Goal: Information Seeking & Learning: Check status

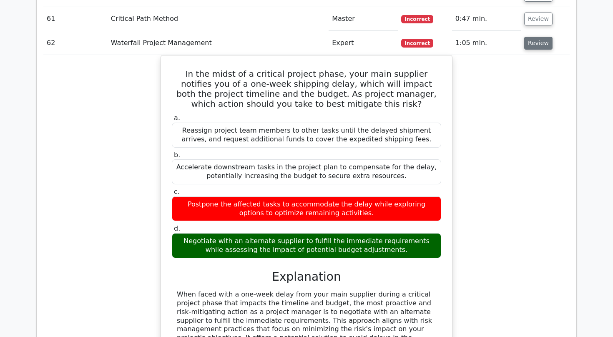
click at [524, 37] on button "Review" at bounding box center [538, 43] width 28 height 13
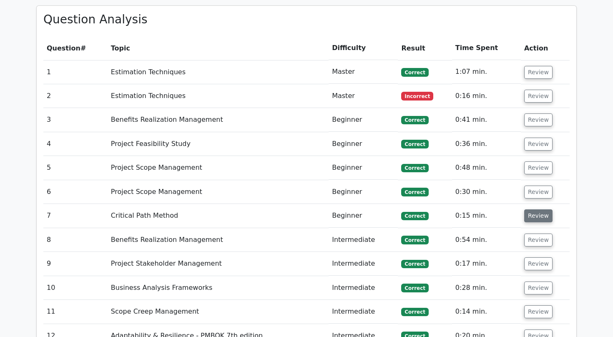
scroll to position [1287, 0]
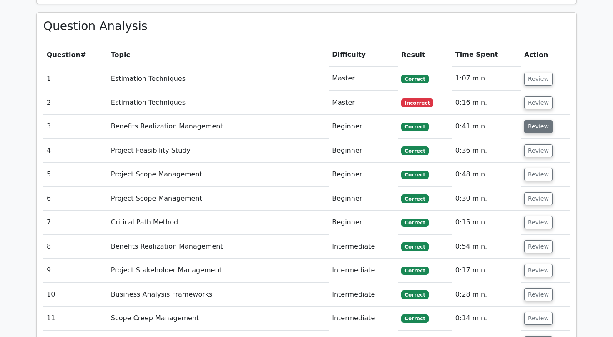
click at [535, 120] on button "Review" at bounding box center [538, 126] width 28 height 13
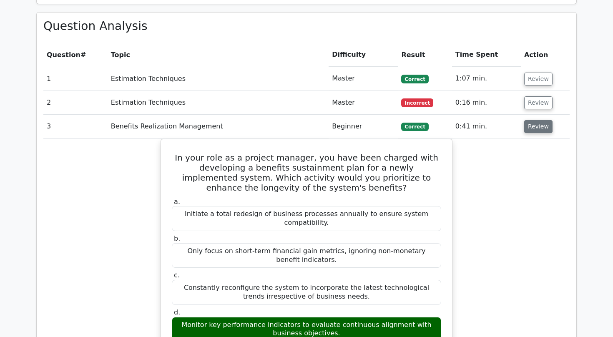
click at [535, 120] on button "Review" at bounding box center [538, 126] width 28 height 13
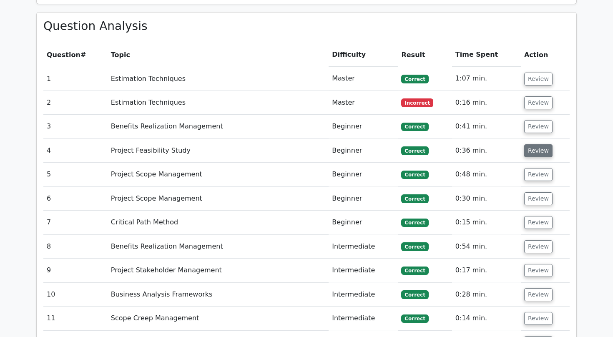
click at [537, 144] on button "Review" at bounding box center [538, 150] width 28 height 13
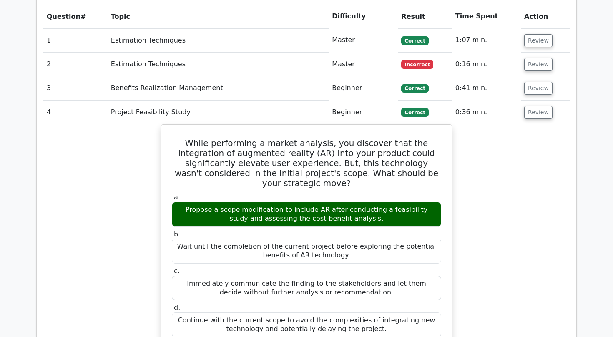
scroll to position [1328, 0]
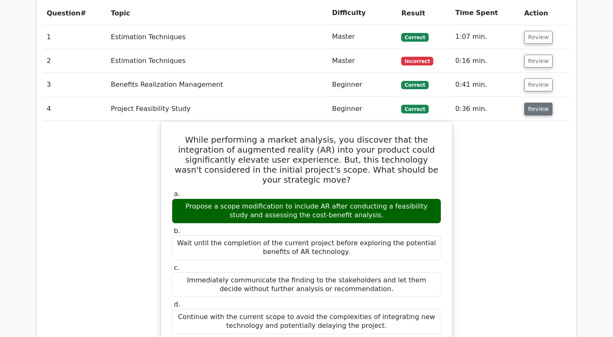
click at [542, 103] on button "Review" at bounding box center [538, 109] width 28 height 13
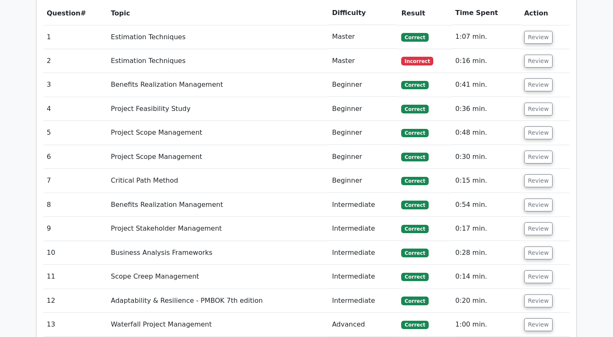
click at [535, 122] on td "Review" at bounding box center [545, 133] width 49 height 24
click at [532, 126] on button "Review" at bounding box center [538, 132] width 28 height 13
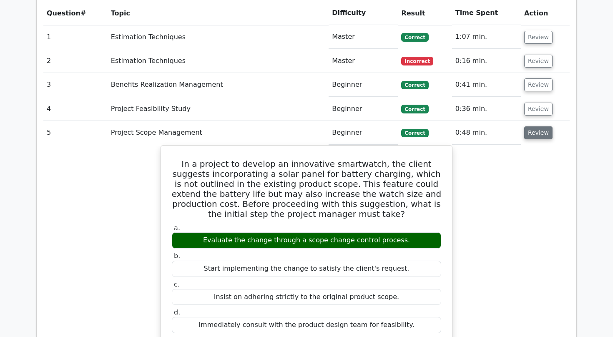
click at [532, 126] on button "Review" at bounding box center [538, 132] width 28 height 13
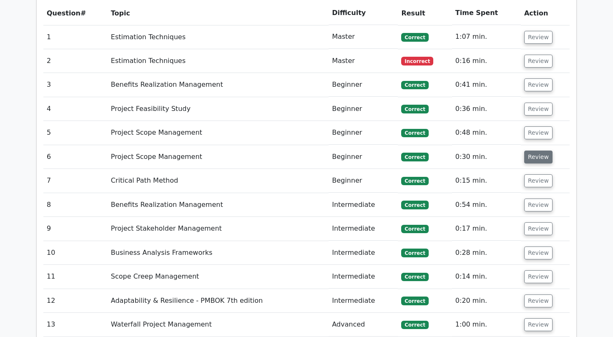
click at [530, 151] on button "Review" at bounding box center [538, 157] width 28 height 13
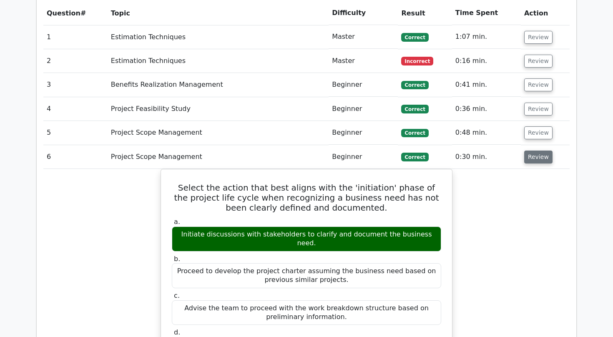
click at [530, 151] on button "Review" at bounding box center [538, 157] width 28 height 13
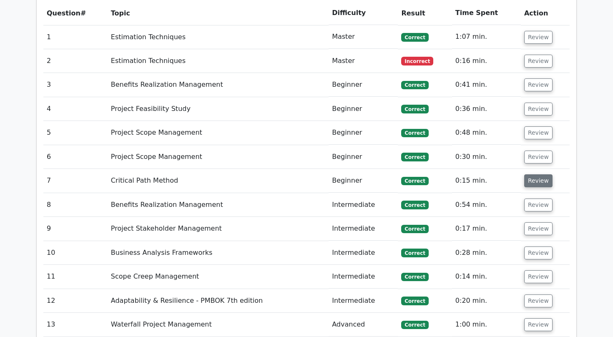
click at [531, 174] on button "Review" at bounding box center [538, 180] width 28 height 13
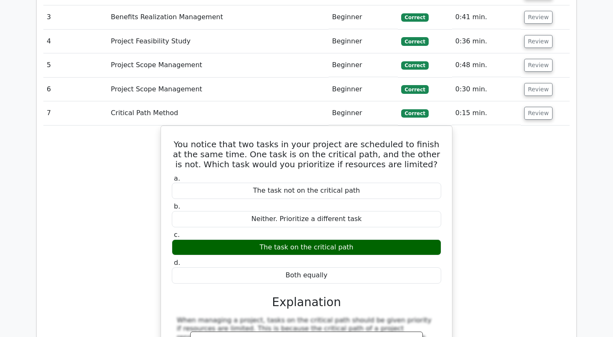
scroll to position [1394, 0]
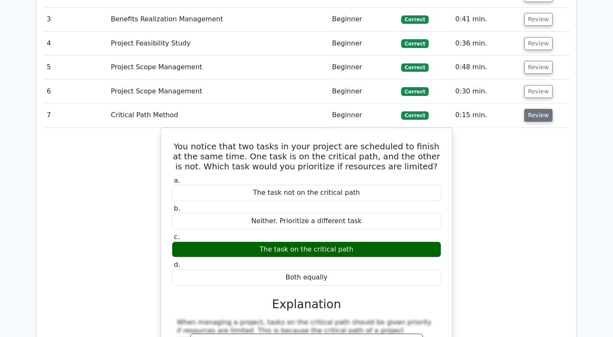
click at [530, 109] on button "Review" at bounding box center [538, 115] width 28 height 13
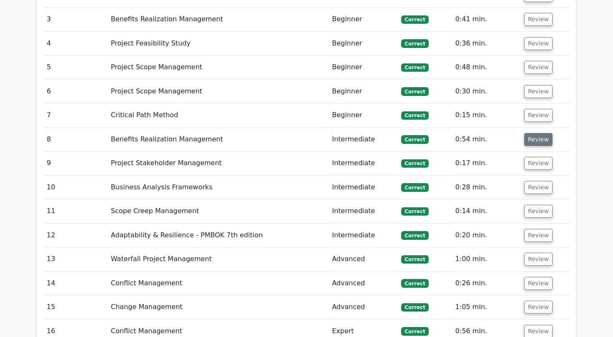
click at [532, 133] on button "Review" at bounding box center [538, 139] width 28 height 13
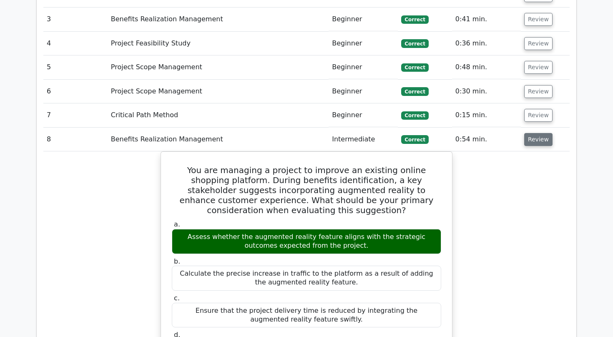
click at [537, 133] on button "Review" at bounding box center [538, 139] width 28 height 13
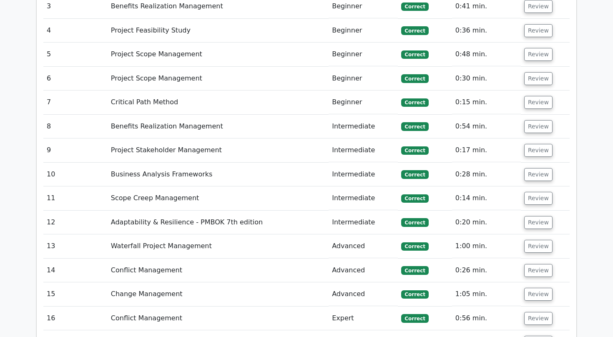
scroll to position [1420, 0]
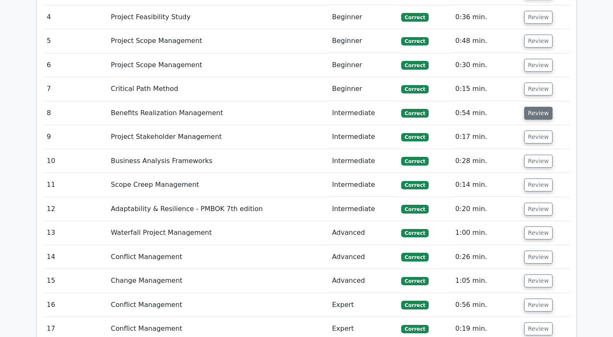
click at [534, 107] on button "Review" at bounding box center [538, 113] width 28 height 13
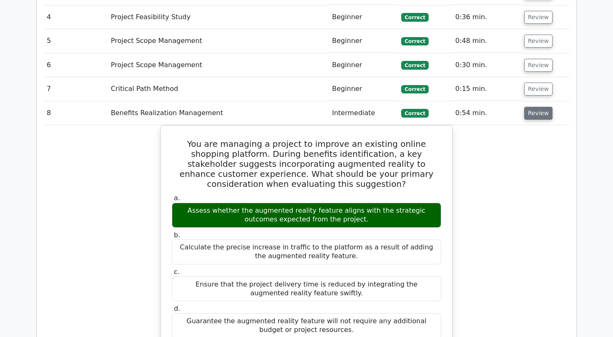
click at [534, 107] on button "Review" at bounding box center [538, 113] width 28 height 13
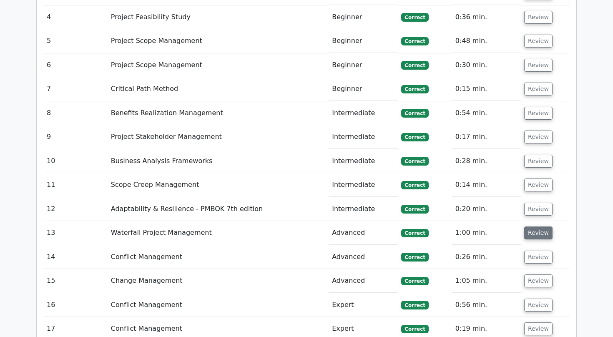
click at [527, 226] on button "Review" at bounding box center [538, 232] width 28 height 13
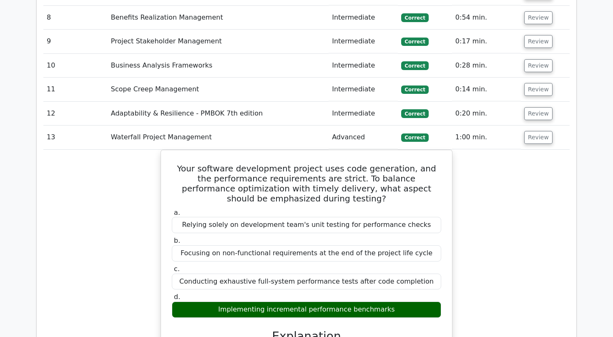
scroll to position [1518, 0]
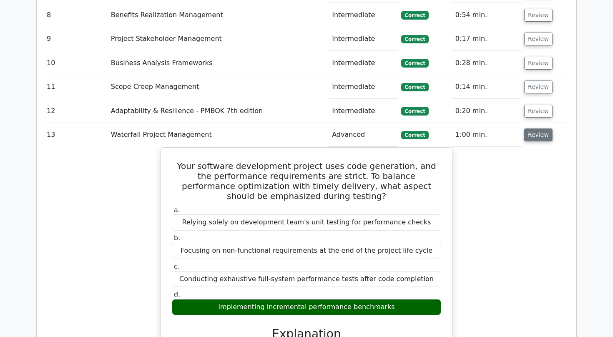
click at [532, 128] on button "Review" at bounding box center [538, 134] width 28 height 13
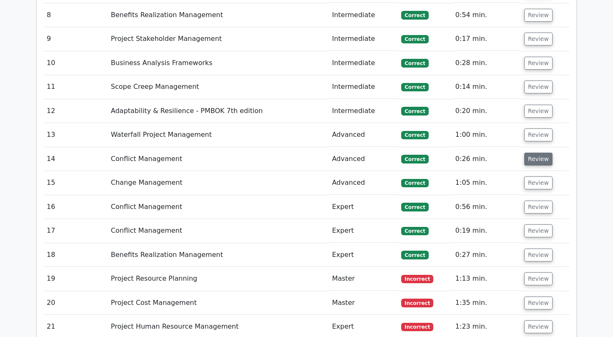
click at [537, 153] on button "Review" at bounding box center [538, 159] width 28 height 13
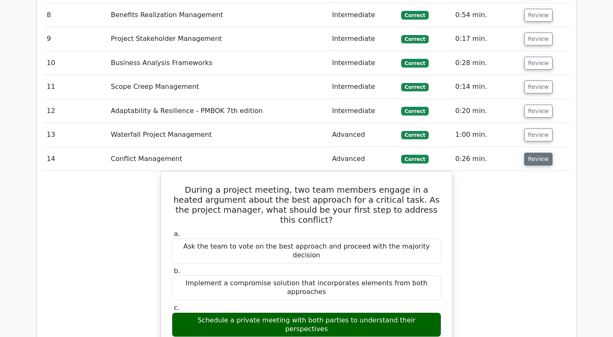
click at [537, 153] on button "Review" at bounding box center [538, 159] width 28 height 13
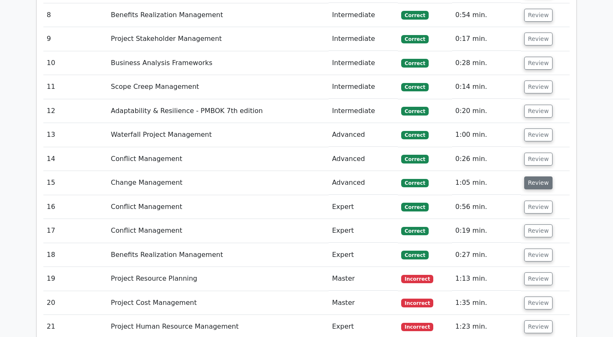
click at [538, 176] on button "Review" at bounding box center [538, 182] width 28 height 13
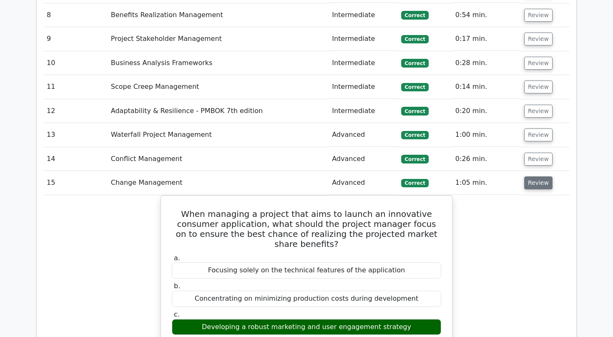
click at [538, 176] on button "Review" at bounding box center [538, 182] width 28 height 13
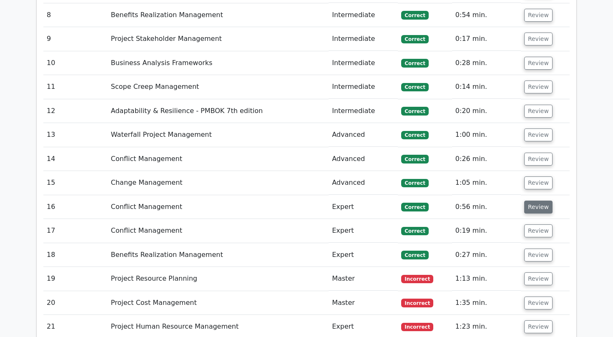
click at [537, 201] on button "Review" at bounding box center [538, 207] width 28 height 13
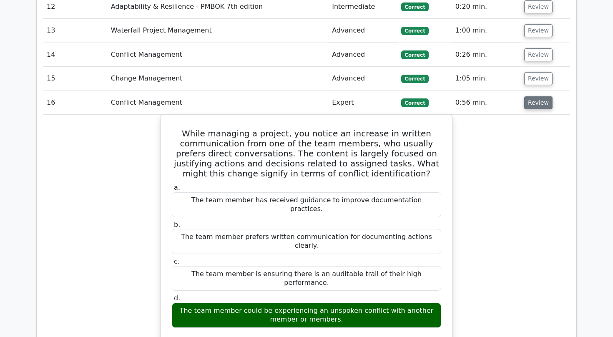
scroll to position [1624, 0]
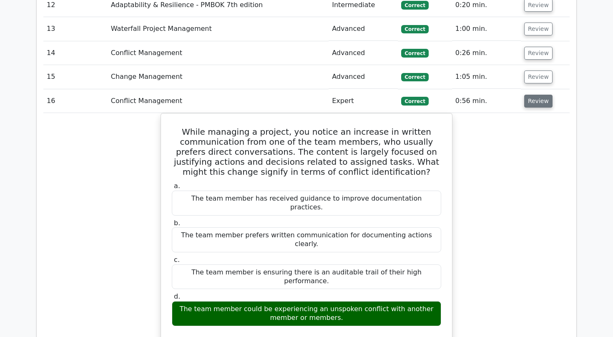
click at [538, 95] on button "Review" at bounding box center [538, 101] width 28 height 13
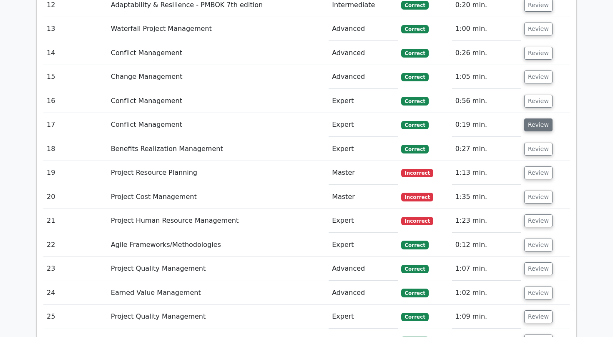
click at [534, 118] on button "Review" at bounding box center [538, 124] width 28 height 13
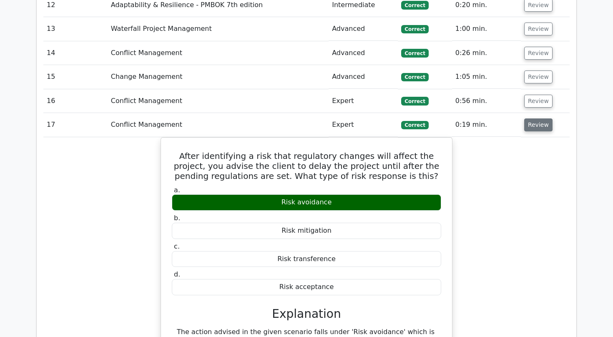
click at [534, 118] on button "Review" at bounding box center [538, 124] width 28 height 13
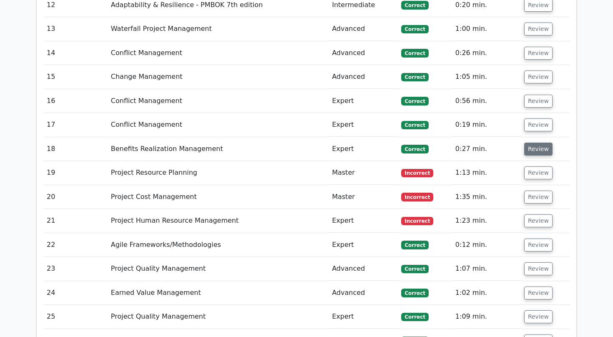
click at [533, 143] on button "Review" at bounding box center [538, 149] width 28 height 13
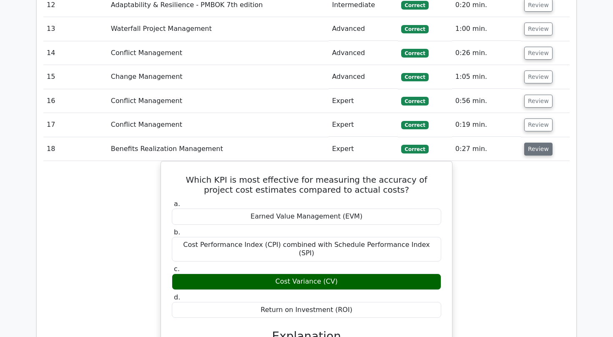
click at [535, 143] on button "Review" at bounding box center [538, 149] width 28 height 13
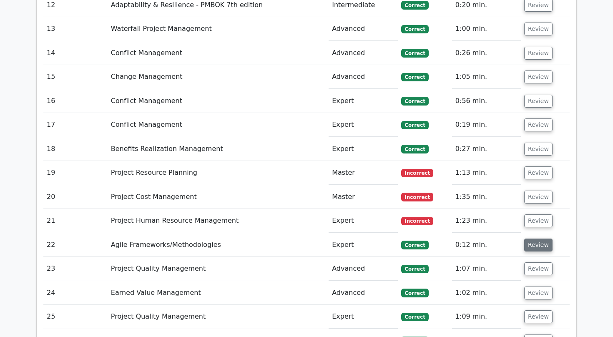
click at [532, 238] on button "Review" at bounding box center [538, 244] width 28 height 13
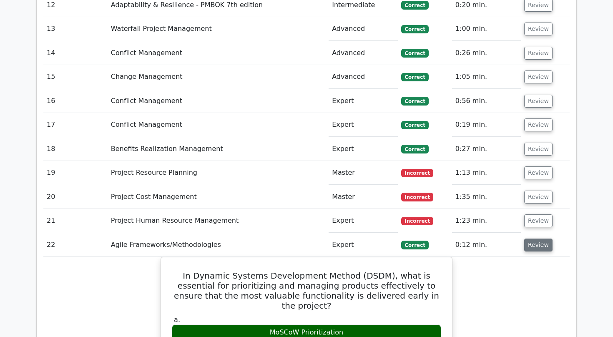
click at [532, 238] on button "Review" at bounding box center [538, 244] width 28 height 13
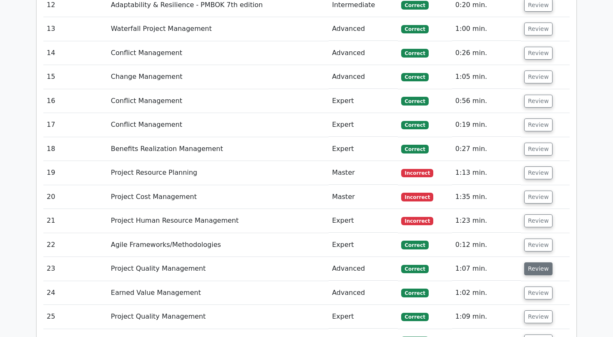
click at [532, 262] on button "Review" at bounding box center [538, 268] width 28 height 13
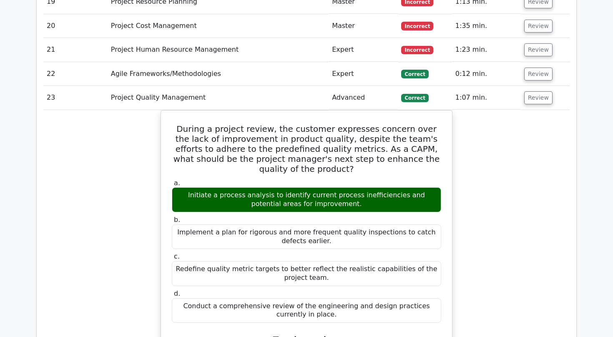
scroll to position [1796, 0]
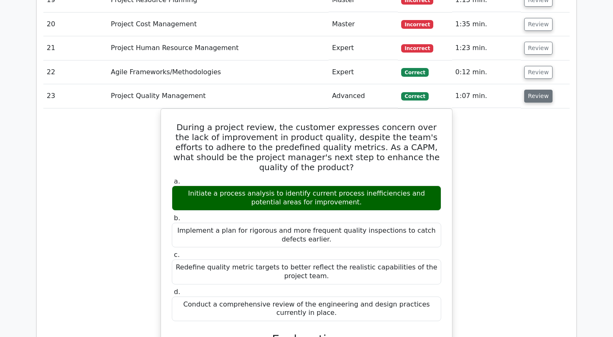
click at [536, 90] on button "Review" at bounding box center [538, 96] width 28 height 13
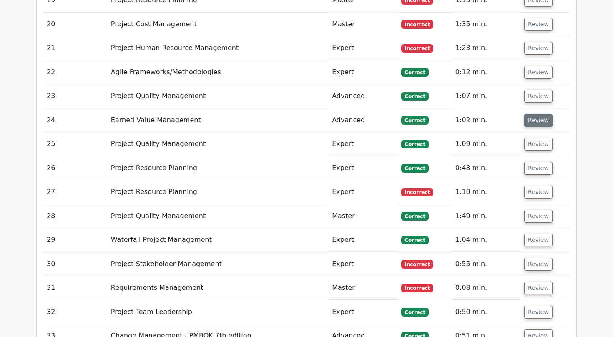
click at [534, 114] on button "Review" at bounding box center [538, 120] width 28 height 13
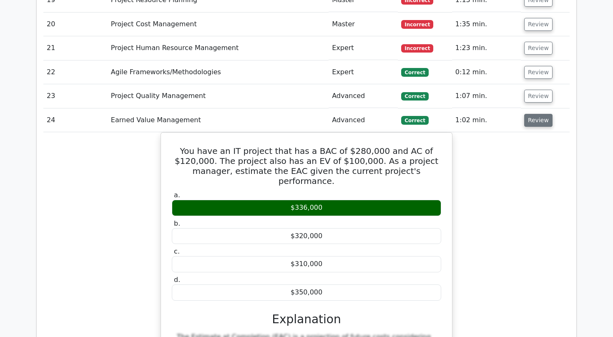
click at [534, 114] on button "Review" at bounding box center [538, 120] width 28 height 13
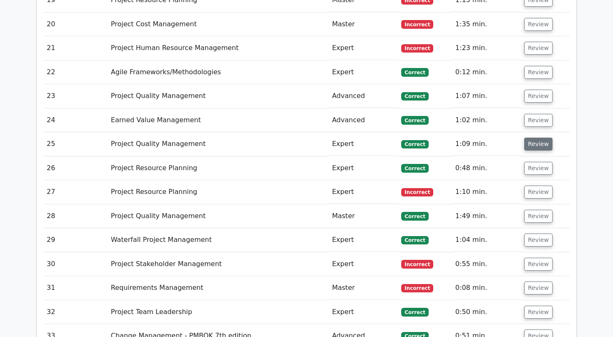
click at [534, 138] on button "Review" at bounding box center [538, 144] width 28 height 13
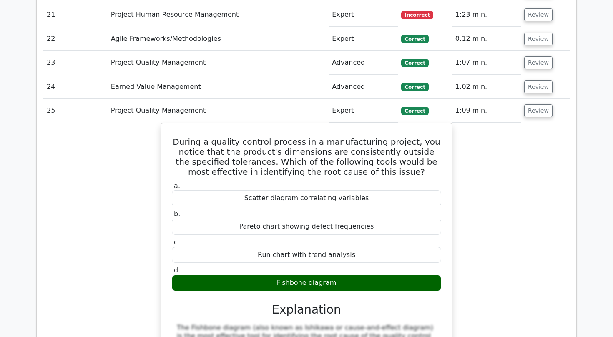
scroll to position [1885, 0]
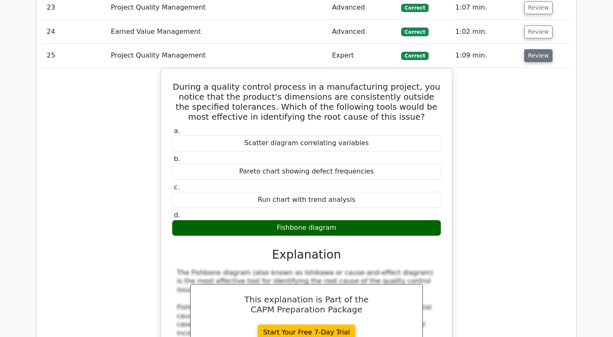
click at [540, 49] on button "Review" at bounding box center [538, 55] width 28 height 13
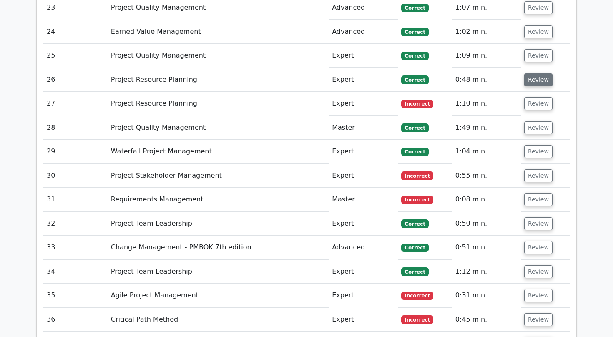
click at [526, 73] on button "Review" at bounding box center [538, 79] width 28 height 13
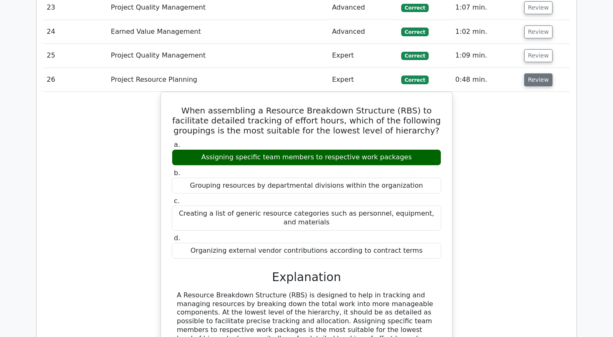
click at [533, 73] on button "Review" at bounding box center [538, 79] width 28 height 13
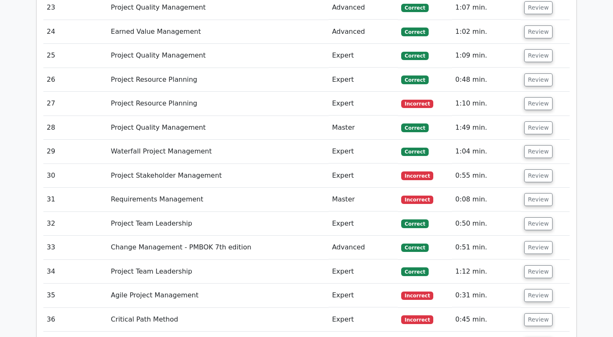
click at [530, 116] on td "Review" at bounding box center [545, 128] width 49 height 24
click at [530, 121] on button "Review" at bounding box center [538, 127] width 28 height 13
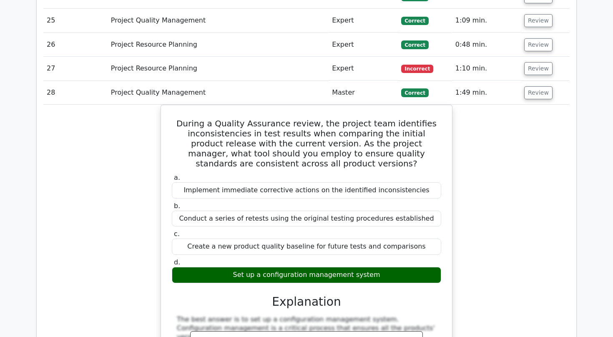
scroll to position [1929, 0]
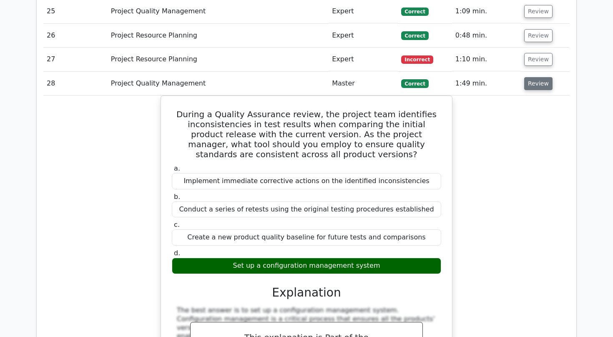
click at [530, 77] on button "Review" at bounding box center [538, 83] width 28 height 13
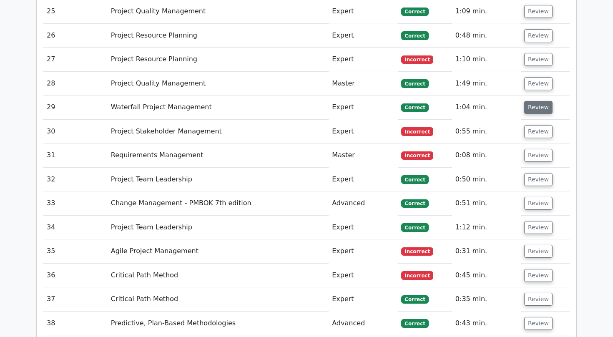
click at [531, 101] on button "Review" at bounding box center [538, 107] width 28 height 13
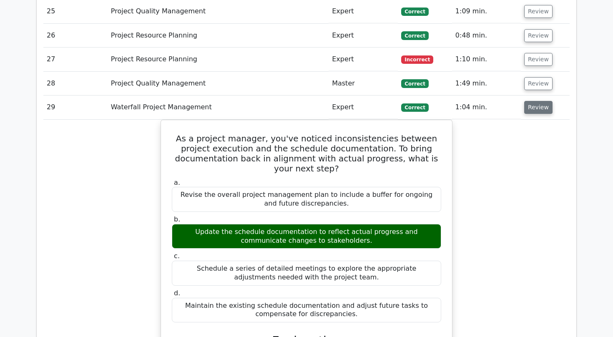
click at [542, 101] on button "Review" at bounding box center [538, 107] width 28 height 13
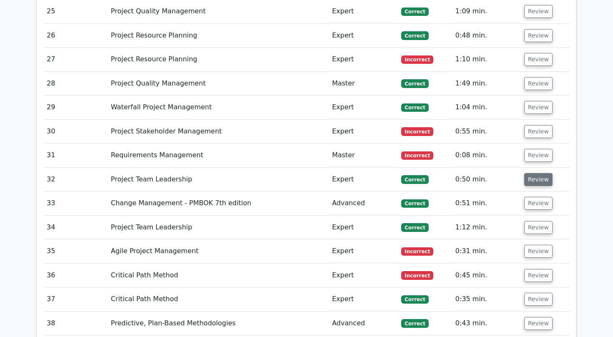
click at [538, 173] on button "Review" at bounding box center [538, 179] width 28 height 13
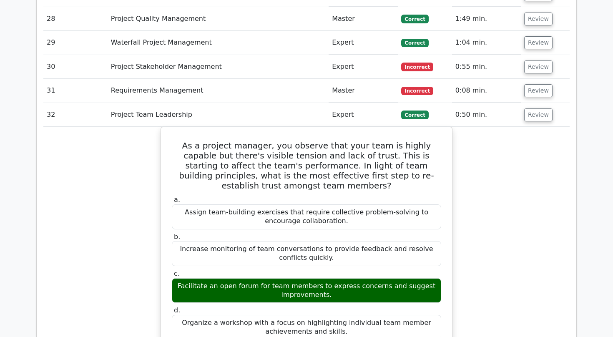
scroll to position [1993, 0]
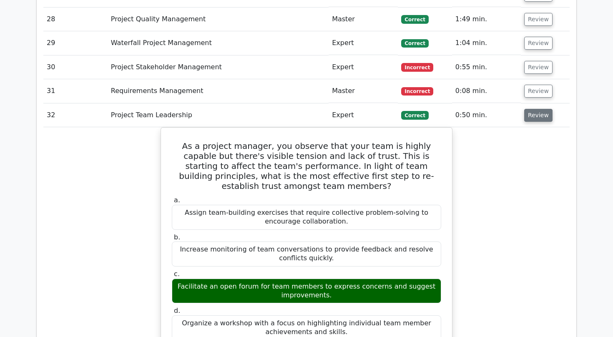
click at [535, 109] on button "Review" at bounding box center [538, 115] width 28 height 13
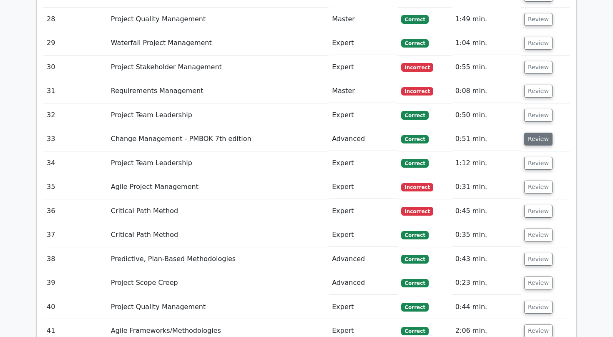
click at [534, 133] on button "Review" at bounding box center [538, 139] width 28 height 13
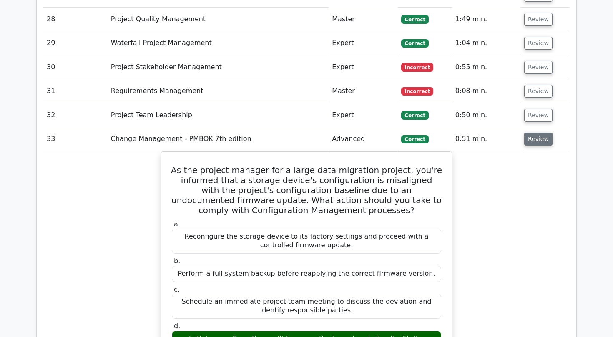
click at [534, 133] on button "Review" at bounding box center [538, 139] width 28 height 13
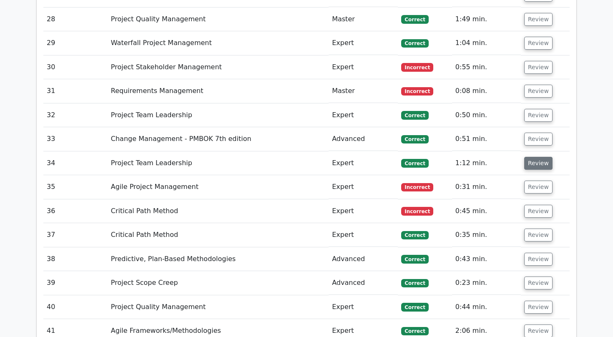
click at [534, 157] on button "Review" at bounding box center [538, 163] width 28 height 13
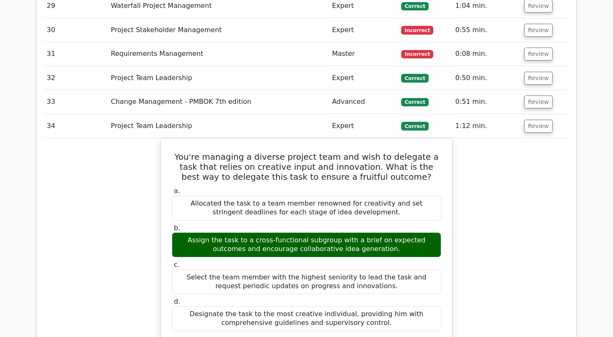
scroll to position [2038, 0]
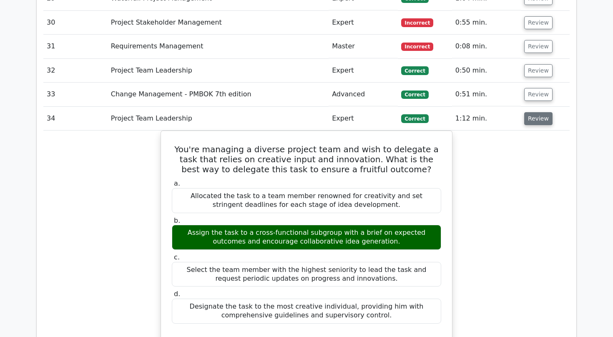
click at [546, 112] on button "Review" at bounding box center [538, 118] width 28 height 13
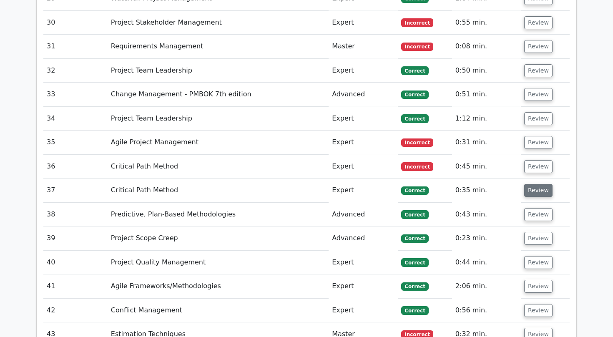
click at [532, 184] on button "Review" at bounding box center [538, 190] width 28 height 13
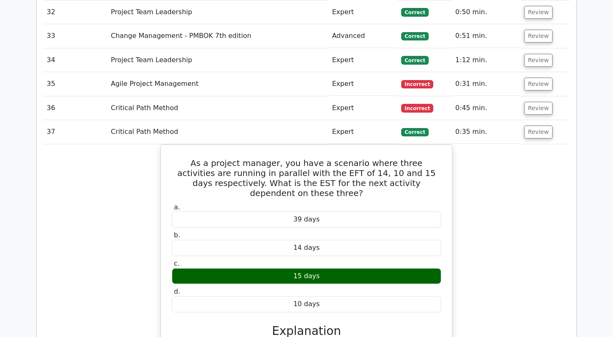
scroll to position [2102, 0]
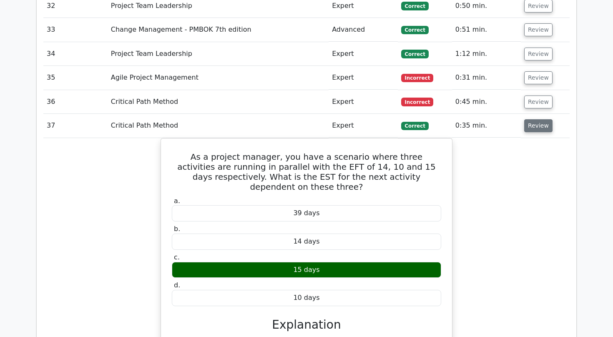
click at [533, 119] on button "Review" at bounding box center [538, 125] width 28 height 13
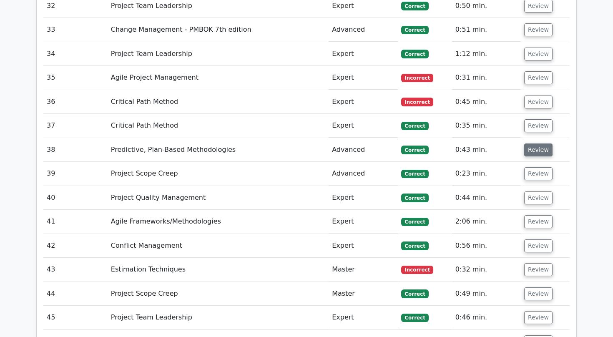
click at [532, 143] on button "Review" at bounding box center [538, 149] width 28 height 13
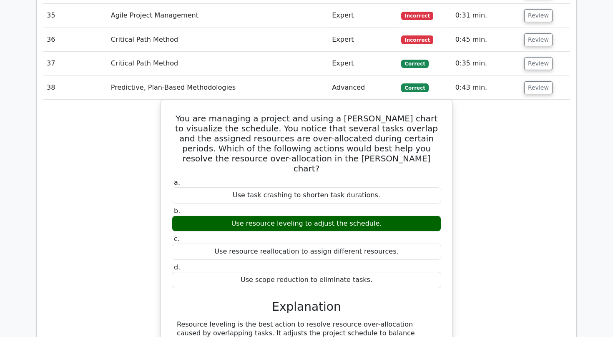
scroll to position [2166, 0]
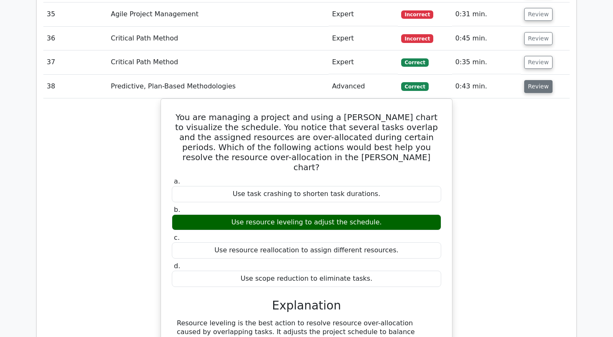
click at [540, 80] on button "Review" at bounding box center [538, 86] width 28 height 13
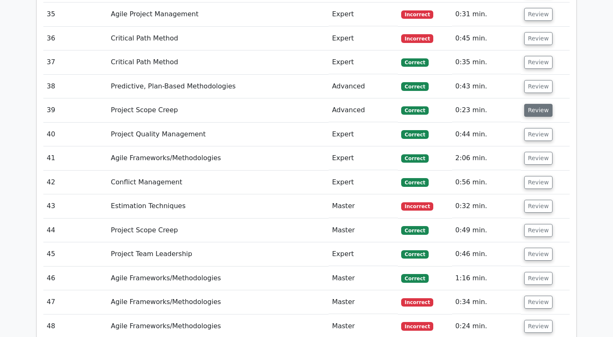
click at [541, 104] on button "Review" at bounding box center [538, 110] width 28 height 13
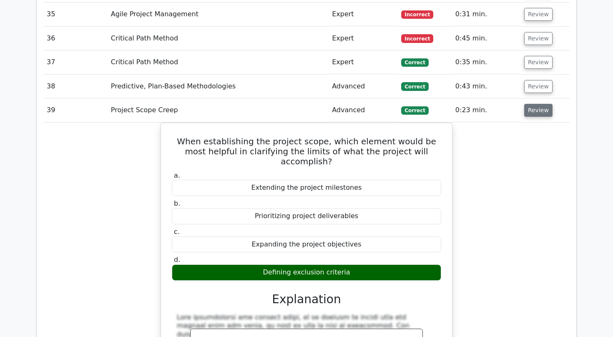
click at [539, 104] on button "Review" at bounding box center [538, 110] width 28 height 13
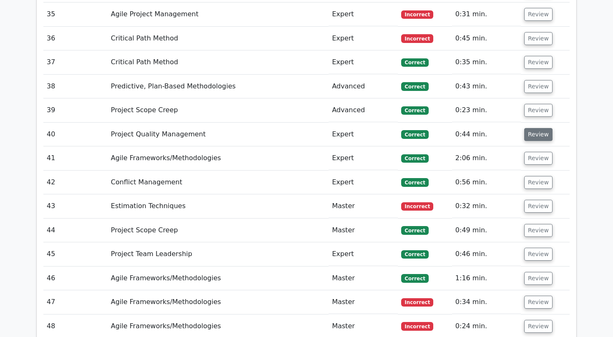
click at [540, 128] on button "Review" at bounding box center [538, 134] width 28 height 13
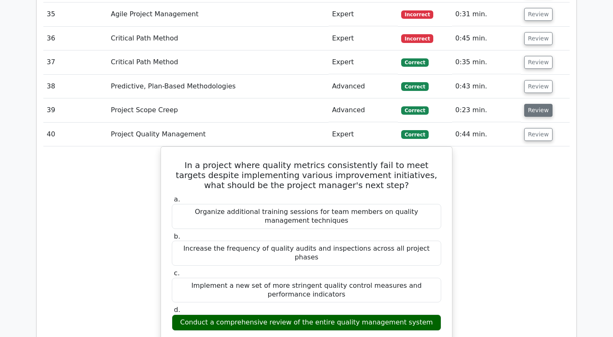
click at [536, 104] on button "Review" at bounding box center [538, 110] width 28 height 13
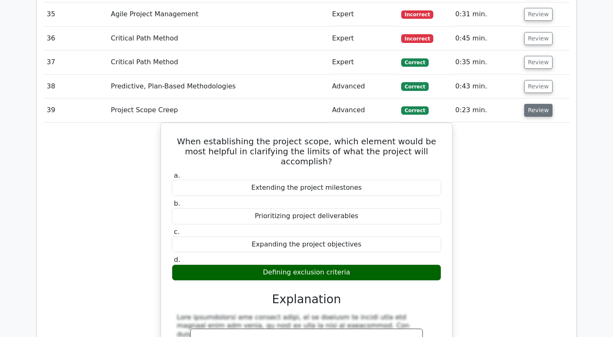
click at [536, 104] on button "Review" at bounding box center [538, 110] width 28 height 13
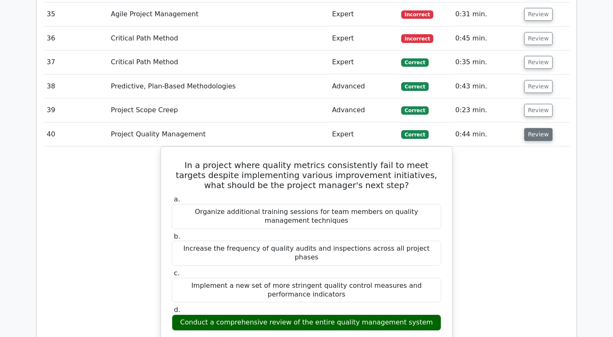
click at [533, 128] on button "Review" at bounding box center [538, 134] width 28 height 13
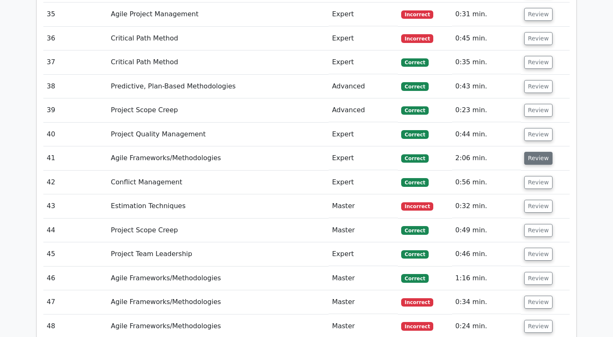
click at [534, 152] on button "Review" at bounding box center [538, 158] width 28 height 13
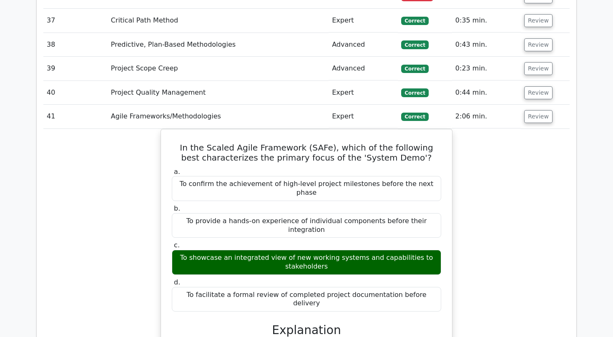
scroll to position [2215, 0]
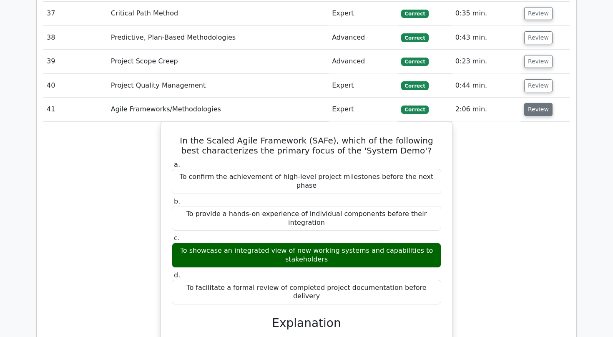
click at [529, 103] on button "Review" at bounding box center [538, 109] width 28 height 13
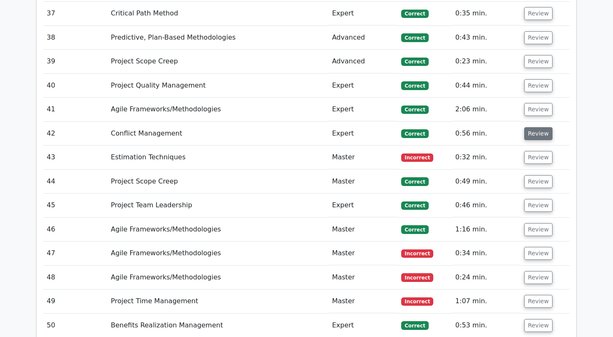
click at [532, 127] on button "Review" at bounding box center [538, 133] width 28 height 13
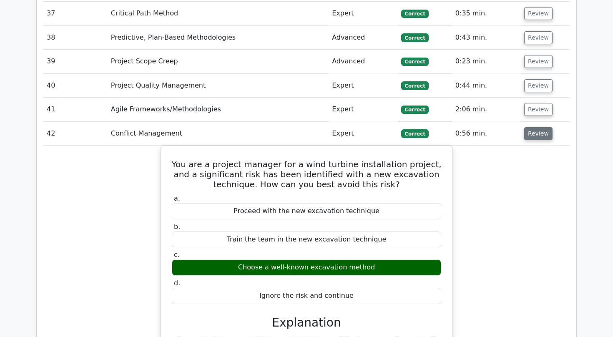
click at [535, 127] on button "Review" at bounding box center [538, 133] width 28 height 13
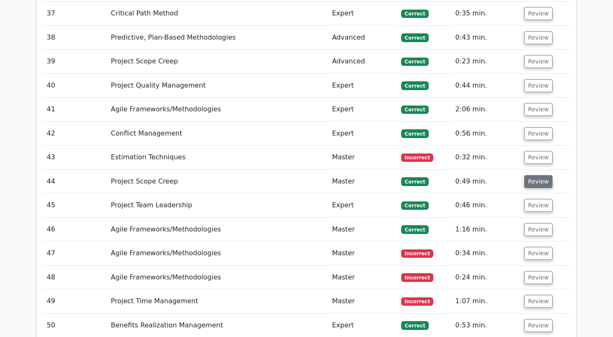
click at [527, 175] on button "Review" at bounding box center [538, 181] width 28 height 13
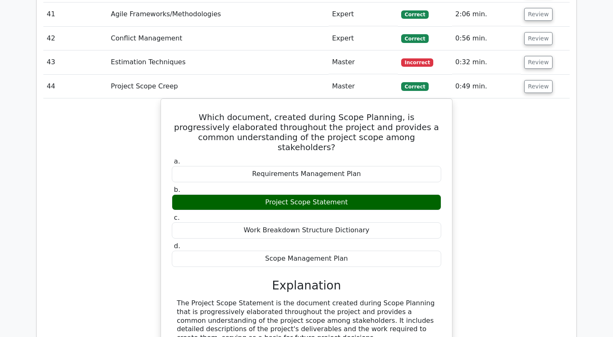
scroll to position [2308, 0]
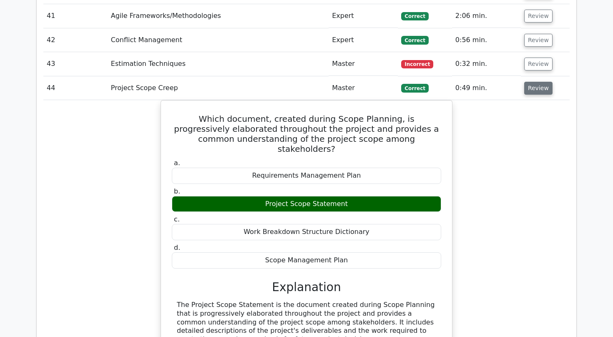
click at [534, 82] on button "Review" at bounding box center [538, 88] width 28 height 13
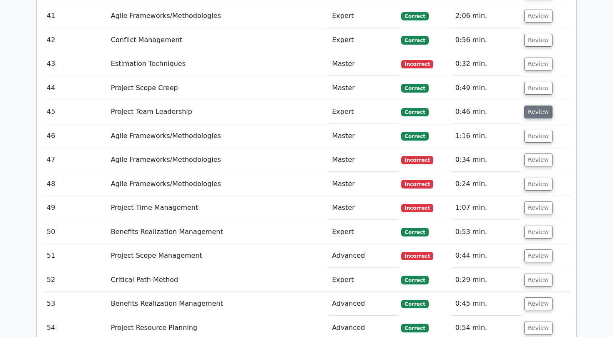
click at [533, 105] on button "Review" at bounding box center [538, 111] width 28 height 13
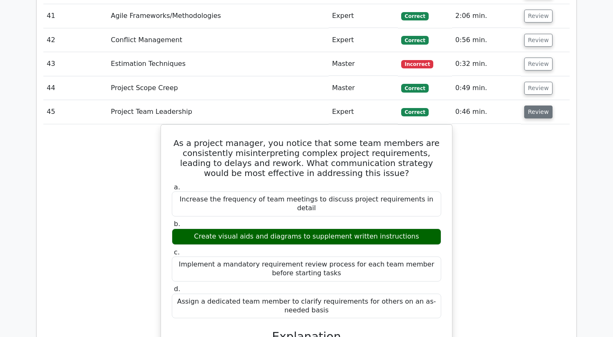
click at [533, 105] on button "Review" at bounding box center [538, 111] width 28 height 13
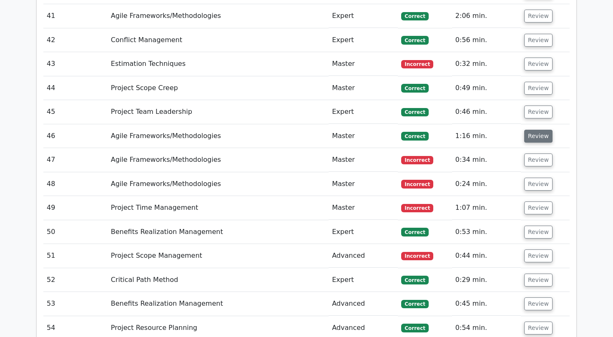
click at [538, 130] on button "Review" at bounding box center [538, 136] width 28 height 13
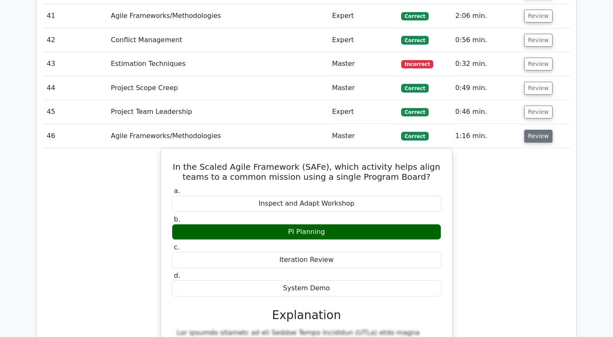
click at [534, 130] on button "Review" at bounding box center [538, 136] width 28 height 13
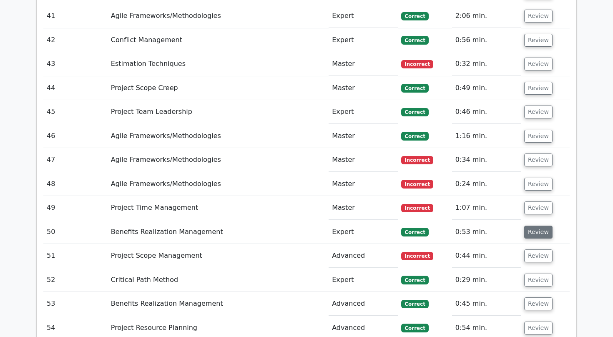
click at [531, 226] on button "Review" at bounding box center [538, 232] width 28 height 13
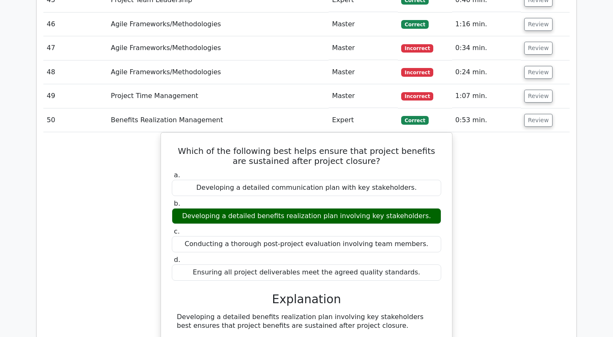
scroll to position [2419, 0]
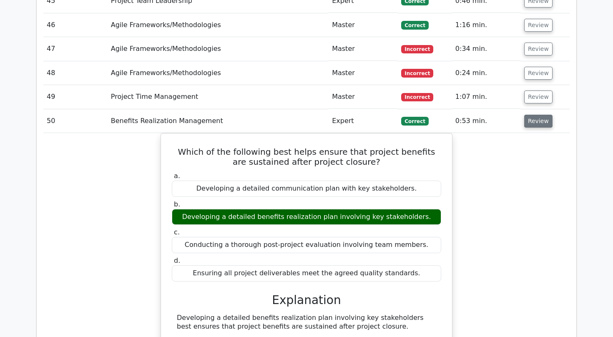
click at [543, 115] on button "Review" at bounding box center [538, 121] width 28 height 13
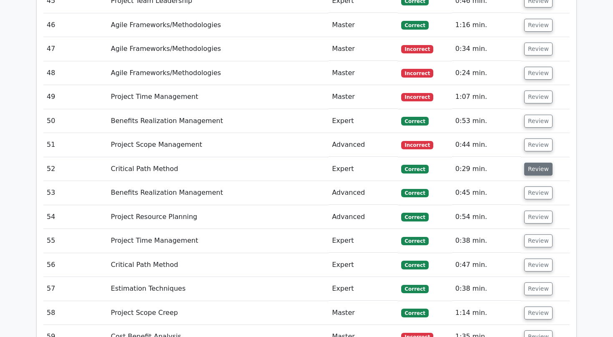
click at [529, 163] on button "Review" at bounding box center [538, 169] width 28 height 13
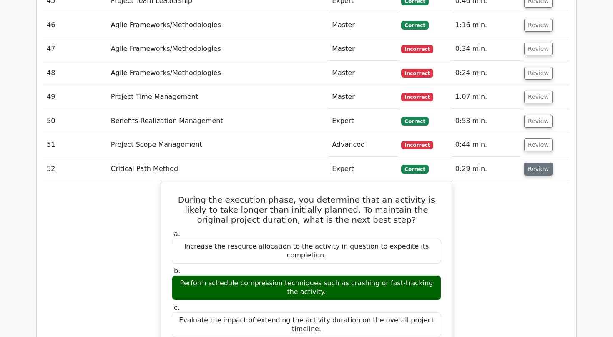
click at [529, 163] on button "Review" at bounding box center [538, 169] width 28 height 13
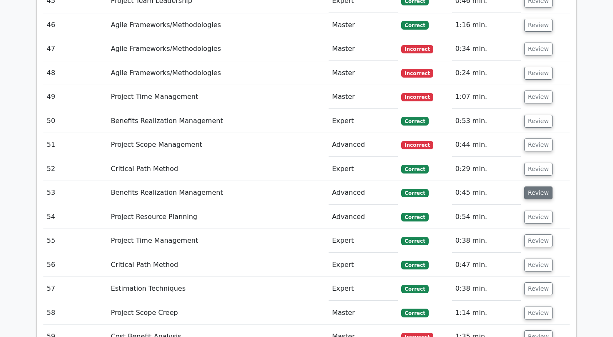
click at [532, 186] on button "Review" at bounding box center [538, 192] width 28 height 13
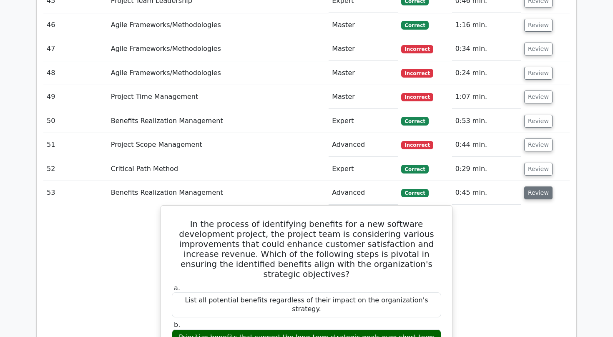
click at [532, 186] on button "Review" at bounding box center [538, 192] width 28 height 13
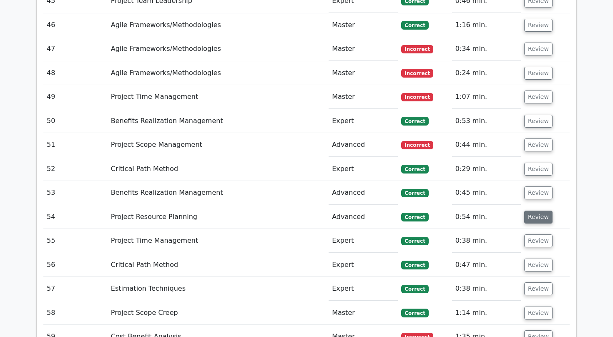
click at [535, 211] on button "Review" at bounding box center [538, 217] width 28 height 13
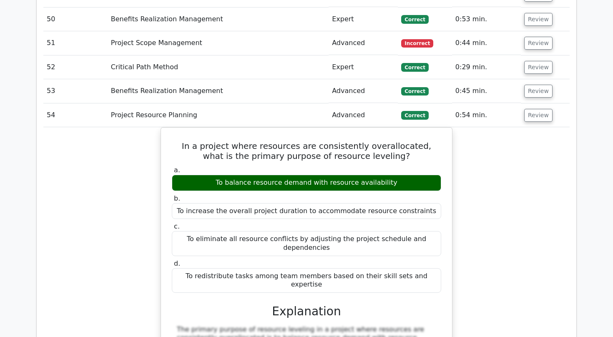
scroll to position [2536, 0]
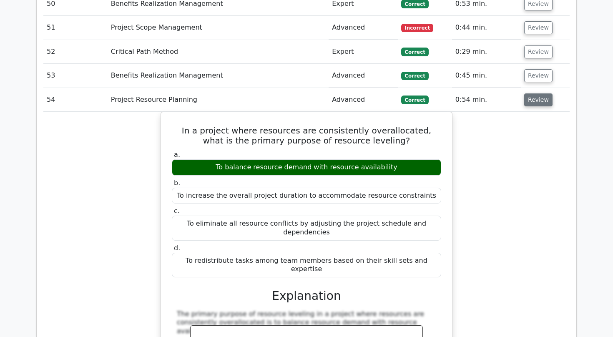
click at [534, 93] on button "Review" at bounding box center [538, 99] width 28 height 13
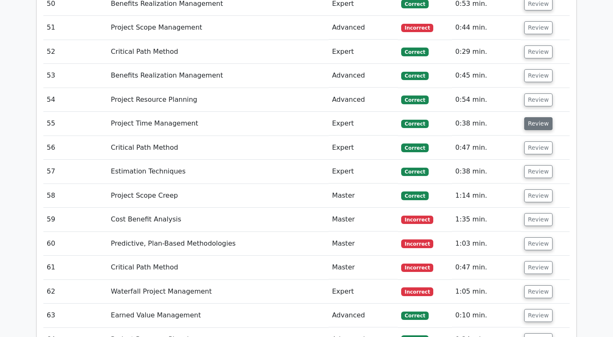
click at [534, 117] on button "Review" at bounding box center [538, 123] width 28 height 13
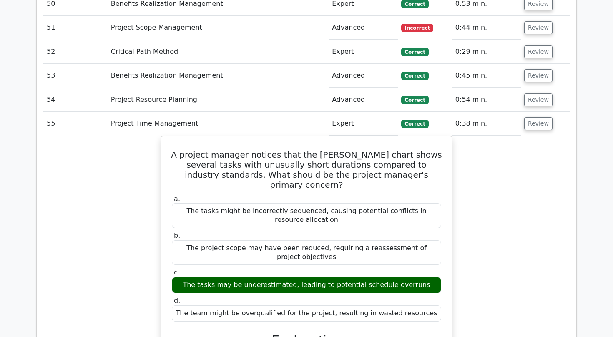
click at [525, 88] on td "Review" at bounding box center [545, 100] width 49 height 24
click at [529, 93] on button "Review" at bounding box center [538, 99] width 28 height 13
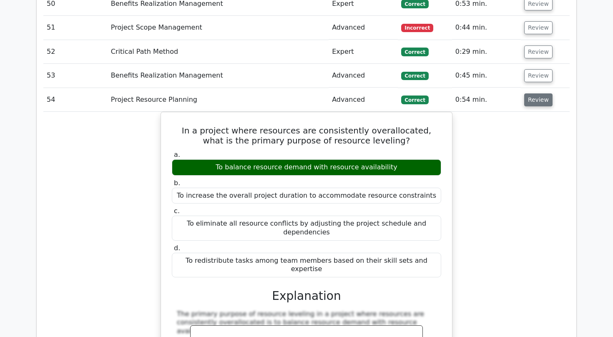
click at [537, 93] on button "Review" at bounding box center [538, 99] width 28 height 13
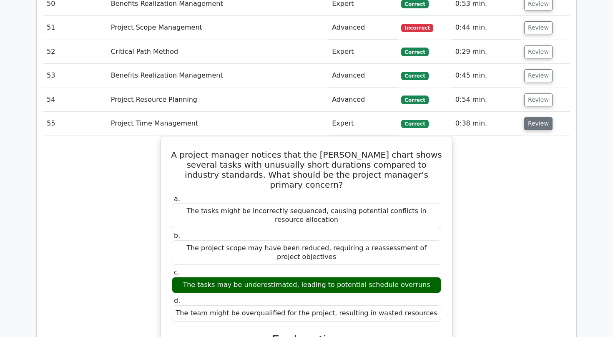
click at [537, 117] on button "Review" at bounding box center [538, 123] width 28 height 13
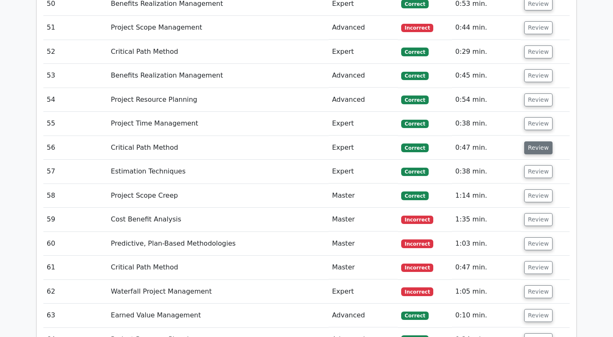
click at [532, 141] on button "Review" at bounding box center [538, 147] width 28 height 13
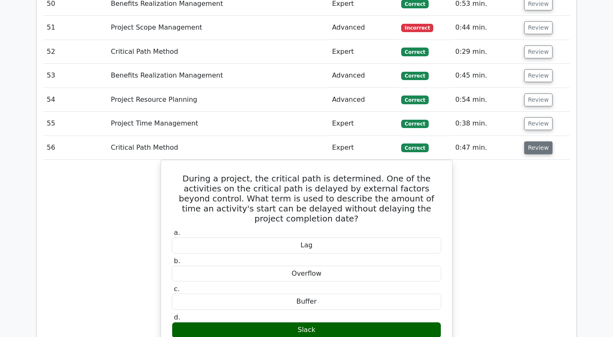
click at [534, 141] on button "Review" at bounding box center [538, 147] width 28 height 13
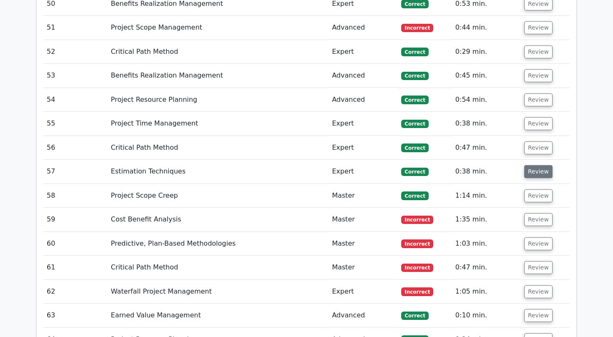
click at [531, 165] on button "Review" at bounding box center [538, 171] width 28 height 13
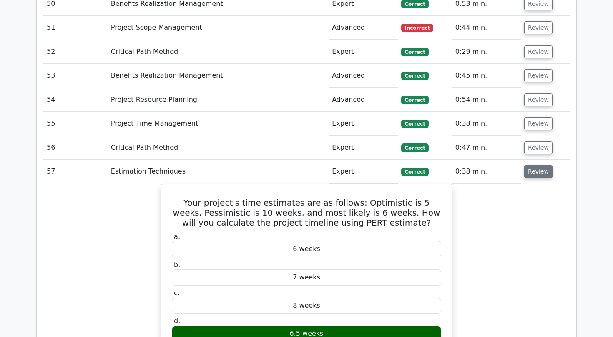
click at [531, 165] on button "Review" at bounding box center [538, 171] width 28 height 13
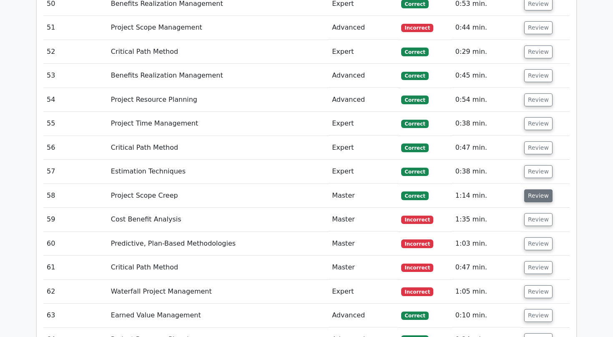
click at [533, 189] on button "Review" at bounding box center [538, 195] width 28 height 13
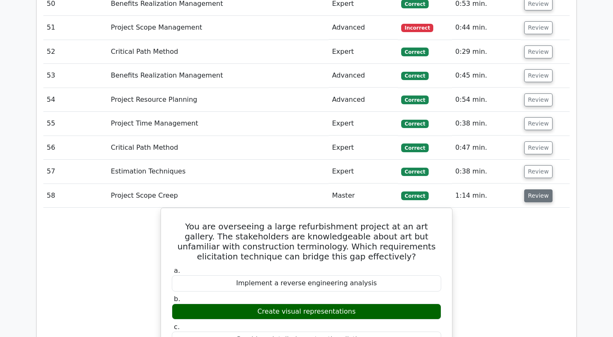
click at [534, 189] on button "Review" at bounding box center [538, 195] width 28 height 13
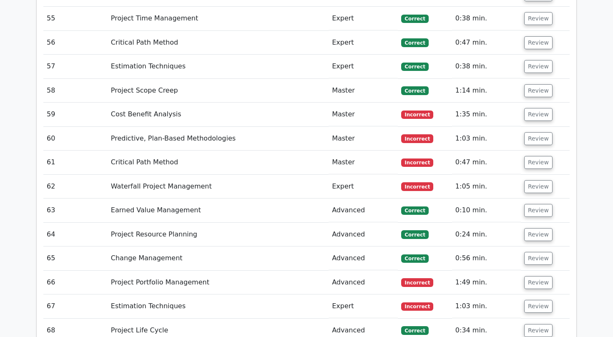
scroll to position [2643, 0]
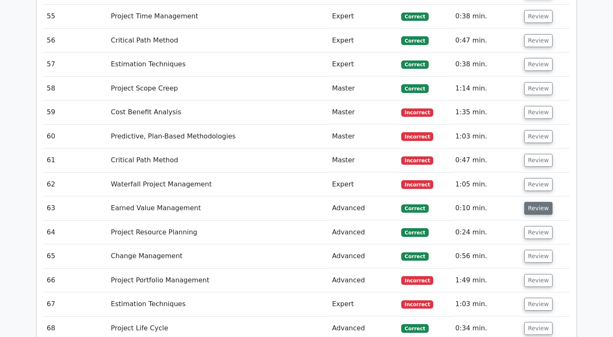
click at [531, 202] on button "Review" at bounding box center [538, 208] width 28 height 13
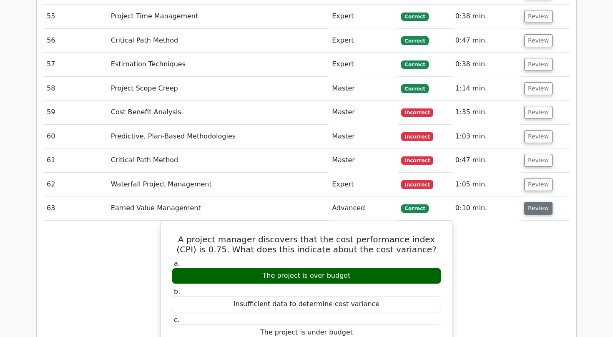
click at [531, 202] on button "Review" at bounding box center [538, 208] width 28 height 13
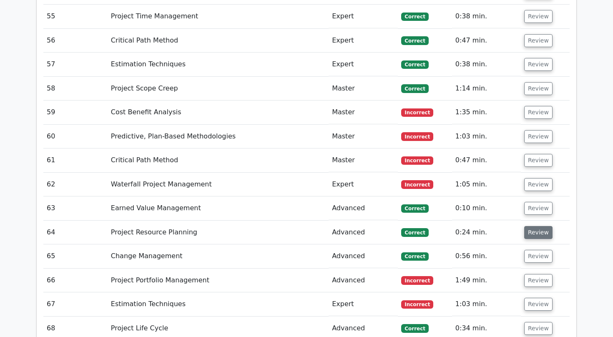
click at [530, 226] on button "Review" at bounding box center [538, 232] width 28 height 13
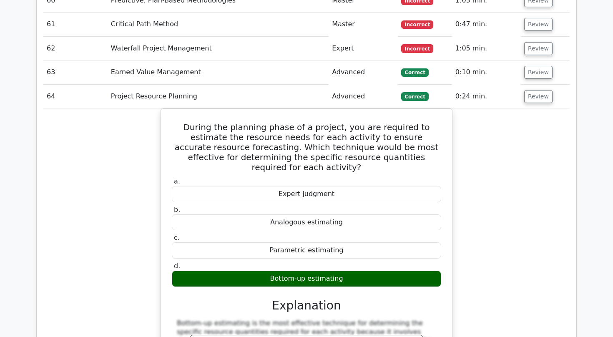
scroll to position [2780, 0]
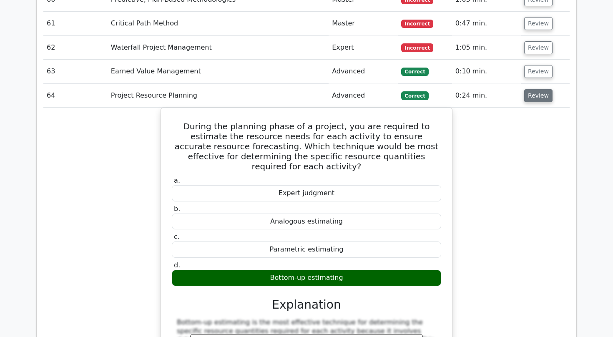
click at [537, 89] on button "Review" at bounding box center [538, 95] width 28 height 13
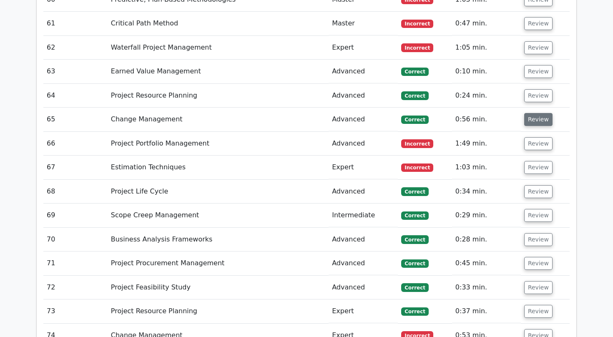
click at [536, 113] on button "Review" at bounding box center [538, 119] width 28 height 13
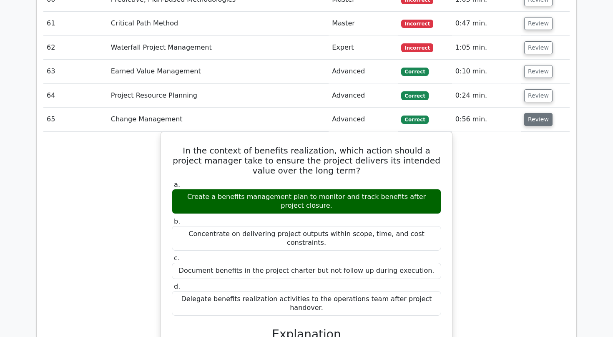
click at [536, 113] on button "Review" at bounding box center [538, 119] width 28 height 13
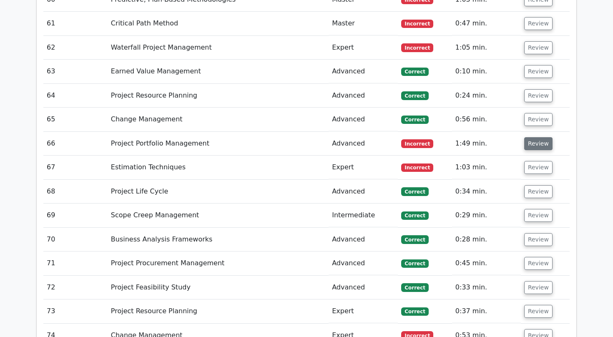
click at [534, 137] on button "Review" at bounding box center [538, 143] width 28 height 13
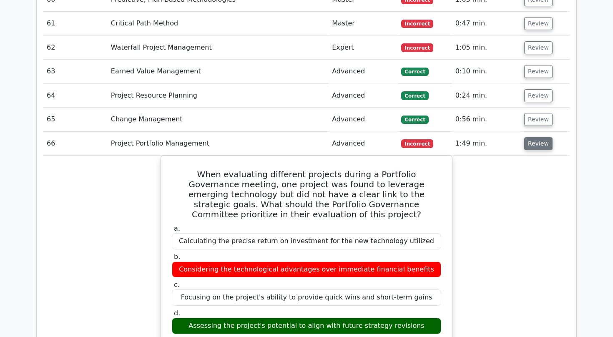
click at [534, 137] on button "Review" at bounding box center [538, 143] width 28 height 13
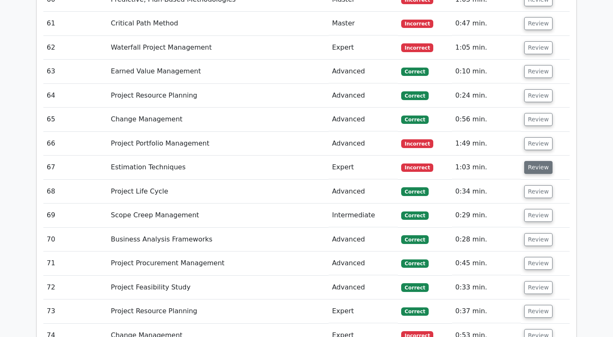
click at [534, 161] on button "Review" at bounding box center [538, 167] width 28 height 13
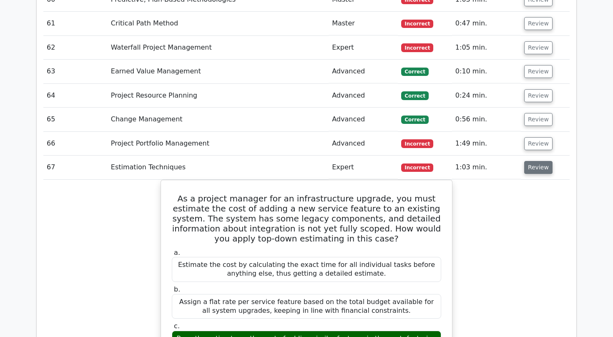
click at [534, 161] on button "Review" at bounding box center [538, 167] width 28 height 13
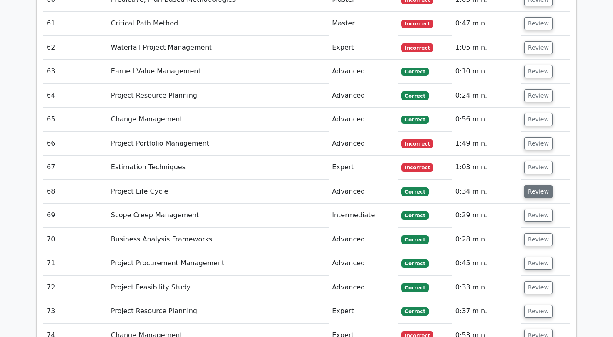
click at [535, 185] on button "Review" at bounding box center [538, 191] width 28 height 13
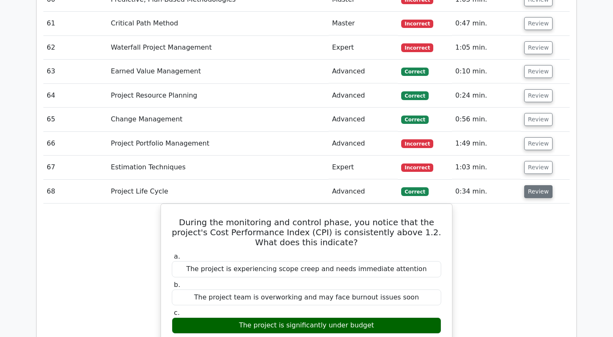
click at [535, 185] on button "Review" at bounding box center [538, 191] width 28 height 13
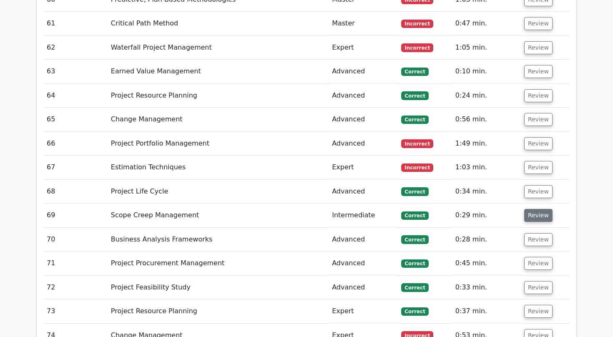
click at [535, 209] on button "Review" at bounding box center [538, 215] width 28 height 13
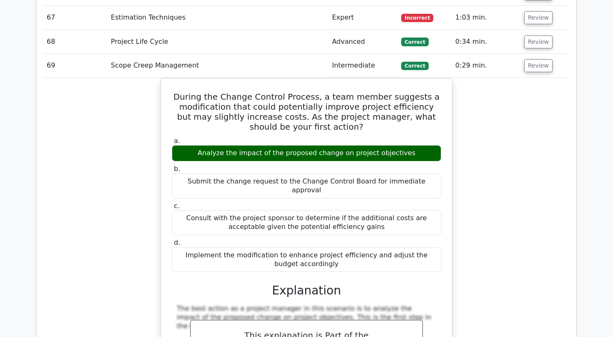
scroll to position [2932, 0]
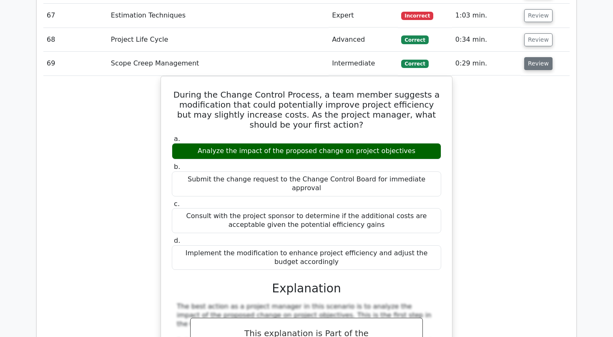
click at [533, 57] on button "Review" at bounding box center [538, 63] width 28 height 13
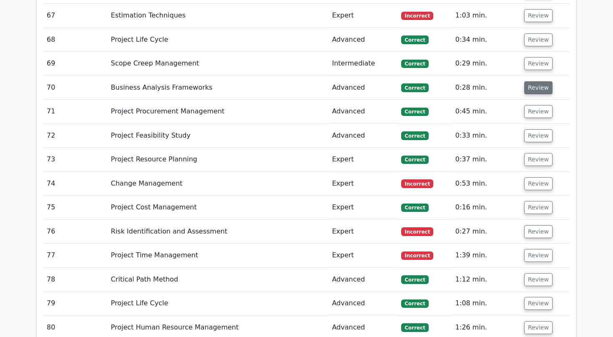
click at [535, 81] on button "Review" at bounding box center [538, 87] width 28 height 13
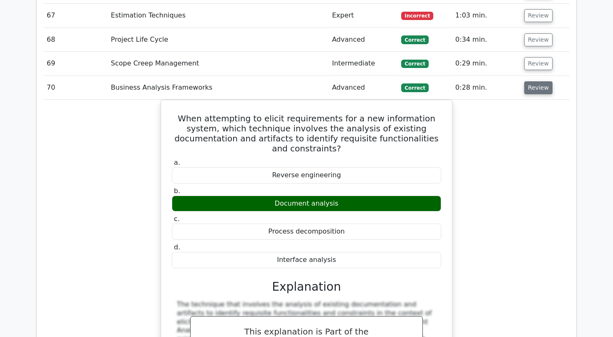
click at [535, 81] on button "Review" at bounding box center [538, 87] width 28 height 13
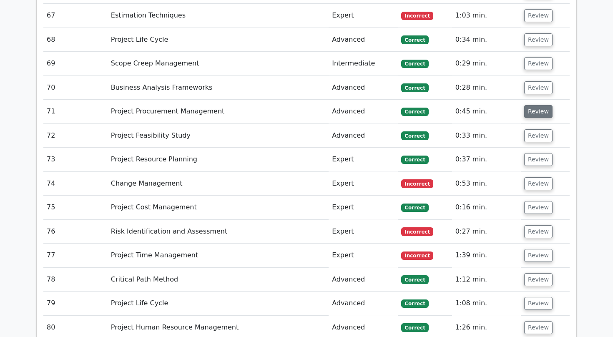
click at [537, 105] on button "Review" at bounding box center [538, 111] width 28 height 13
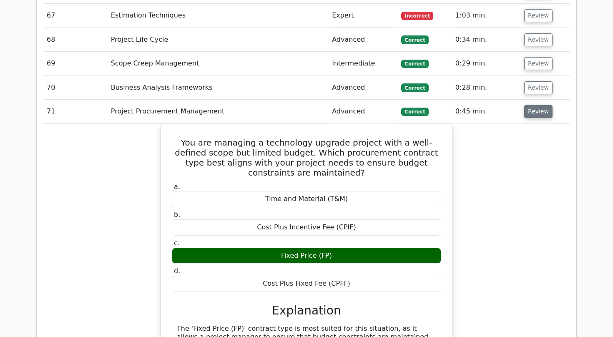
click at [537, 105] on button "Review" at bounding box center [538, 111] width 28 height 13
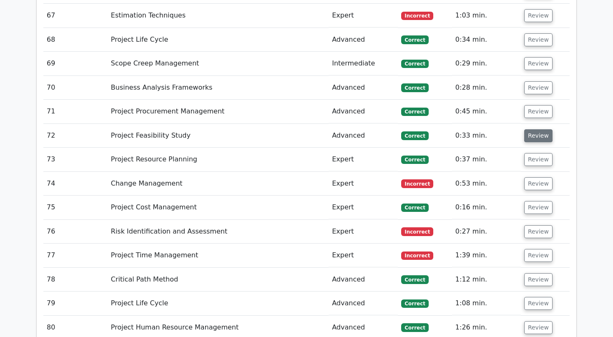
click at [535, 129] on button "Review" at bounding box center [538, 135] width 28 height 13
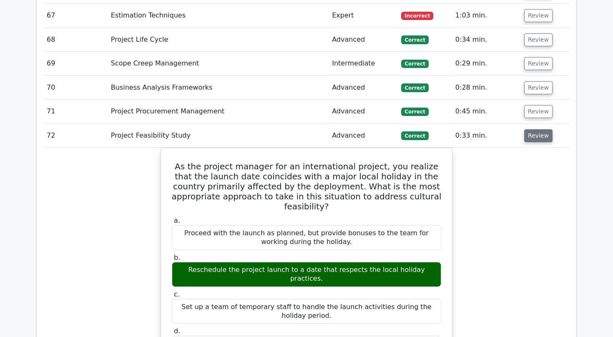
click at [533, 129] on button "Review" at bounding box center [538, 135] width 28 height 13
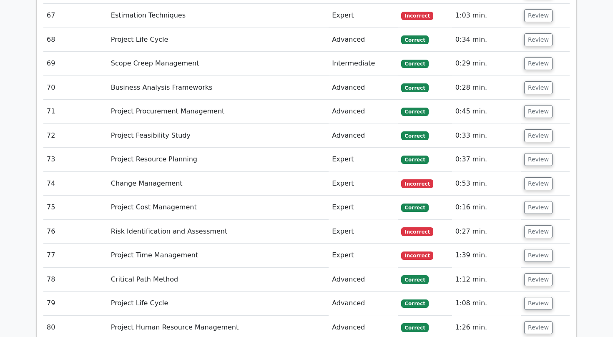
click at [534, 148] on td "Review" at bounding box center [545, 160] width 49 height 24
click at [534, 153] on button "Review" at bounding box center [538, 159] width 28 height 13
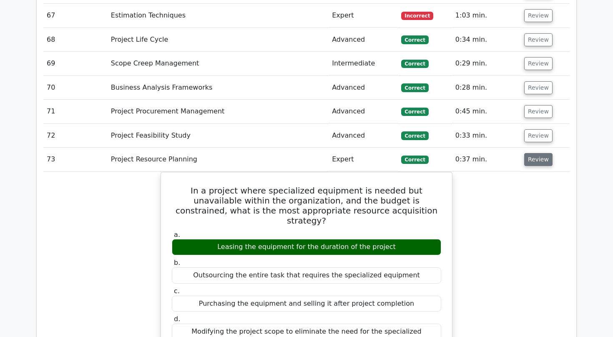
click at [534, 153] on button "Review" at bounding box center [538, 159] width 28 height 13
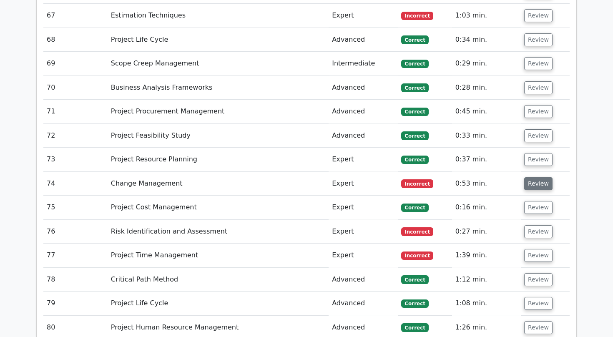
click at [535, 177] on button "Review" at bounding box center [538, 183] width 28 height 13
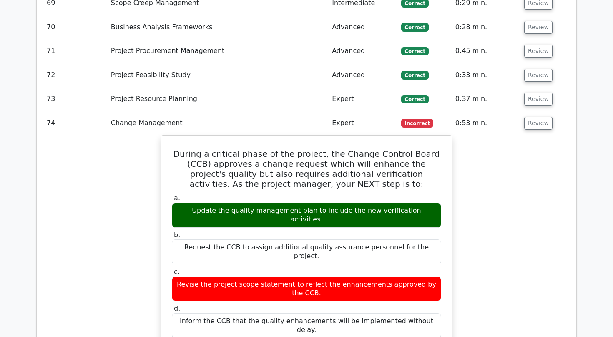
scroll to position [2998, 0]
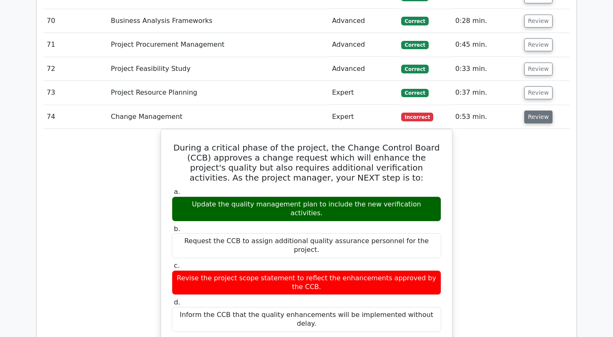
click at [534, 110] on button "Review" at bounding box center [538, 116] width 28 height 13
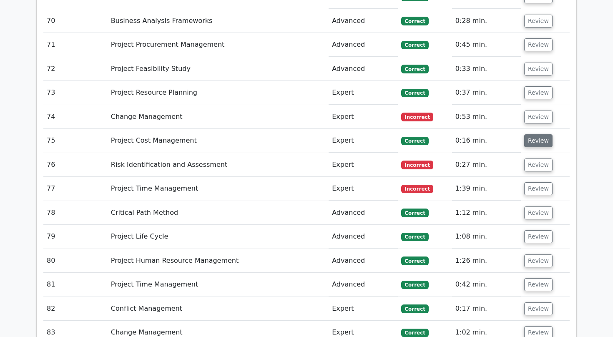
click at [532, 134] on button "Review" at bounding box center [538, 140] width 28 height 13
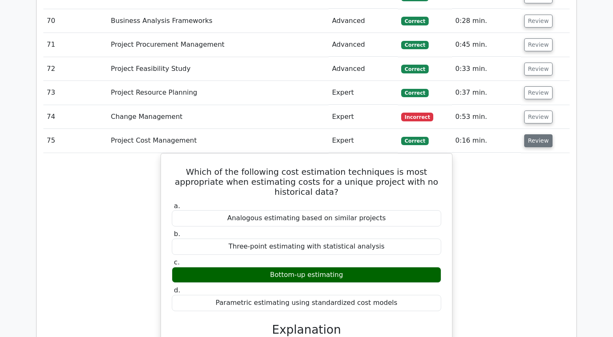
click at [532, 134] on button "Review" at bounding box center [538, 140] width 28 height 13
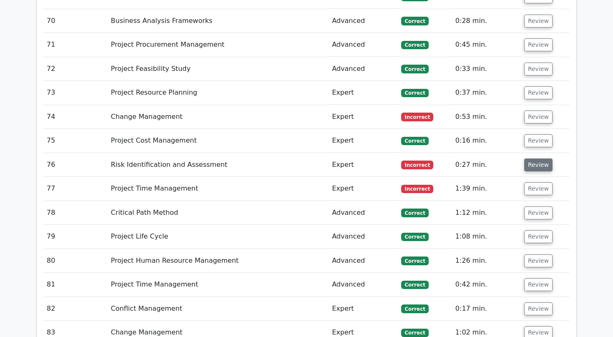
click at [533, 158] on button "Review" at bounding box center [538, 164] width 28 height 13
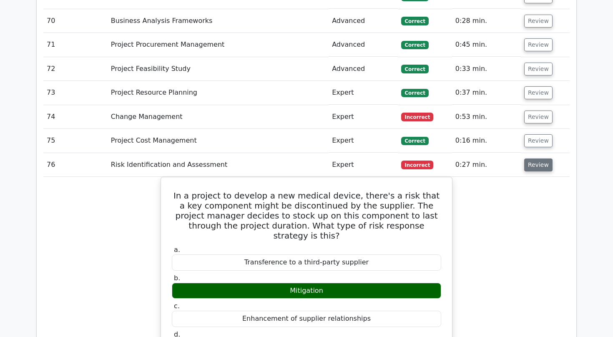
click at [531, 158] on button "Review" at bounding box center [538, 164] width 28 height 13
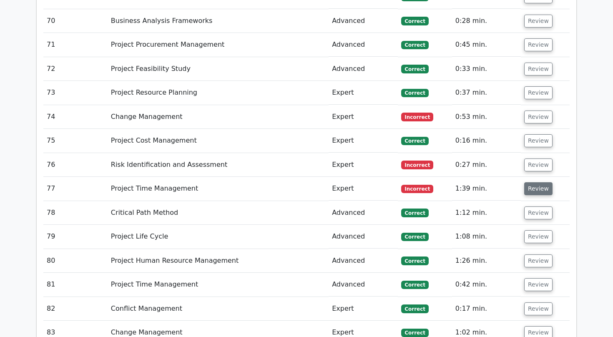
click at [533, 182] on button "Review" at bounding box center [538, 188] width 28 height 13
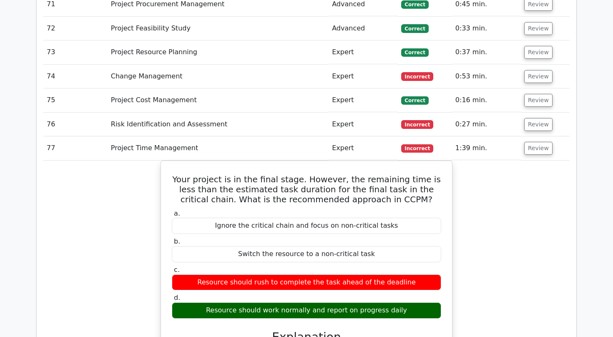
scroll to position [3039, 0]
click at [532, 142] on button "Review" at bounding box center [538, 148] width 28 height 13
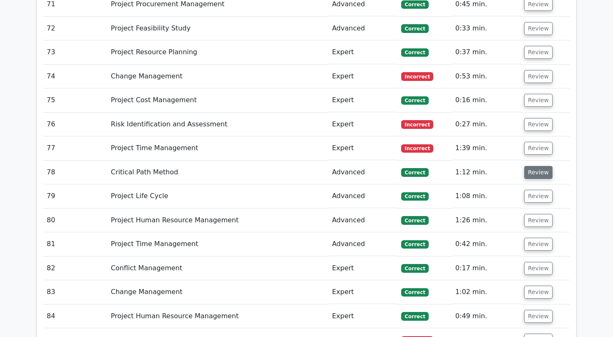
click at [533, 166] on button "Review" at bounding box center [538, 172] width 28 height 13
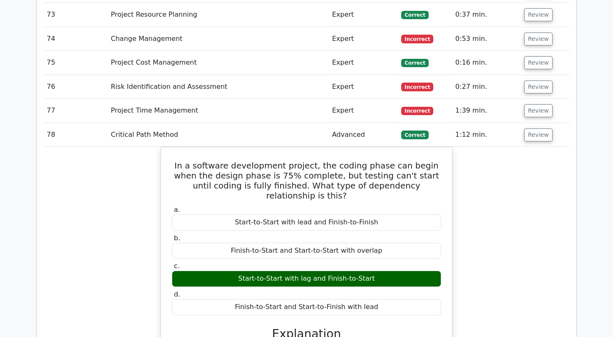
scroll to position [3088, 0]
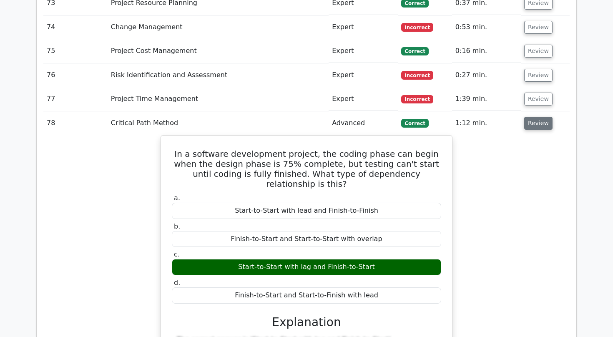
click at [533, 117] on button "Review" at bounding box center [538, 123] width 28 height 13
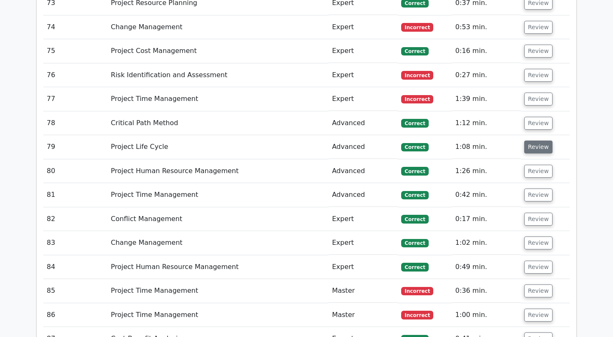
click at [538, 140] on button "Review" at bounding box center [538, 146] width 28 height 13
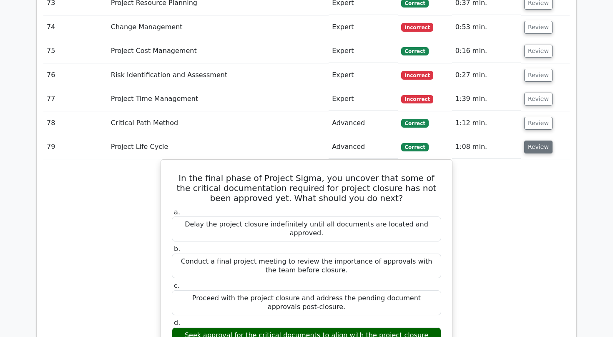
click at [538, 140] on button "Review" at bounding box center [538, 146] width 28 height 13
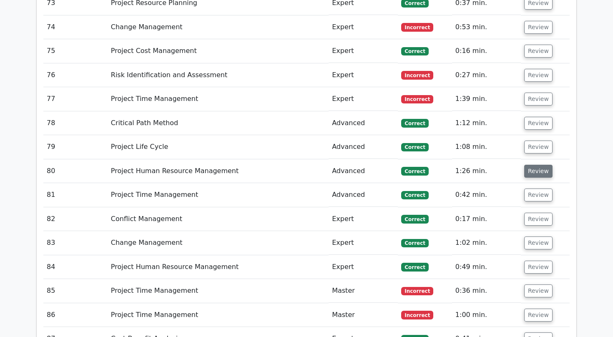
click at [546, 165] on button "Review" at bounding box center [538, 171] width 28 height 13
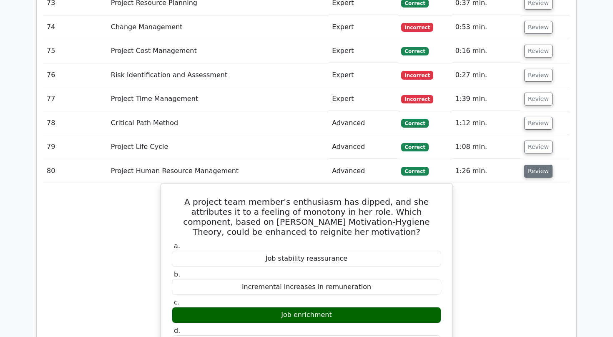
click at [535, 165] on button "Review" at bounding box center [538, 171] width 28 height 13
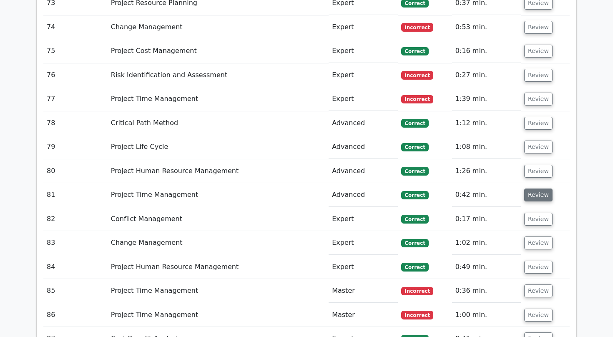
click at [537, 188] on button "Review" at bounding box center [538, 194] width 28 height 13
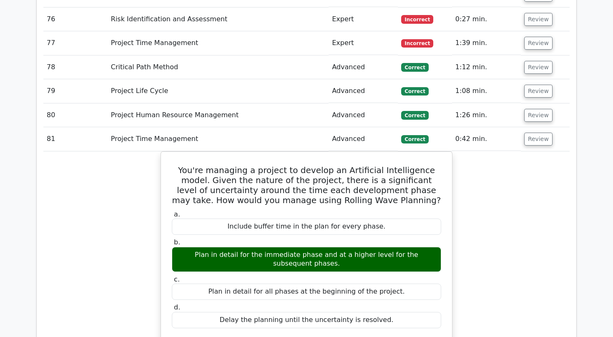
scroll to position [3149, 0]
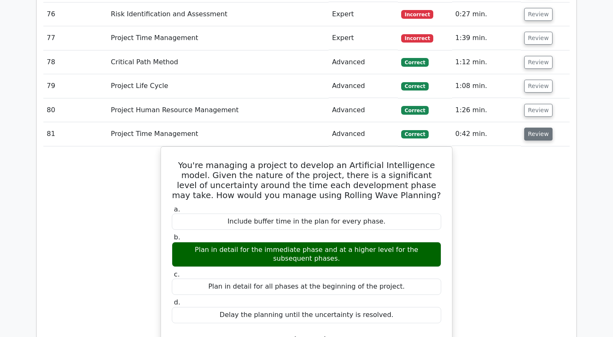
click at [537, 128] on button "Review" at bounding box center [538, 134] width 28 height 13
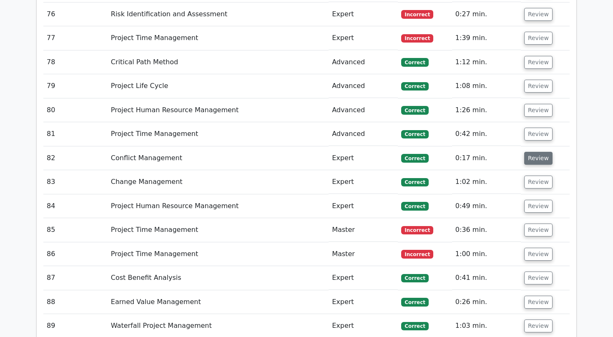
click at [536, 152] on button "Review" at bounding box center [538, 158] width 28 height 13
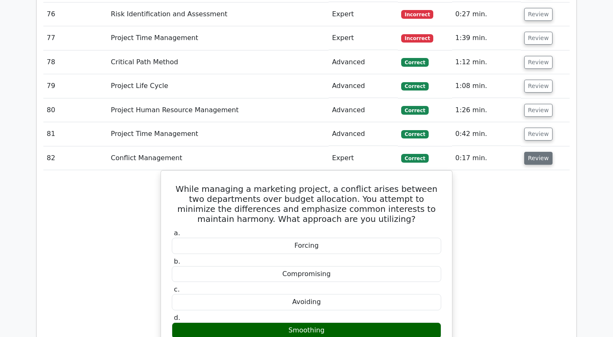
click at [532, 152] on button "Review" at bounding box center [538, 158] width 28 height 13
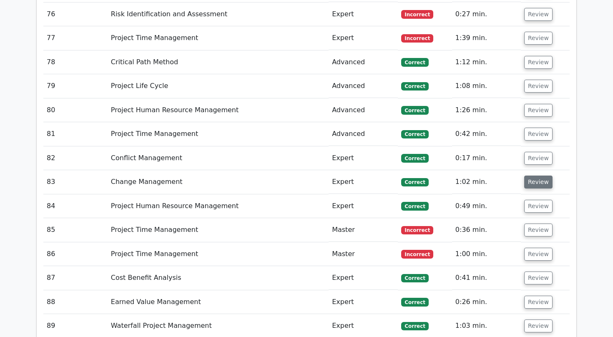
click at [529, 176] on button "Review" at bounding box center [538, 182] width 28 height 13
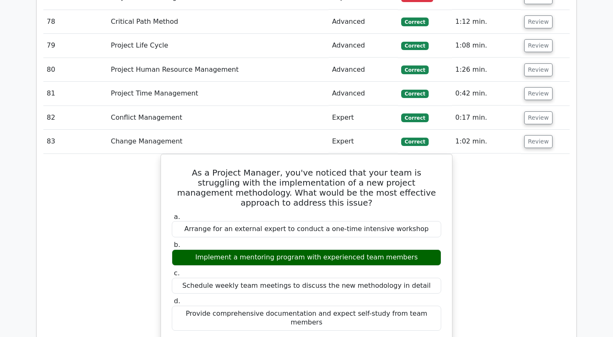
scroll to position [3192, 0]
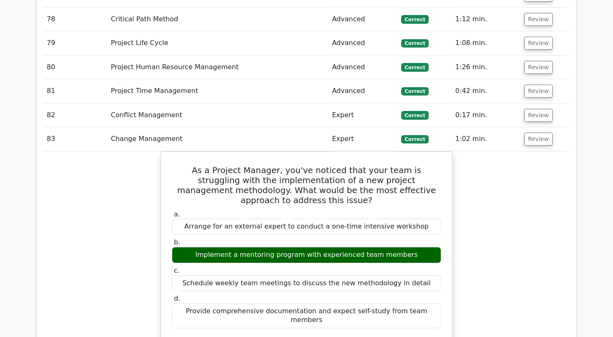
click at [527, 103] on td "Review" at bounding box center [545, 115] width 49 height 24
click at [529, 109] on button "Review" at bounding box center [538, 115] width 28 height 13
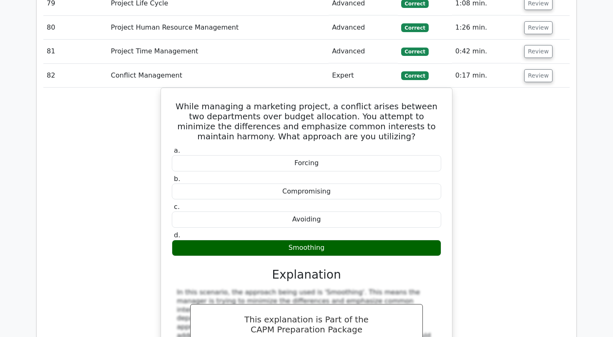
scroll to position [3232, 0]
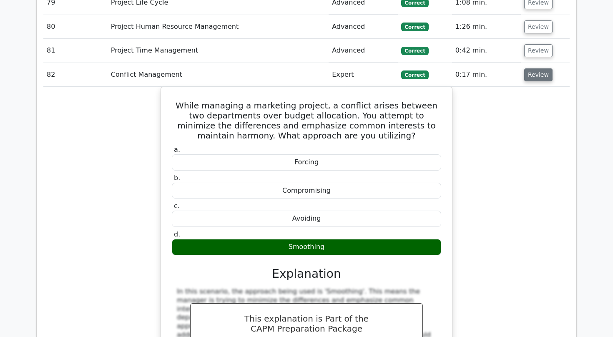
click at [529, 68] on button "Review" at bounding box center [538, 74] width 28 height 13
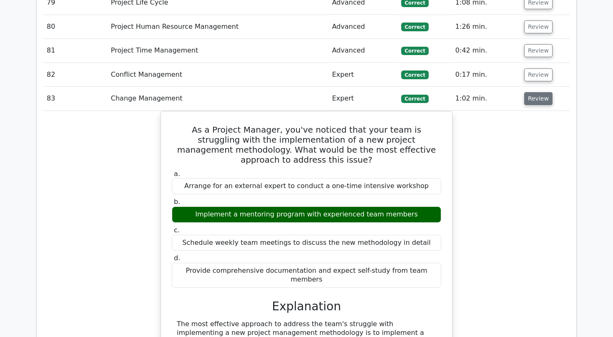
click at [533, 92] on button "Review" at bounding box center [538, 98] width 28 height 13
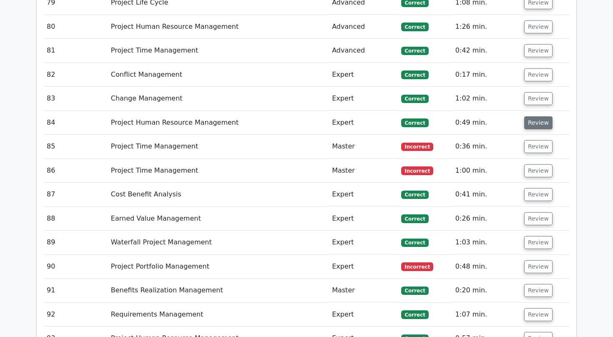
click at [532, 116] on button "Review" at bounding box center [538, 122] width 28 height 13
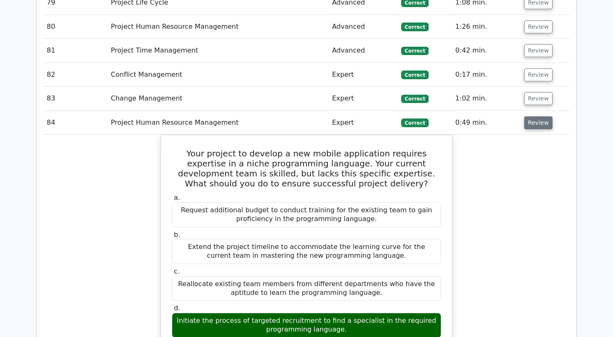
click at [532, 116] on button "Review" at bounding box center [538, 122] width 28 height 13
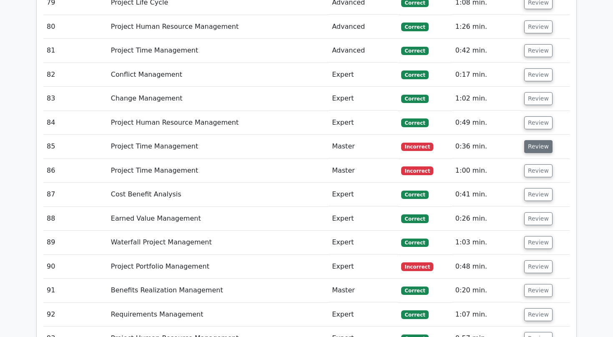
click at [536, 140] on button "Review" at bounding box center [538, 146] width 28 height 13
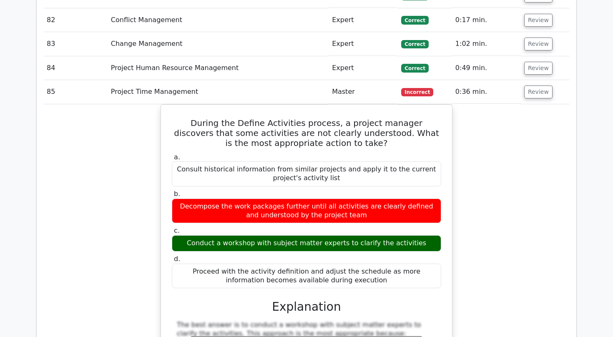
scroll to position [3293, 0]
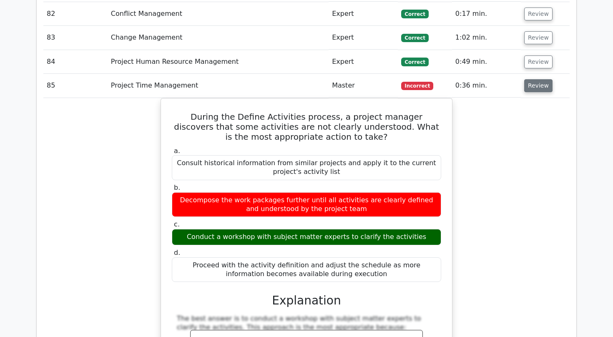
click at [532, 79] on button "Review" at bounding box center [538, 85] width 28 height 13
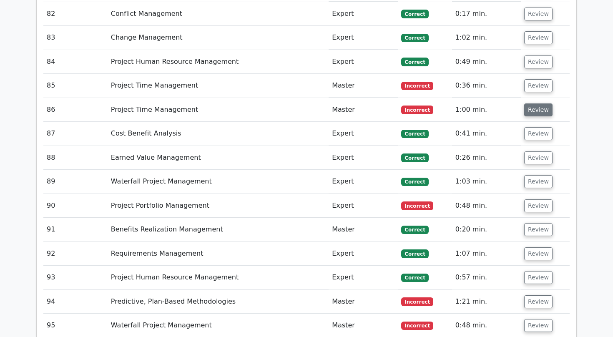
click at [537, 103] on button "Review" at bounding box center [538, 109] width 28 height 13
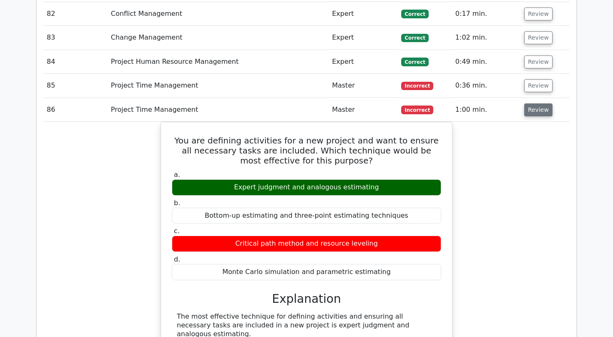
click at [536, 103] on button "Review" at bounding box center [538, 109] width 28 height 13
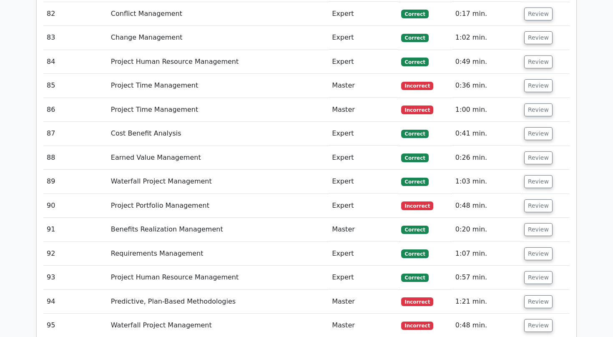
click at [537, 122] on td "Review" at bounding box center [545, 134] width 49 height 24
click at [537, 127] on button "Review" at bounding box center [538, 133] width 28 height 13
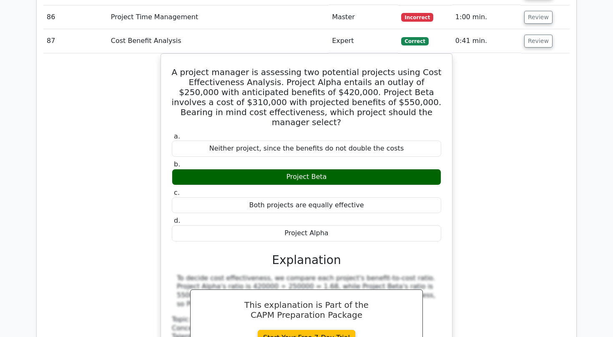
scroll to position [3386, 0]
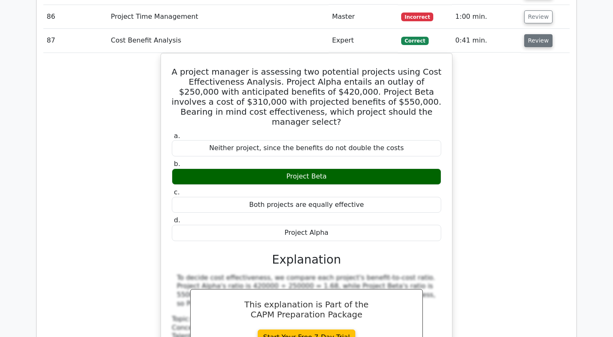
click at [530, 34] on button "Review" at bounding box center [538, 40] width 28 height 13
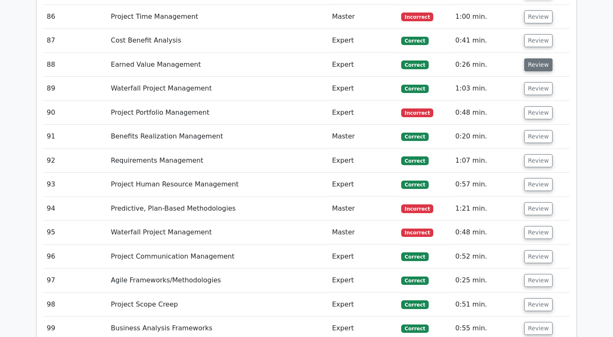
click at [538, 58] on button "Review" at bounding box center [538, 64] width 28 height 13
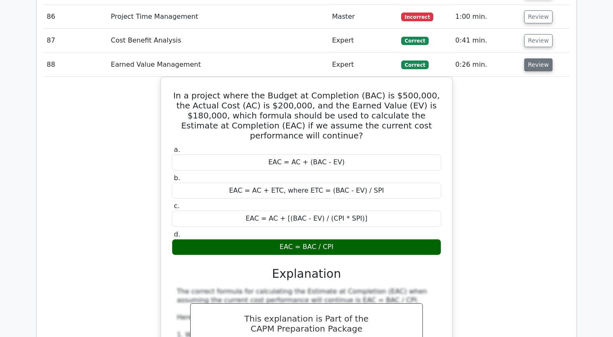
click at [535, 58] on button "Review" at bounding box center [538, 64] width 28 height 13
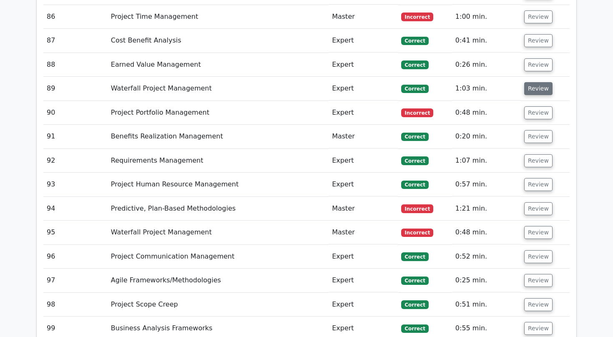
click at [537, 82] on button "Review" at bounding box center [538, 88] width 28 height 13
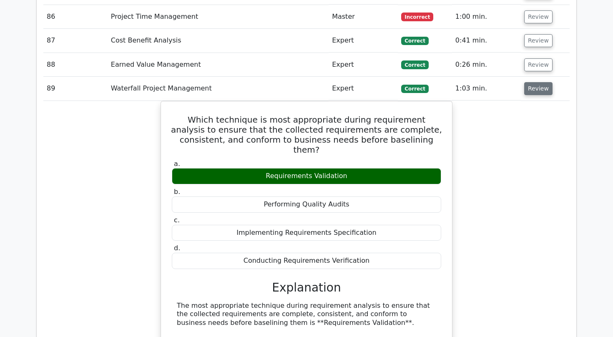
click at [533, 82] on button "Review" at bounding box center [538, 88] width 28 height 13
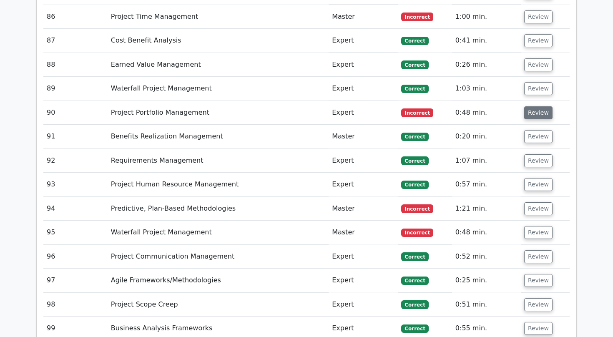
click at [534, 106] on button "Review" at bounding box center [538, 112] width 28 height 13
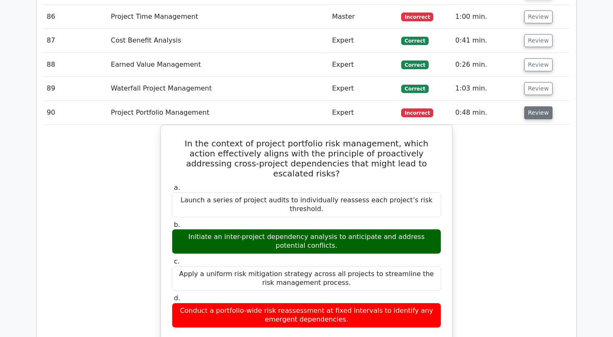
click at [535, 106] on button "Review" at bounding box center [538, 112] width 28 height 13
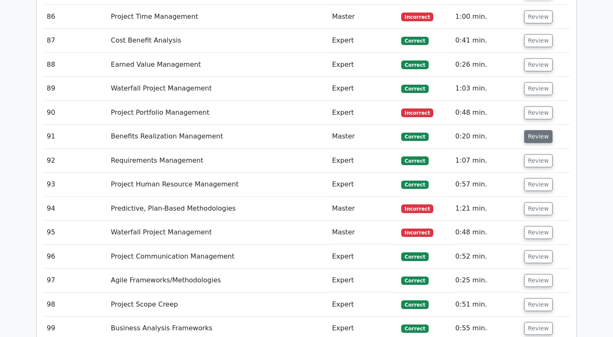
click at [534, 130] on button "Review" at bounding box center [538, 136] width 28 height 13
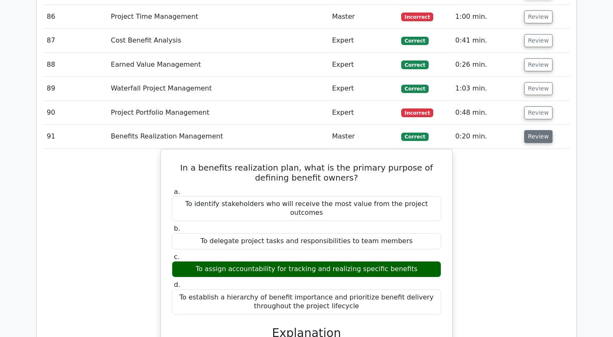
click at [534, 130] on button "Review" at bounding box center [538, 136] width 28 height 13
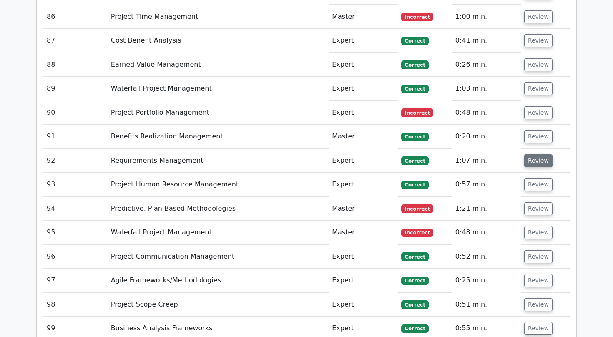
click at [535, 154] on button "Review" at bounding box center [538, 160] width 28 height 13
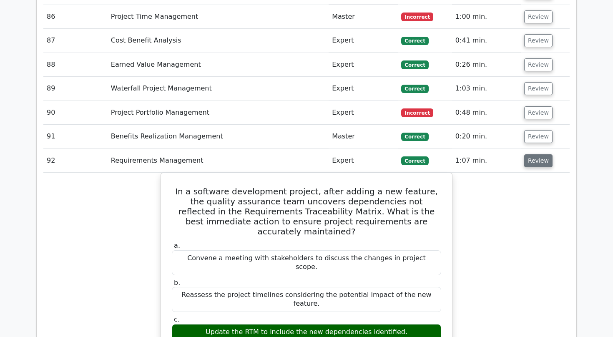
click at [535, 154] on button "Review" at bounding box center [538, 160] width 28 height 13
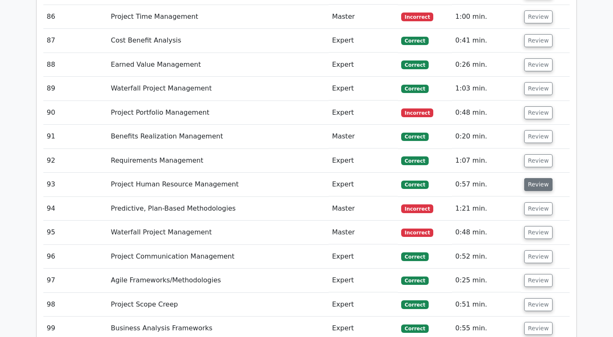
click at [533, 178] on button "Review" at bounding box center [538, 184] width 28 height 13
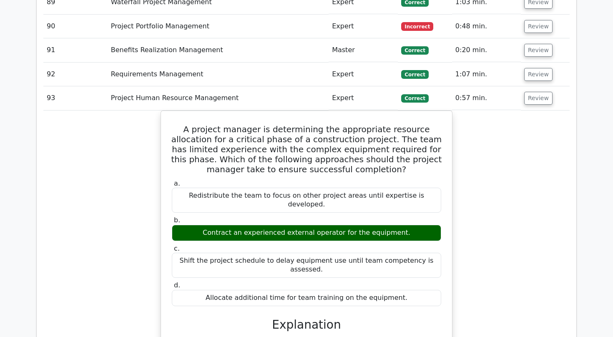
scroll to position [3473, 0]
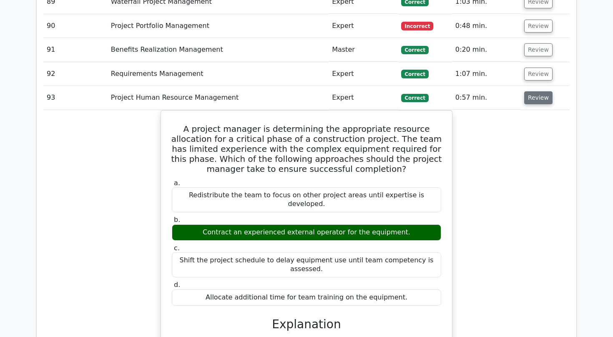
click at [533, 91] on button "Review" at bounding box center [538, 97] width 28 height 13
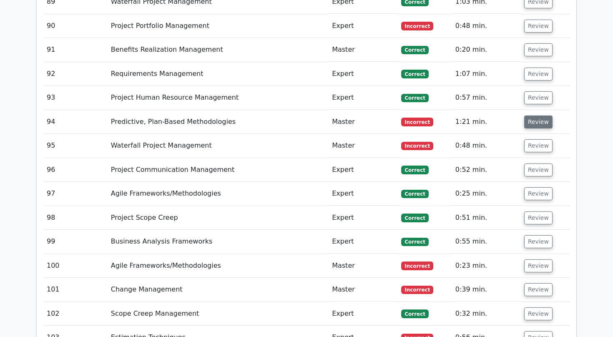
click at [531, 115] on button "Review" at bounding box center [538, 121] width 28 height 13
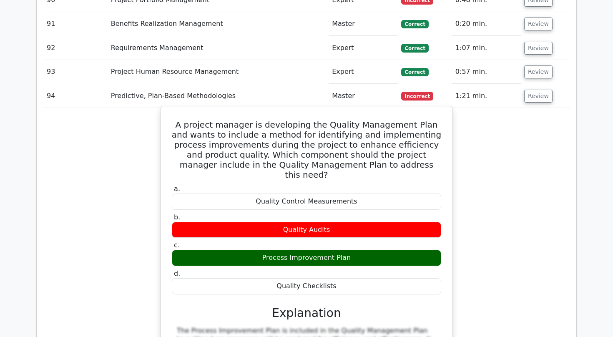
scroll to position [3499, 0]
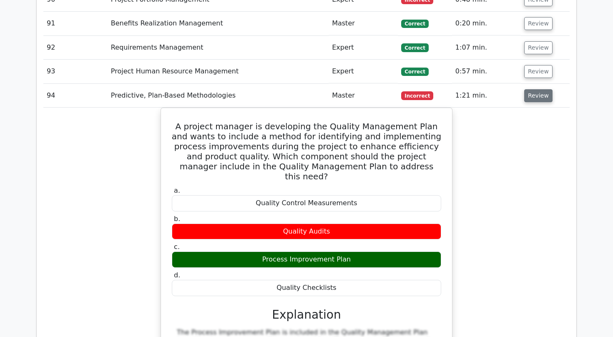
click at [539, 89] on button "Review" at bounding box center [538, 95] width 28 height 13
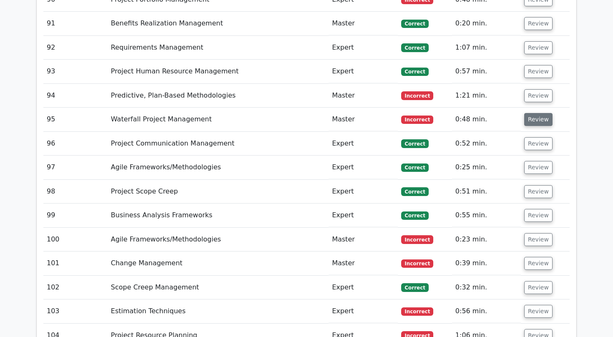
click at [544, 113] on button "Review" at bounding box center [538, 119] width 28 height 13
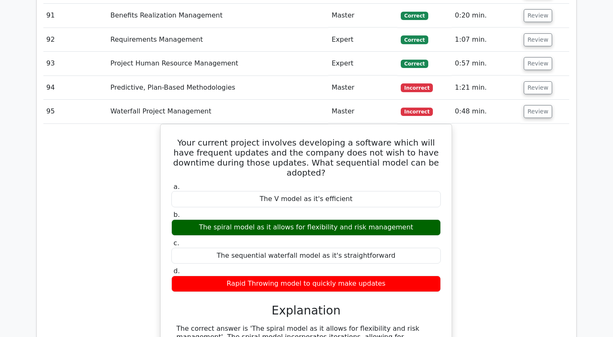
scroll to position [3531, 0]
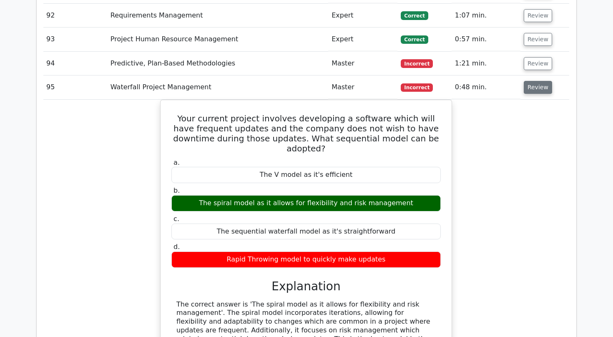
click at [536, 81] on button "Review" at bounding box center [538, 87] width 28 height 13
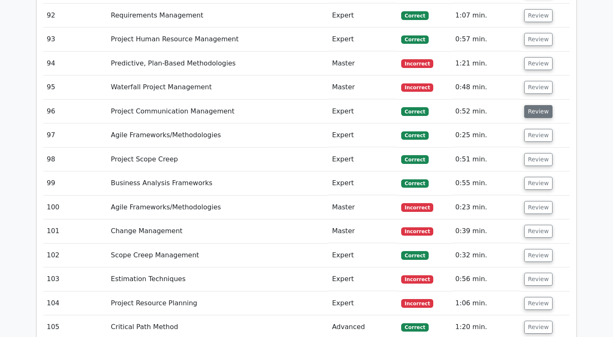
click at [532, 105] on button "Review" at bounding box center [538, 111] width 28 height 13
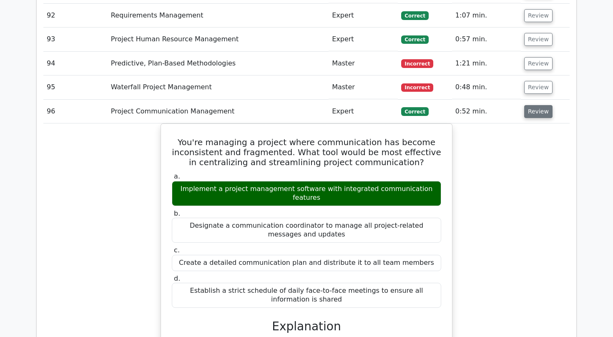
click at [537, 105] on button "Review" at bounding box center [538, 111] width 28 height 13
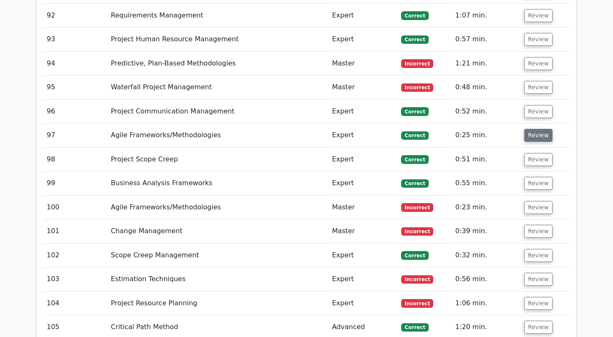
click at [540, 129] on button "Review" at bounding box center [538, 135] width 28 height 13
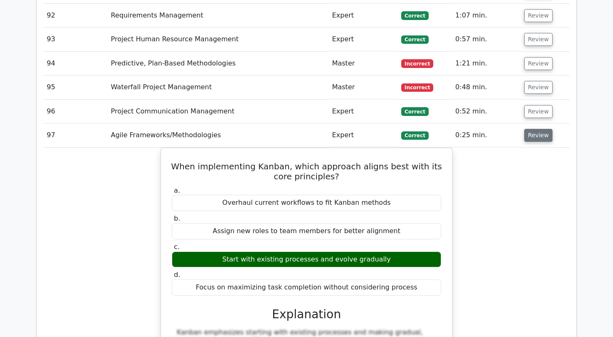
click at [536, 129] on button "Review" at bounding box center [538, 135] width 28 height 13
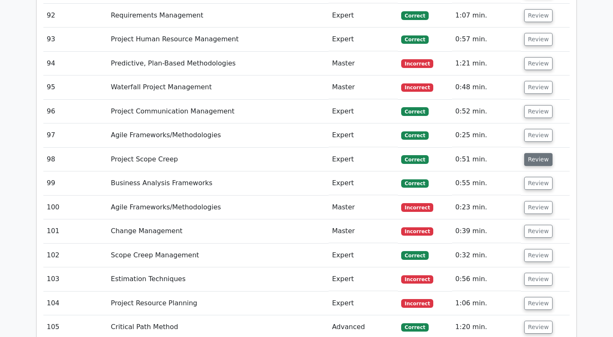
click at [542, 153] on button "Review" at bounding box center [538, 159] width 28 height 13
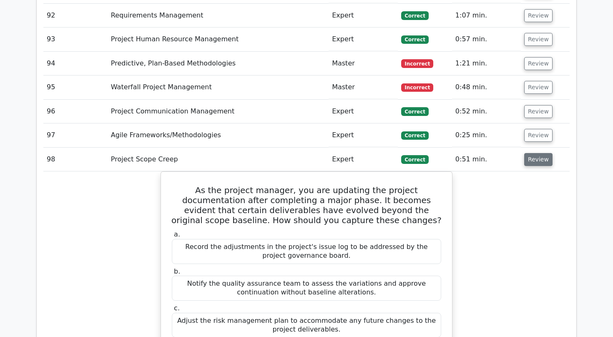
click at [537, 153] on button "Review" at bounding box center [538, 159] width 28 height 13
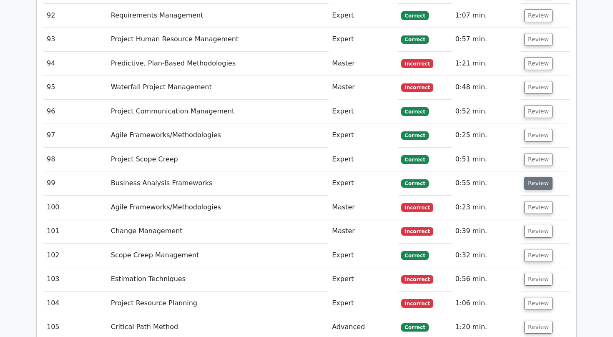
click at [536, 177] on button "Review" at bounding box center [538, 183] width 28 height 13
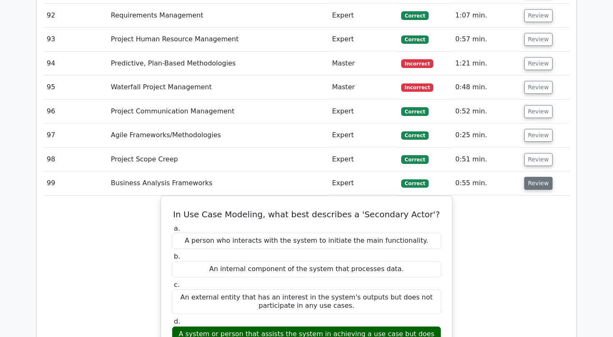
click at [535, 177] on button "Review" at bounding box center [538, 183] width 28 height 13
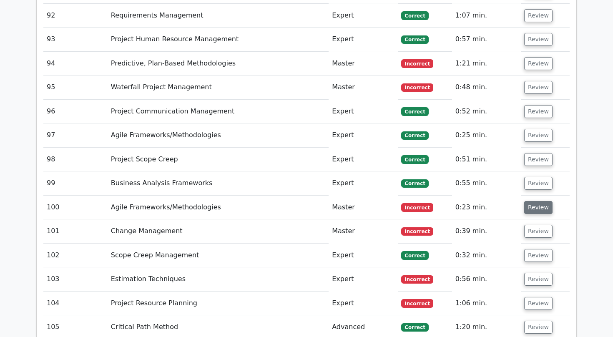
click at [530, 201] on button "Review" at bounding box center [538, 207] width 28 height 13
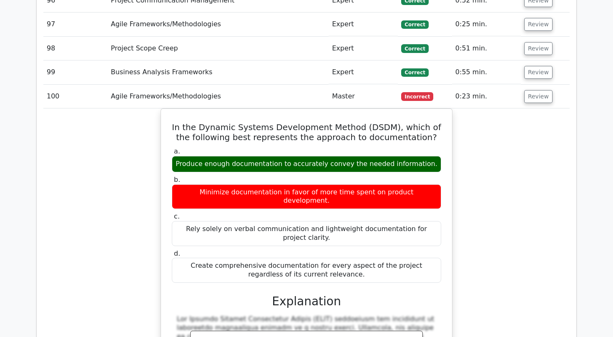
scroll to position [3641, 0]
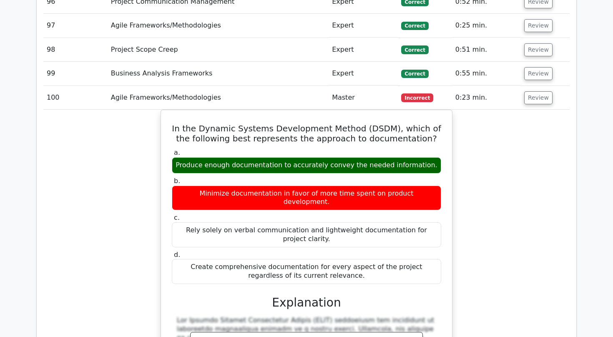
click at [517, 86] on td "0:23 min." at bounding box center [486, 98] width 69 height 24
click at [536, 91] on button "Review" at bounding box center [538, 97] width 28 height 13
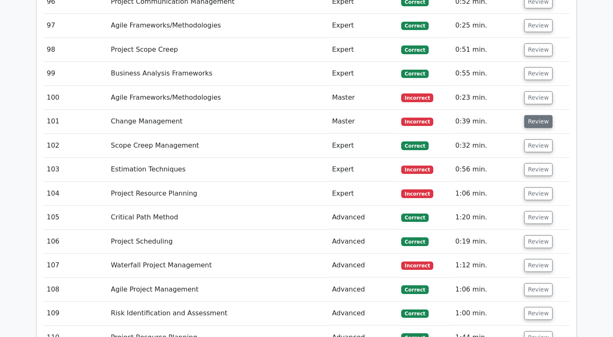
click at [539, 115] on button "Review" at bounding box center [538, 121] width 28 height 13
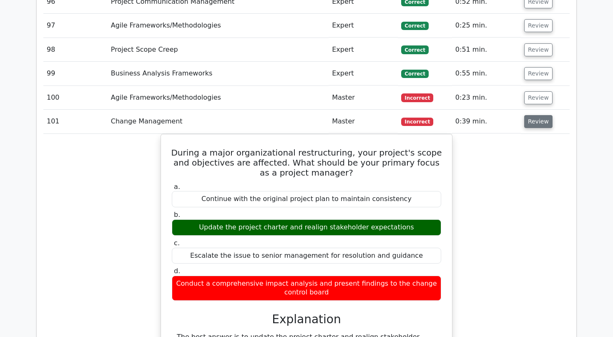
click at [539, 115] on button "Review" at bounding box center [538, 121] width 28 height 13
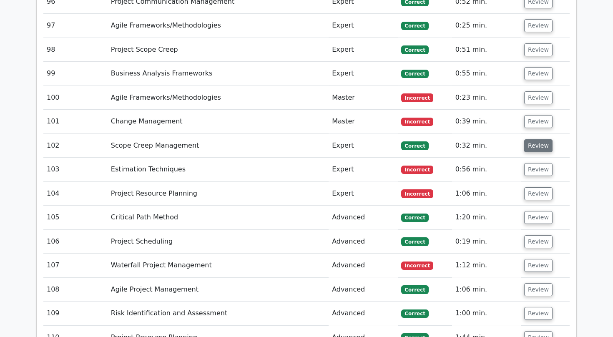
click at [537, 139] on button "Review" at bounding box center [538, 145] width 28 height 13
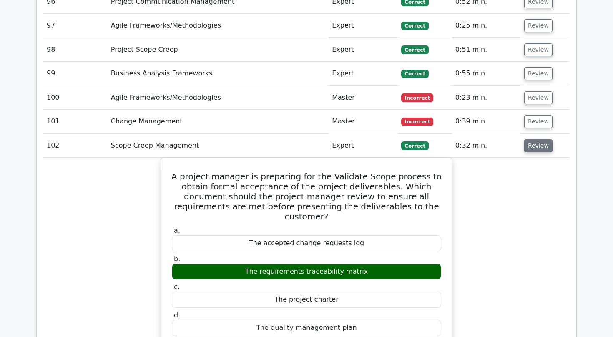
click at [537, 139] on button "Review" at bounding box center [538, 145] width 28 height 13
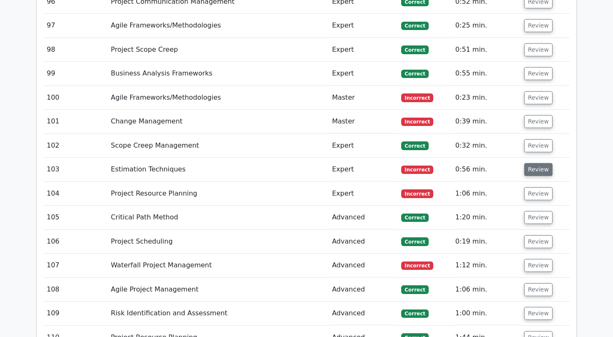
click at [529, 163] on button "Review" at bounding box center [538, 169] width 28 height 13
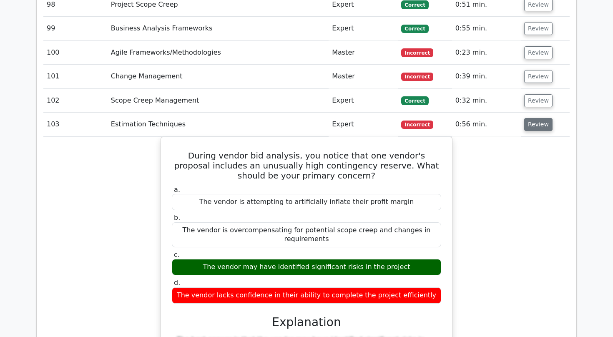
scroll to position [3688, 0]
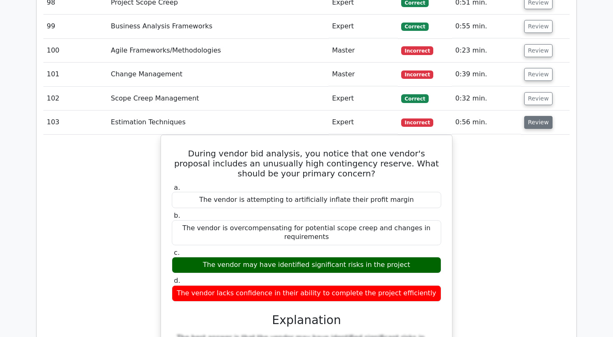
click at [527, 116] on button "Review" at bounding box center [538, 122] width 28 height 13
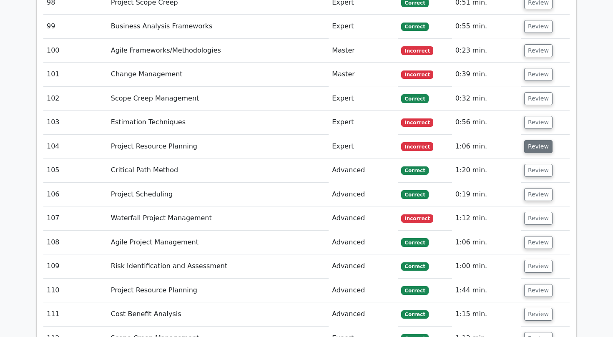
click at [534, 140] on button "Review" at bounding box center [538, 146] width 28 height 13
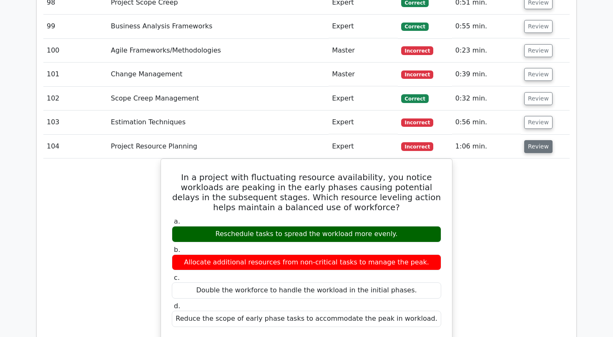
click at [537, 140] on button "Review" at bounding box center [538, 146] width 28 height 13
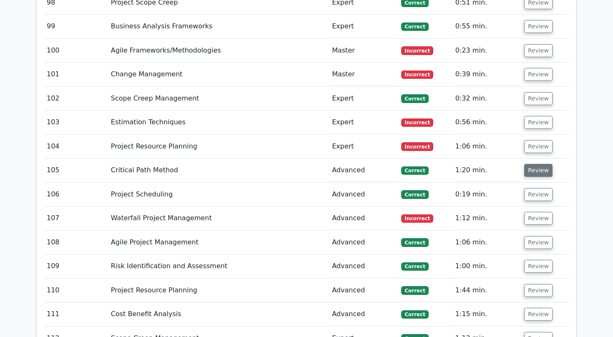
click at [533, 164] on button "Review" at bounding box center [538, 170] width 28 height 13
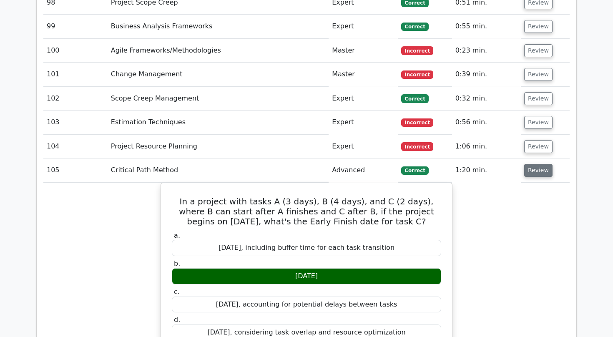
click at [533, 164] on button "Review" at bounding box center [538, 170] width 28 height 13
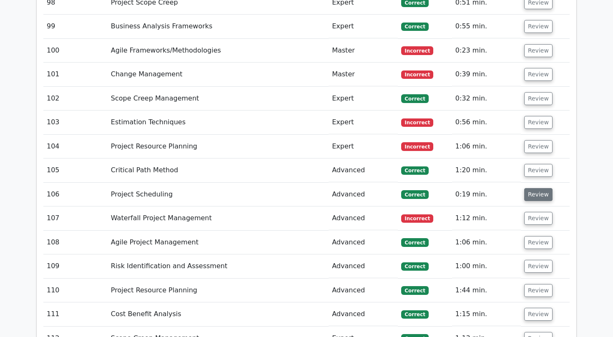
click at [530, 188] on button "Review" at bounding box center [538, 194] width 28 height 13
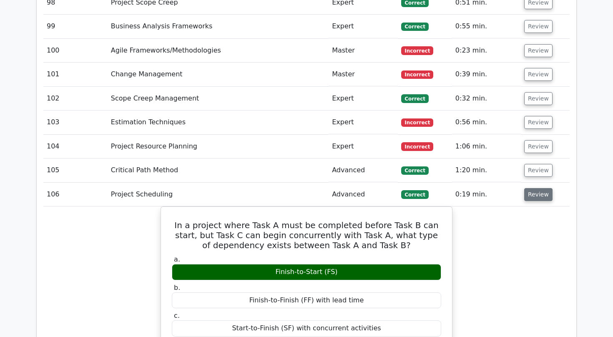
click at [530, 188] on button "Review" at bounding box center [538, 194] width 28 height 13
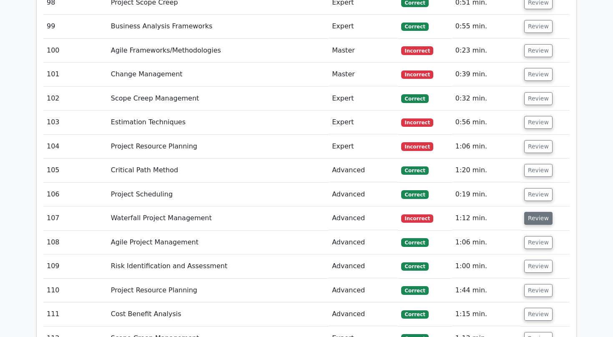
click at [528, 212] on button "Review" at bounding box center [538, 218] width 28 height 13
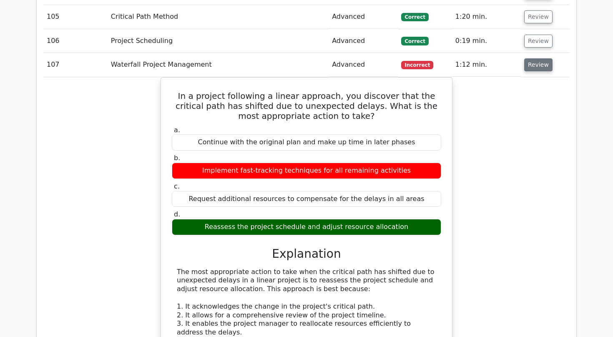
scroll to position [3841, 0]
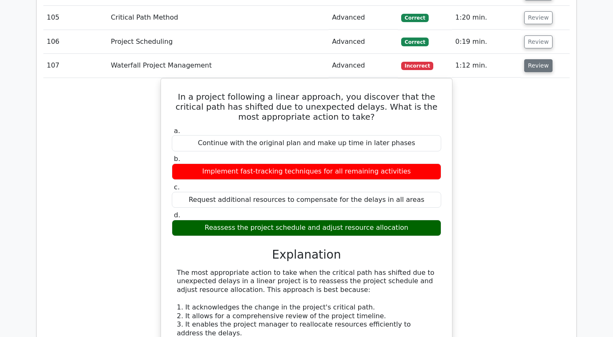
click at [530, 59] on button "Review" at bounding box center [538, 65] width 28 height 13
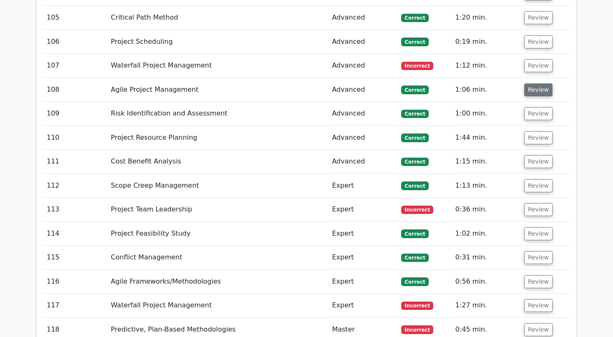
click at [532, 83] on button "Review" at bounding box center [538, 89] width 28 height 13
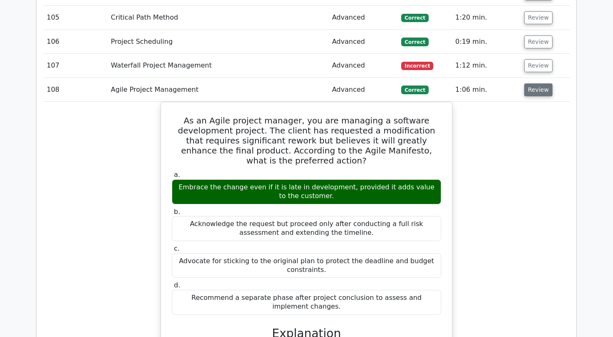
click at [534, 83] on button "Review" at bounding box center [538, 89] width 28 height 13
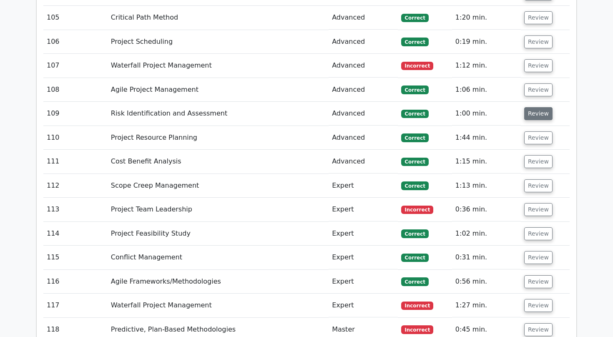
click at [533, 107] on button "Review" at bounding box center [538, 113] width 28 height 13
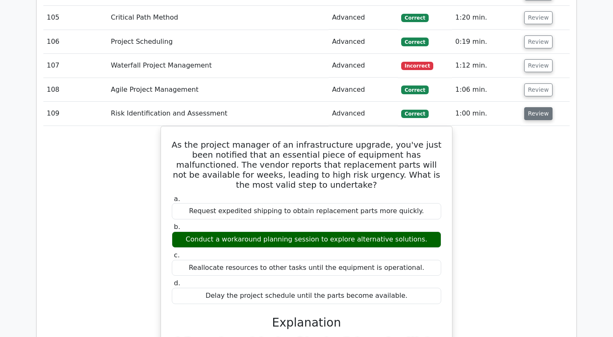
click at [532, 107] on button "Review" at bounding box center [538, 113] width 28 height 13
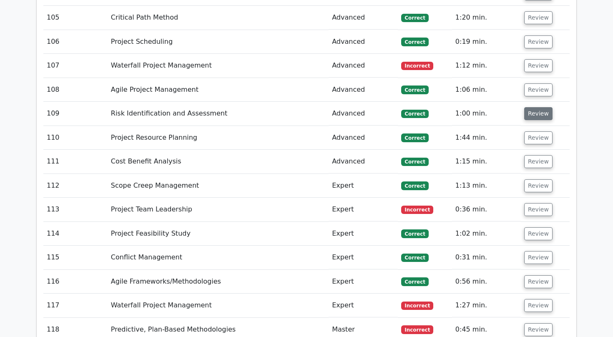
click at [528, 107] on button "Review" at bounding box center [538, 113] width 28 height 13
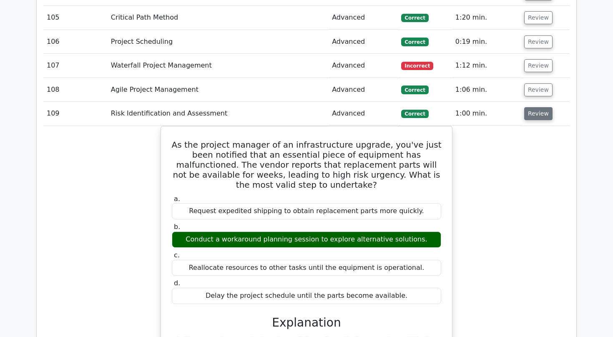
click at [529, 107] on button "Review" at bounding box center [538, 113] width 28 height 13
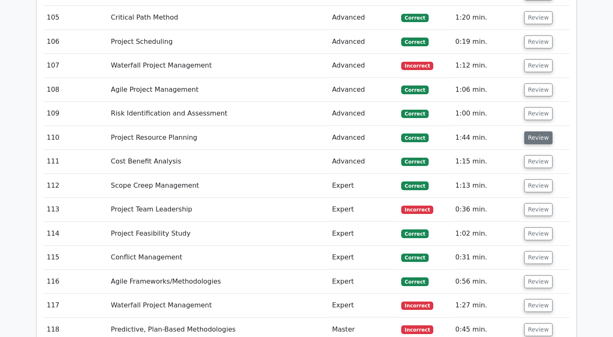
click at [527, 131] on button "Review" at bounding box center [538, 137] width 28 height 13
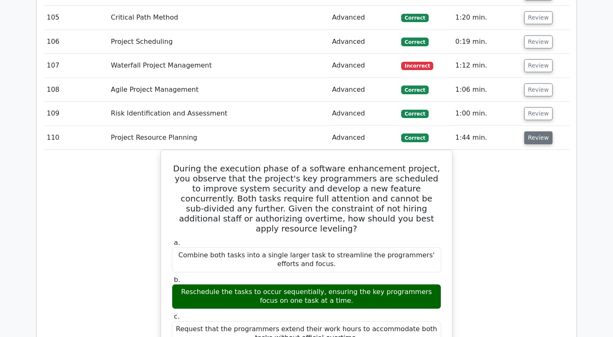
click at [527, 131] on button "Review" at bounding box center [538, 137] width 28 height 13
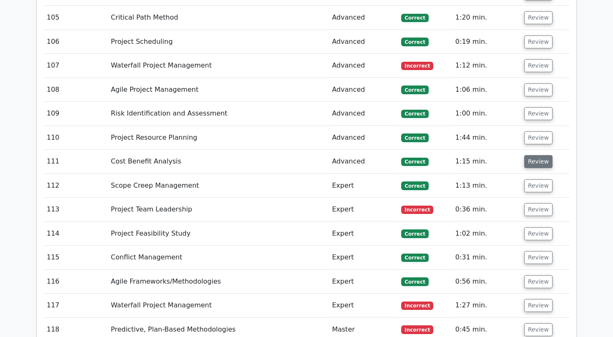
click at [531, 155] on button "Review" at bounding box center [538, 161] width 28 height 13
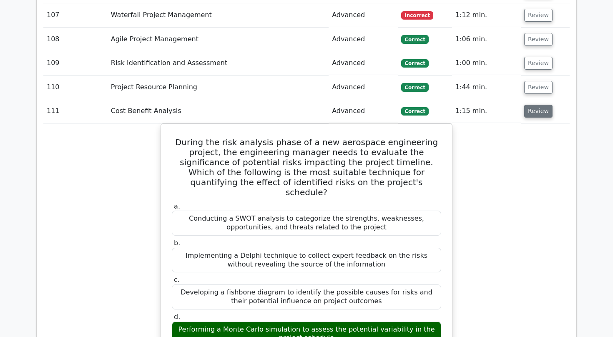
scroll to position [3898, 0]
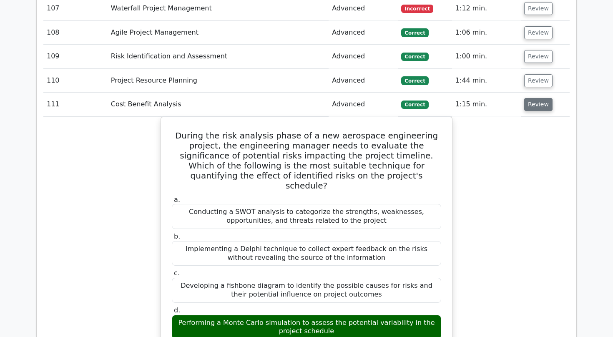
click at [538, 98] on button "Review" at bounding box center [538, 104] width 28 height 13
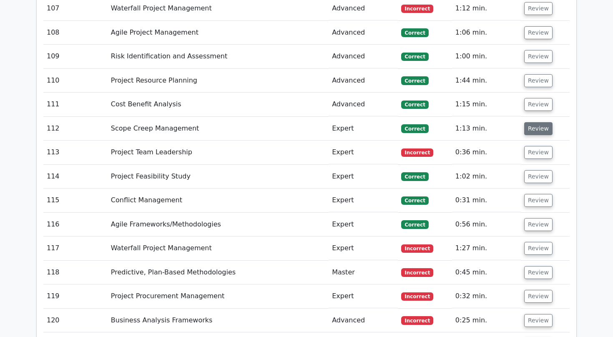
click at [537, 122] on button "Review" at bounding box center [538, 128] width 28 height 13
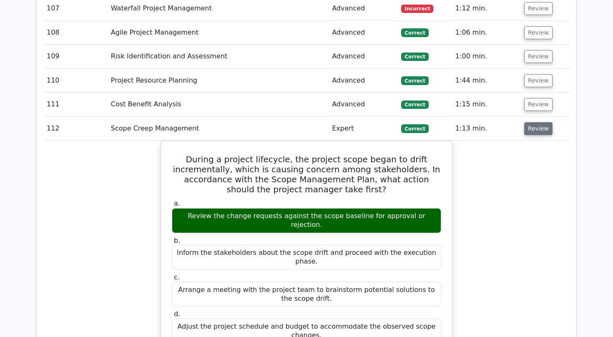
click at [537, 122] on button "Review" at bounding box center [538, 128] width 28 height 13
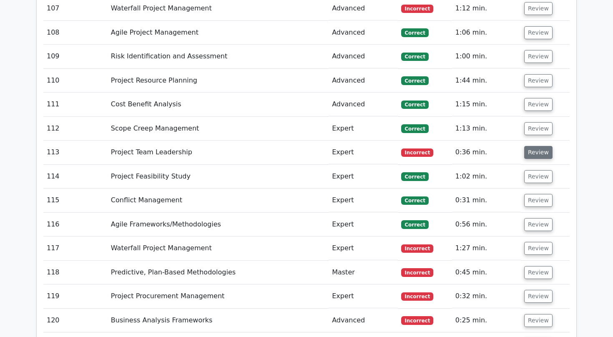
click at [536, 146] on button "Review" at bounding box center [538, 152] width 28 height 13
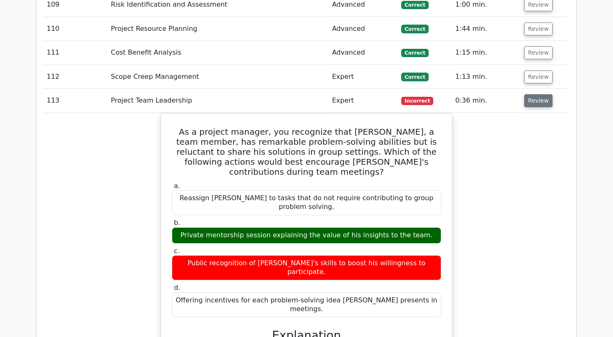
scroll to position [3966, 0]
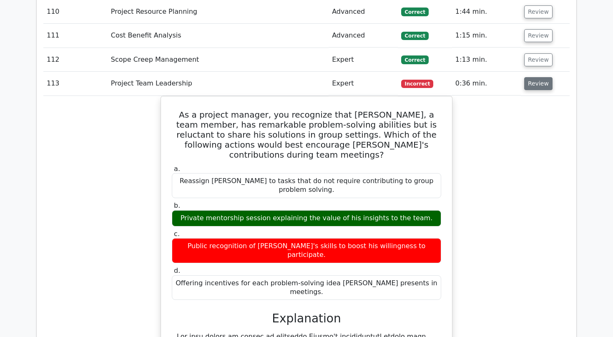
click at [532, 77] on button "Review" at bounding box center [538, 83] width 28 height 13
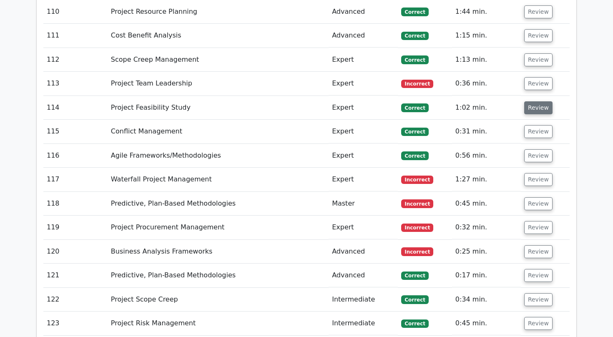
click at [533, 101] on button "Review" at bounding box center [538, 107] width 28 height 13
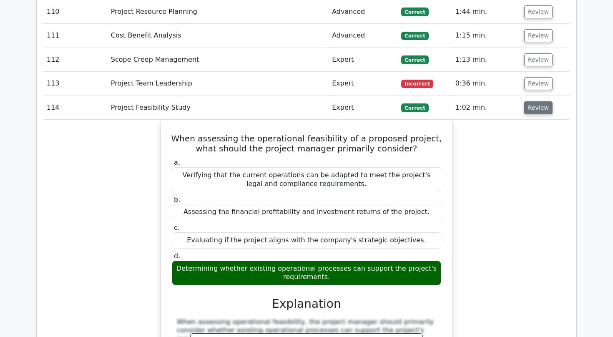
click at [533, 101] on button "Review" at bounding box center [538, 107] width 28 height 13
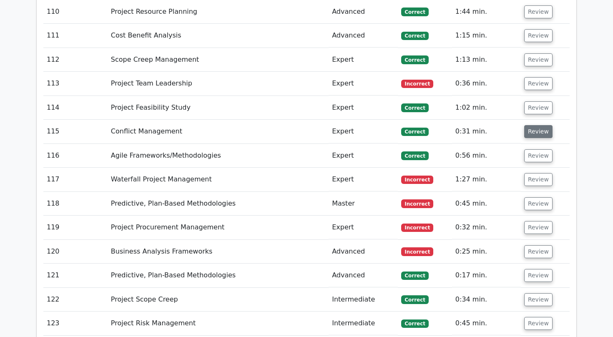
click at [530, 125] on button "Review" at bounding box center [538, 131] width 28 height 13
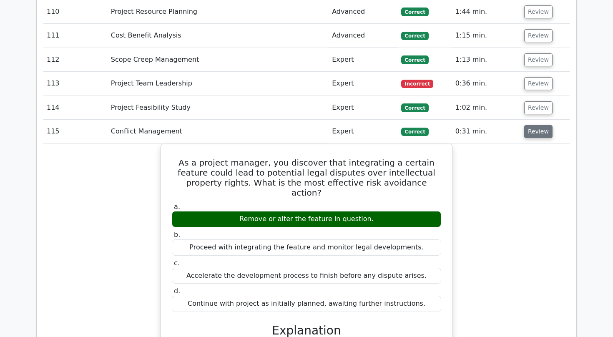
click at [531, 125] on button "Review" at bounding box center [538, 131] width 28 height 13
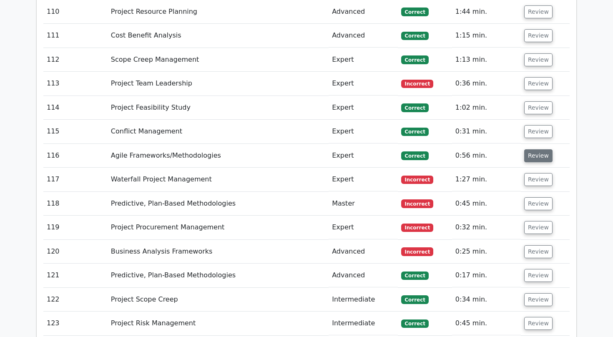
click at [532, 149] on button "Review" at bounding box center [538, 155] width 28 height 13
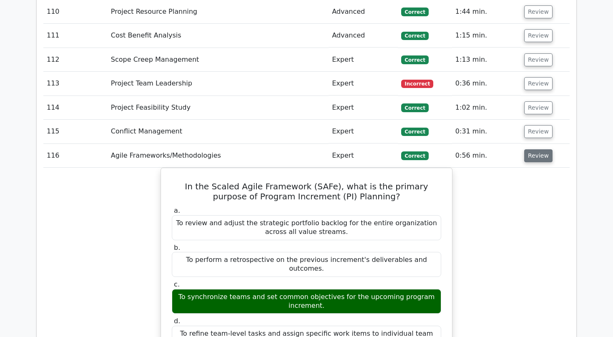
click at [531, 149] on button "Review" at bounding box center [538, 155] width 28 height 13
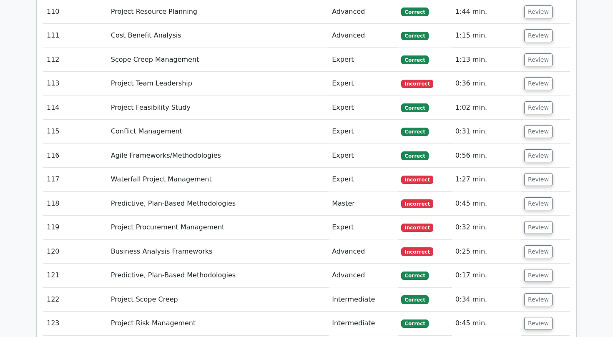
click at [532, 168] on td "Review" at bounding box center [545, 180] width 49 height 24
click at [529, 173] on button "Review" at bounding box center [538, 179] width 28 height 13
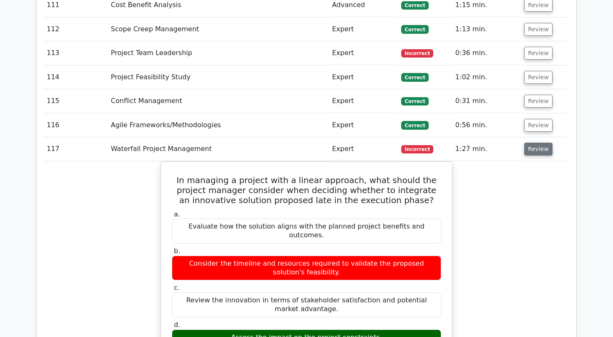
scroll to position [4003, 0]
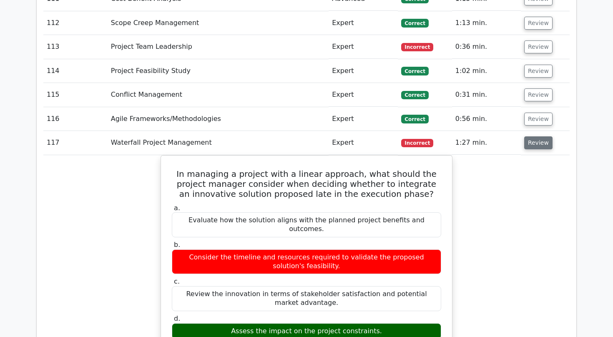
click at [531, 136] on button "Review" at bounding box center [538, 142] width 28 height 13
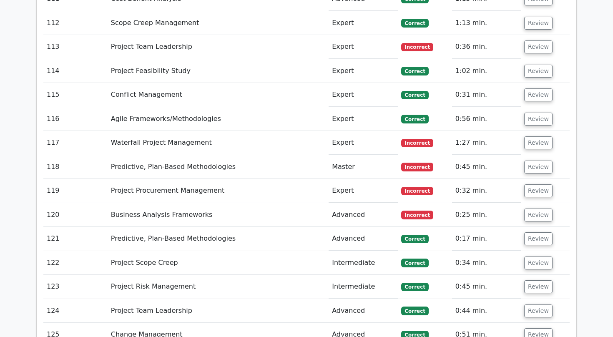
click at [533, 155] on td "Review" at bounding box center [545, 167] width 49 height 24
click at [532, 161] on button "Review" at bounding box center [538, 167] width 28 height 13
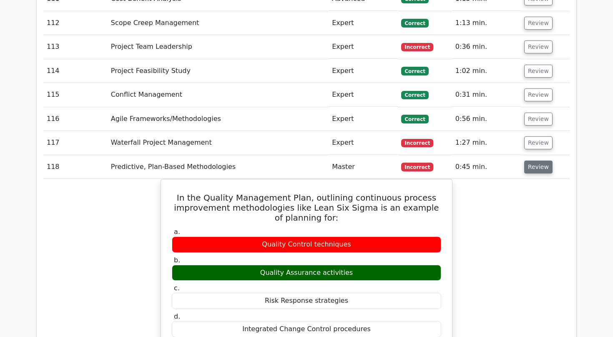
click at [536, 161] on button "Review" at bounding box center [538, 167] width 28 height 13
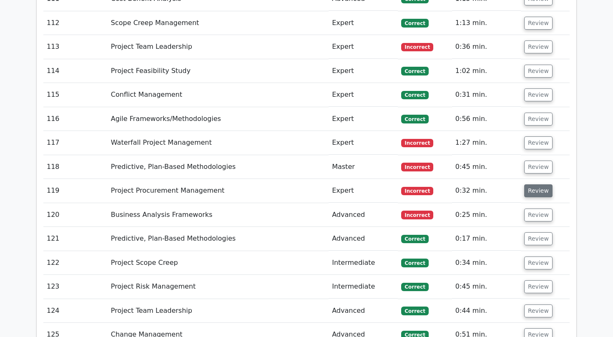
click at [536, 184] on button "Review" at bounding box center [538, 190] width 28 height 13
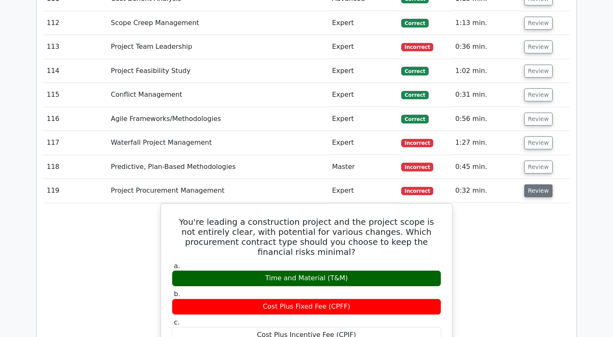
click at [536, 184] on button "Review" at bounding box center [538, 190] width 28 height 13
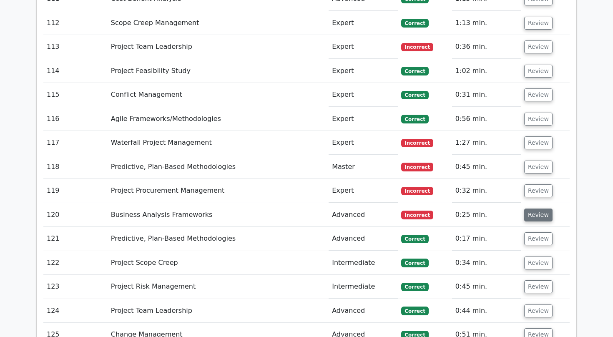
click at [531, 208] on button "Review" at bounding box center [538, 214] width 28 height 13
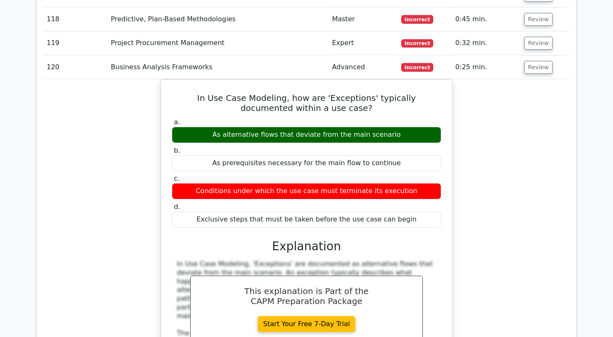
scroll to position [4150, 0]
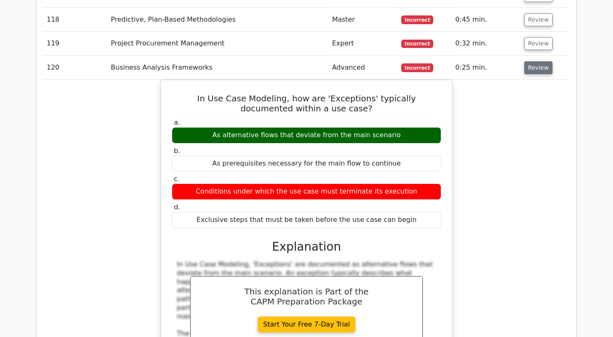
click at [527, 61] on button "Review" at bounding box center [538, 67] width 28 height 13
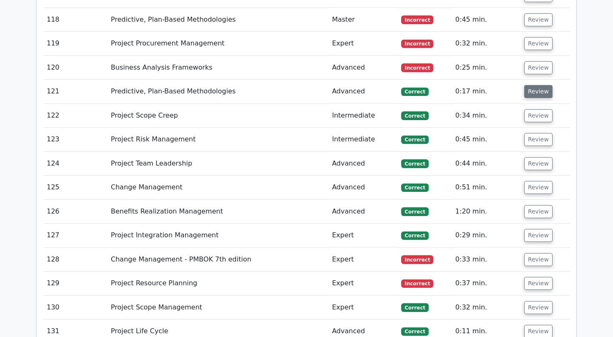
click at [531, 85] on button "Review" at bounding box center [538, 91] width 28 height 13
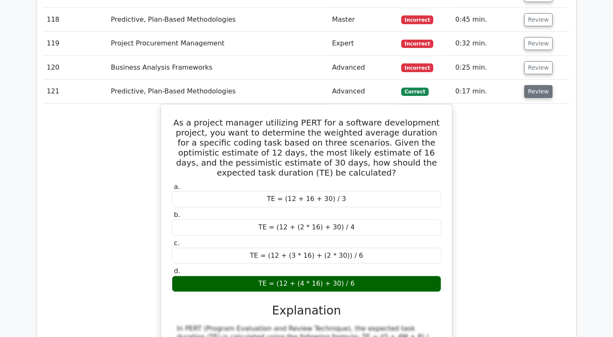
click at [537, 85] on button "Review" at bounding box center [538, 91] width 28 height 13
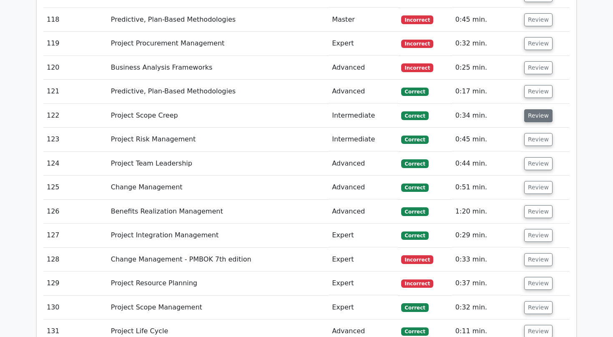
click at [539, 109] on button "Review" at bounding box center [538, 115] width 28 height 13
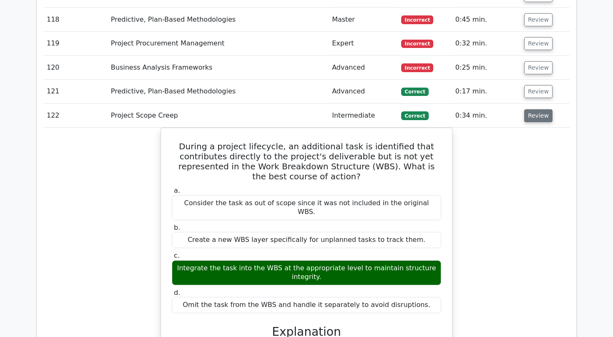
click at [537, 109] on button "Review" at bounding box center [538, 115] width 28 height 13
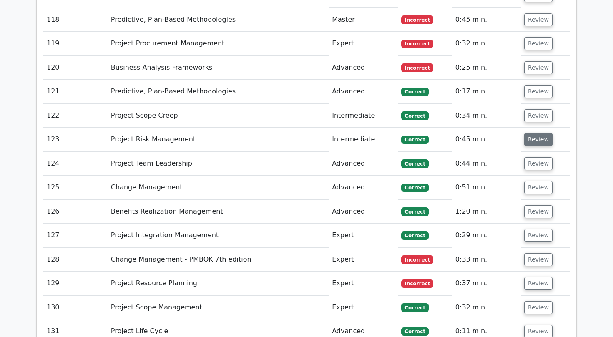
click at [538, 133] on button "Review" at bounding box center [538, 139] width 28 height 13
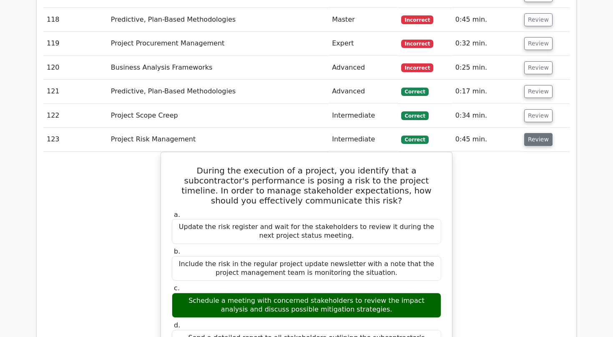
click at [538, 133] on button "Review" at bounding box center [538, 139] width 28 height 13
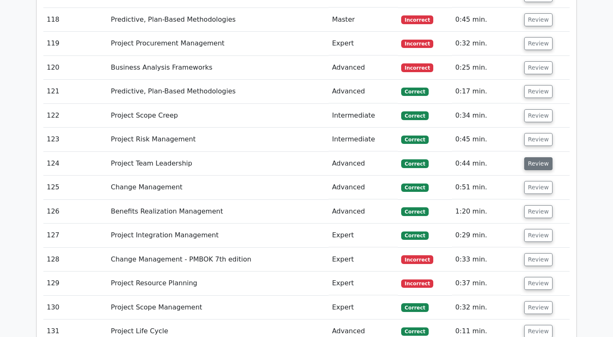
click at [537, 157] on button "Review" at bounding box center [538, 163] width 28 height 13
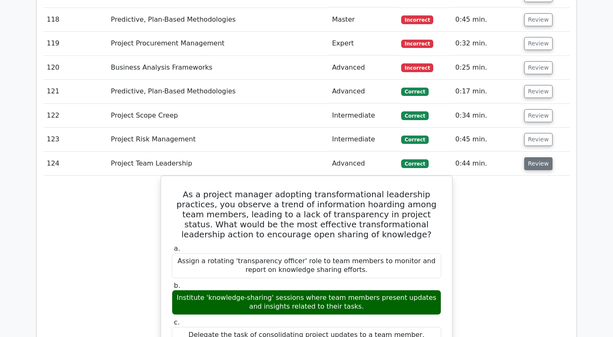
click at [537, 157] on button "Review" at bounding box center [538, 163] width 28 height 13
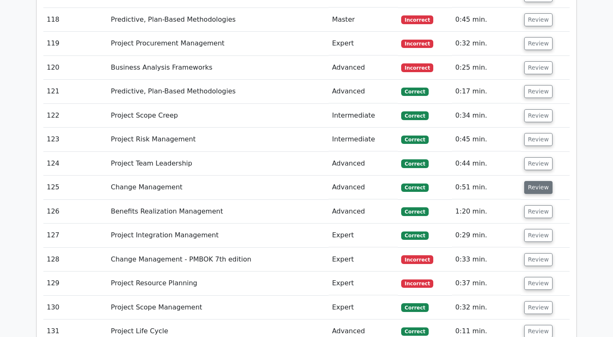
click at [536, 181] on button "Review" at bounding box center [538, 187] width 28 height 13
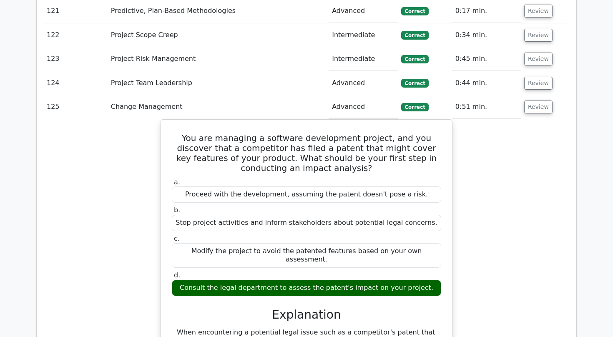
scroll to position [4230, 0]
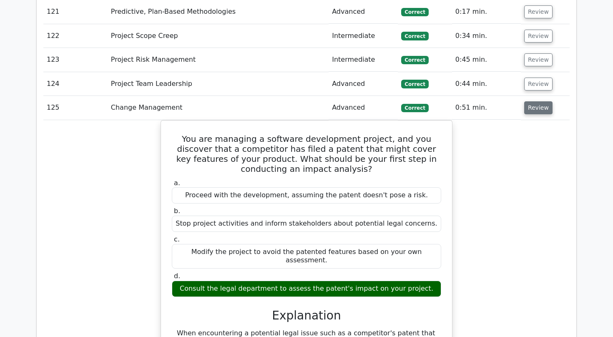
click at [529, 101] on button "Review" at bounding box center [538, 107] width 28 height 13
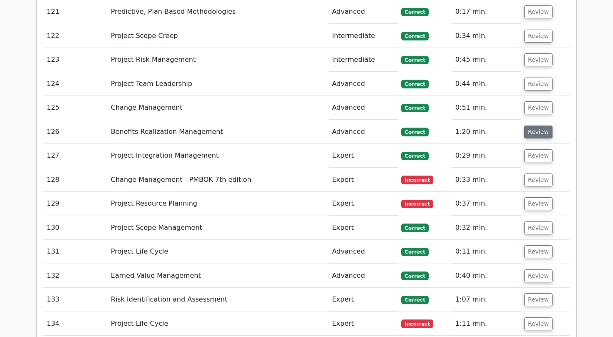
click at [534, 125] on button "Review" at bounding box center [538, 131] width 28 height 13
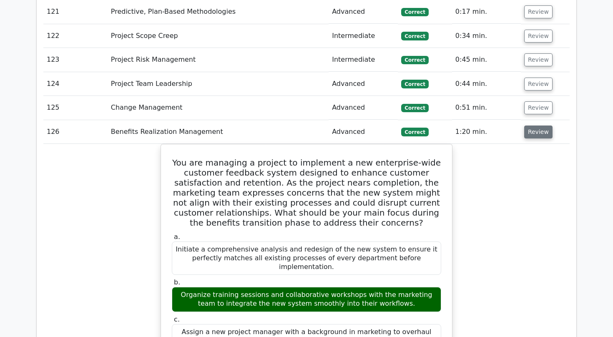
click at [534, 125] on button "Review" at bounding box center [538, 131] width 28 height 13
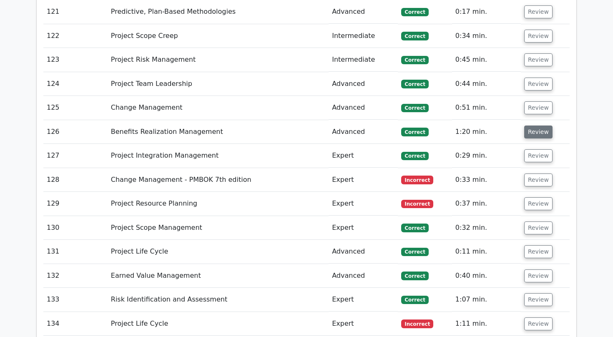
click at [534, 125] on button "Review" at bounding box center [538, 131] width 28 height 13
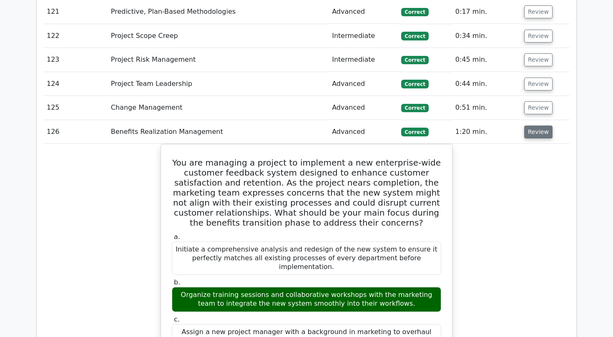
click at [535, 125] on button "Review" at bounding box center [538, 131] width 28 height 13
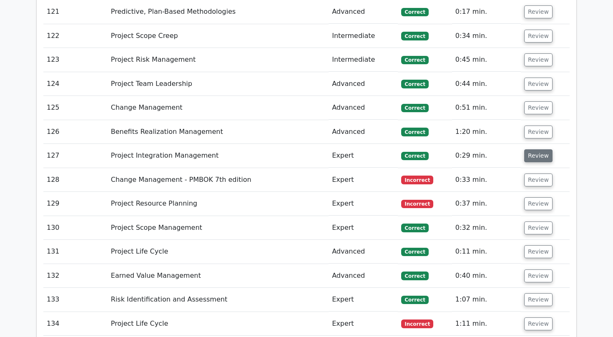
click at [537, 149] on button "Review" at bounding box center [538, 155] width 28 height 13
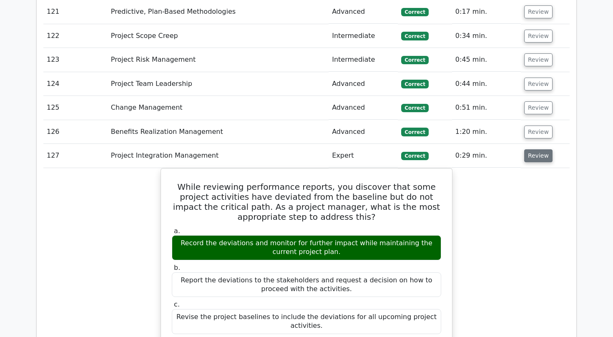
click at [536, 149] on button "Review" at bounding box center [538, 155] width 28 height 13
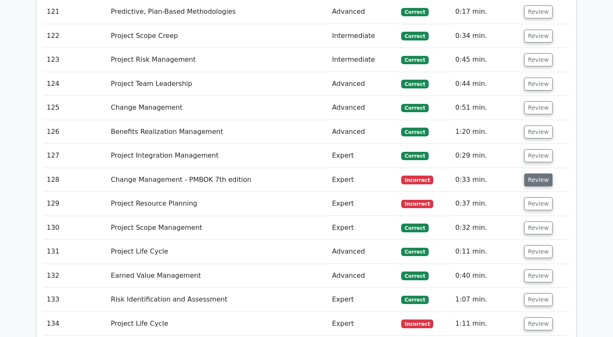
click at [539, 173] on button "Review" at bounding box center [538, 179] width 28 height 13
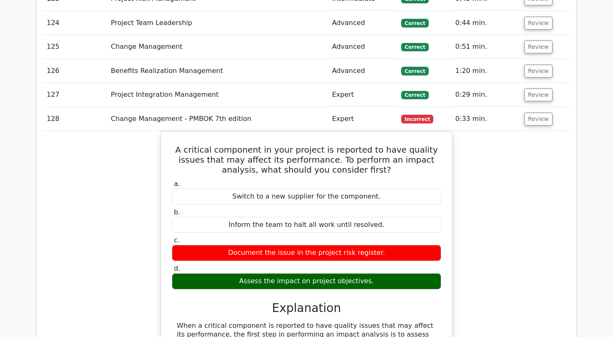
scroll to position [4290, 0]
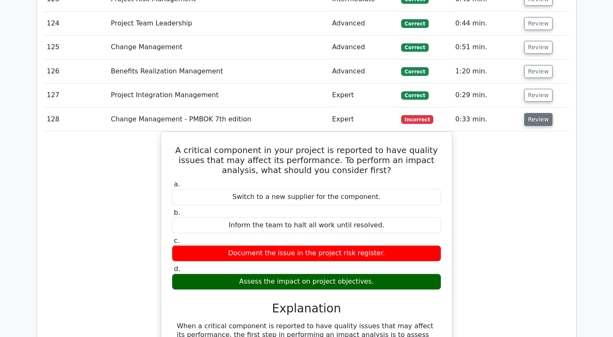
click at [539, 113] on button "Review" at bounding box center [538, 119] width 28 height 13
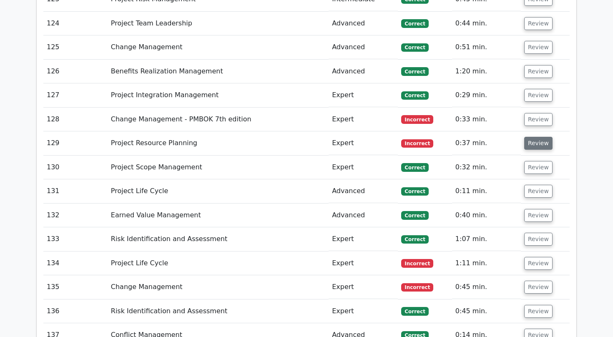
click at [536, 137] on button "Review" at bounding box center [538, 143] width 28 height 13
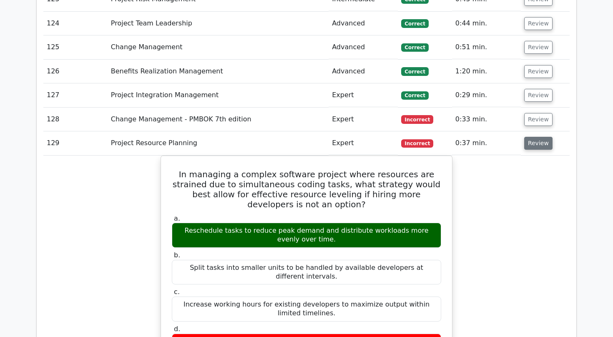
click at [532, 137] on button "Review" at bounding box center [538, 143] width 28 height 13
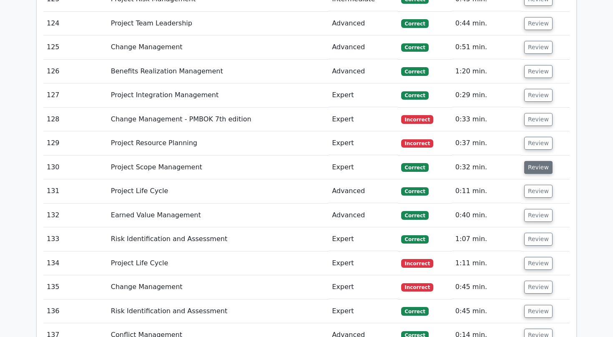
click at [534, 161] on button "Review" at bounding box center [538, 167] width 28 height 13
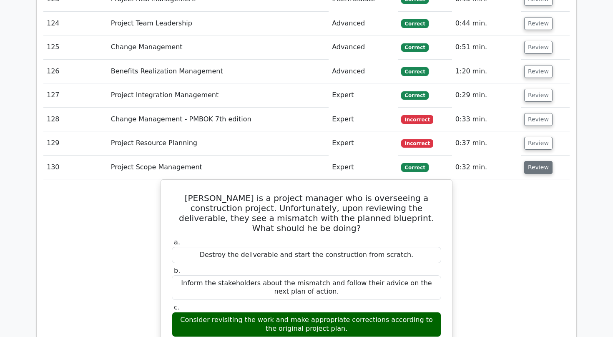
click at [534, 161] on button "Review" at bounding box center [538, 167] width 28 height 13
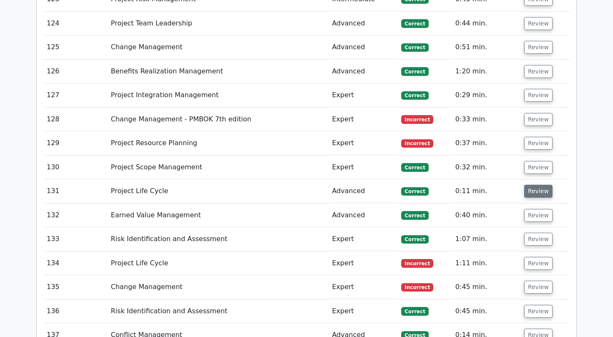
click at [536, 185] on button "Review" at bounding box center [538, 191] width 28 height 13
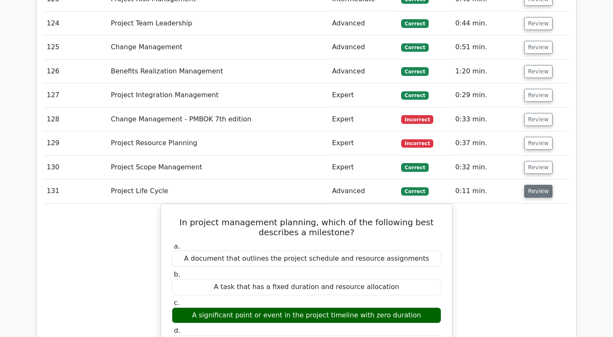
click at [536, 185] on button "Review" at bounding box center [538, 191] width 28 height 13
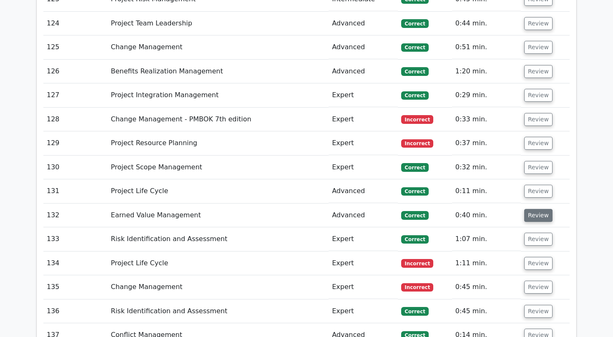
click at [534, 209] on button "Review" at bounding box center [538, 215] width 28 height 13
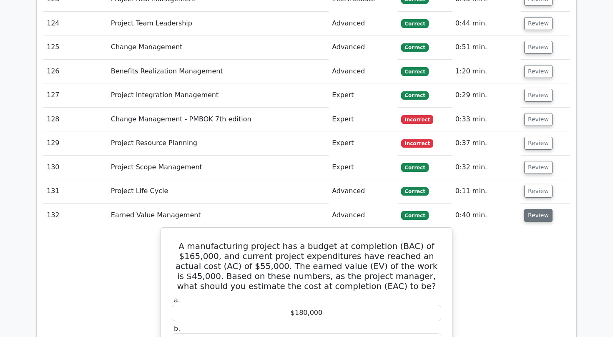
click at [534, 209] on button "Review" at bounding box center [538, 215] width 28 height 13
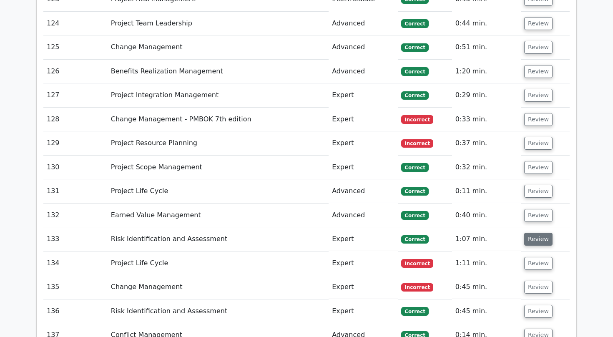
click at [535, 233] on button "Review" at bounding box center [538, 239] width 28 height 13
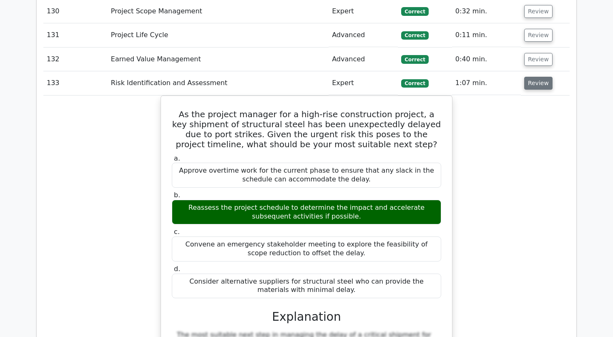
scroll to position [4463, 0]
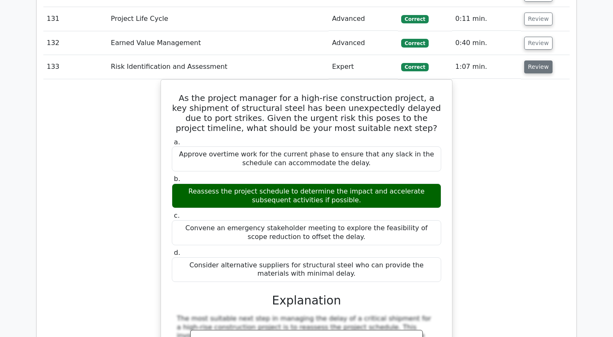
click at [527, 60] on button "Review" at bounding box center [538, 66] width 28 height 13
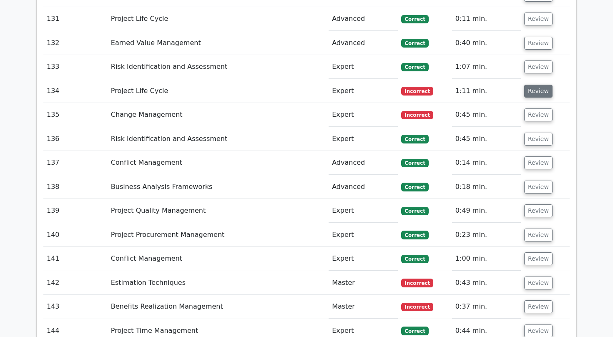
click at [537, 85] on button "Review" at bounding box center [538, 91] width 28 height 13
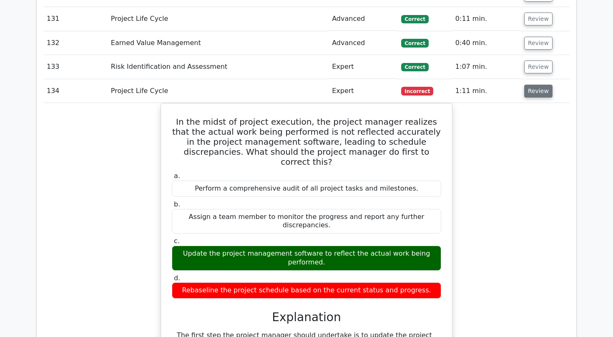
click at [534, 85] on button "Review" at bounding box center [538, 91] width 28 height 13
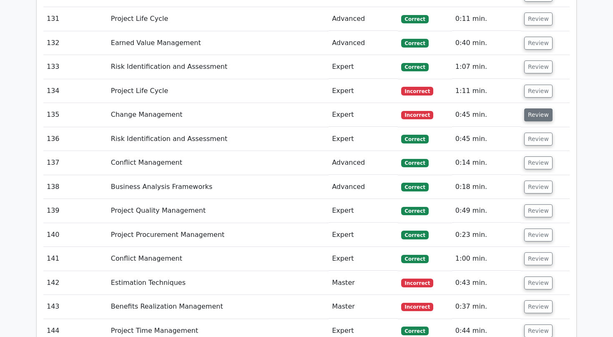
click at [537, 108] on button "Review" at bounding box center [538, 114] width 28 height 13
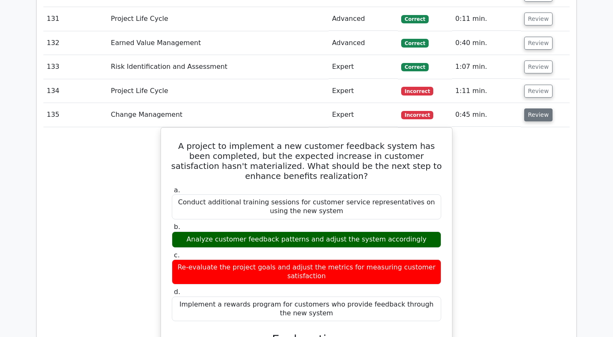
click at [537, 108] on button "Review" at bounding box center [538, 114] width 28 height 13
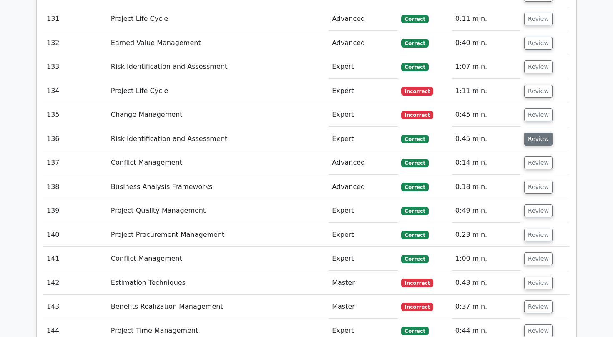
click at [534, 133] on button "Review" at bounding box center [538, 139] width 28 height 13
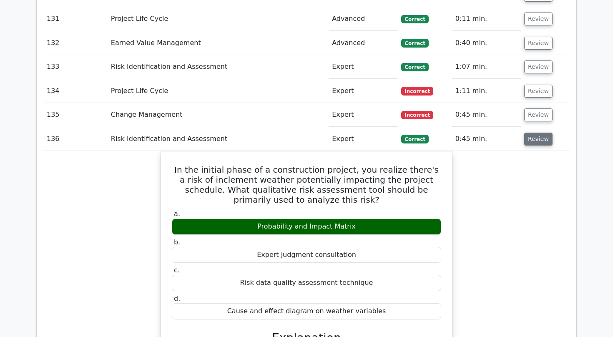
click at [534, 133] on button "Review" at bounding box center [538, 139] width 28 height 13
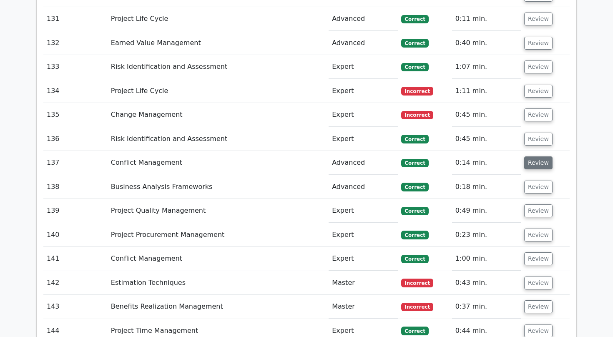
click at [534, 156] on button "Review" at bounding box center [538, 162] width 28 height 13
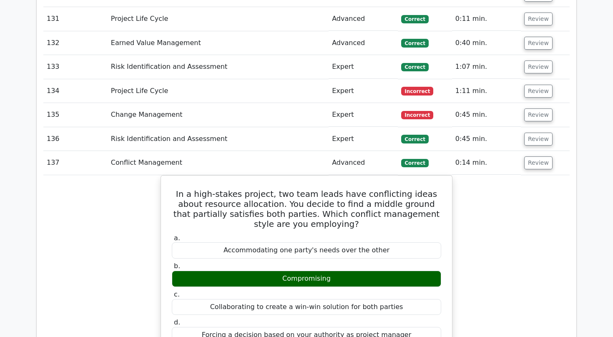
scroll to position [4512, 0]
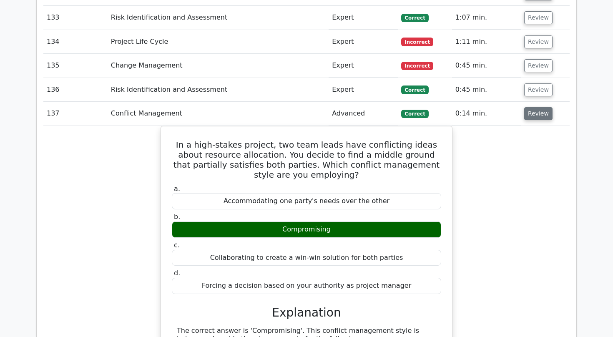
click at [535, 107] on button "Review" at bounding box center [538, 113] width 28 height 13
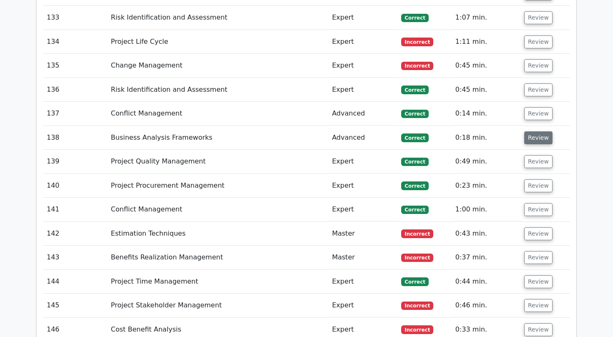
click at [534, 131] on button "Review" at bounding box center [538, 137] width 28 height 13
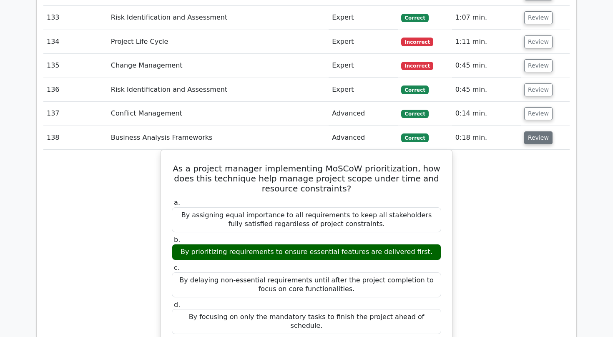
click at [534, 131] on button "Review" at bounding box center [538, 137] width 28 height 13
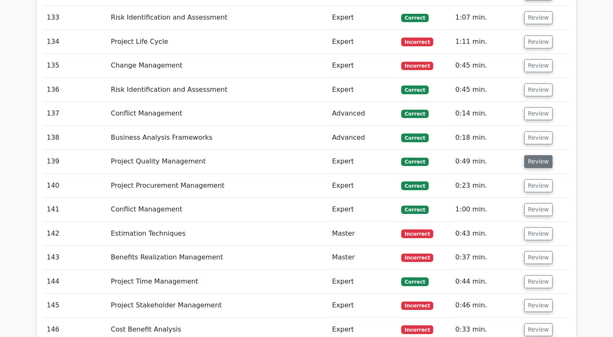
click at [528, 155] on button "Review" at bounding box center [538, 161] width 28 height 13
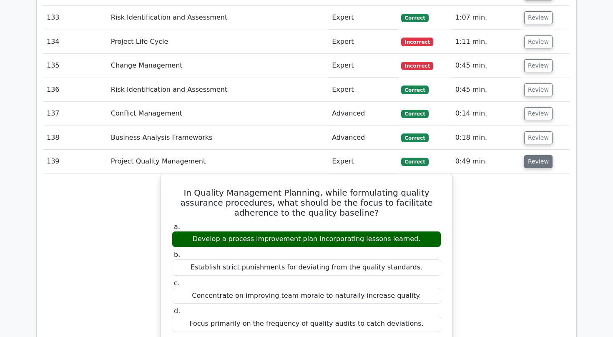
click at [528, 155] on button "Review" at bounding box center [538, 161] width 28 height 13
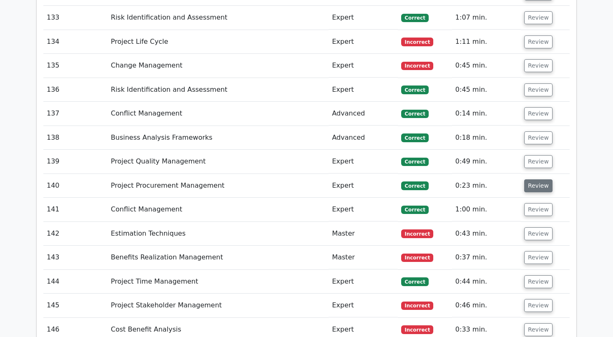
click at [525, 179] on button "Review" at bounding box center [538, 185] width 28 height 13
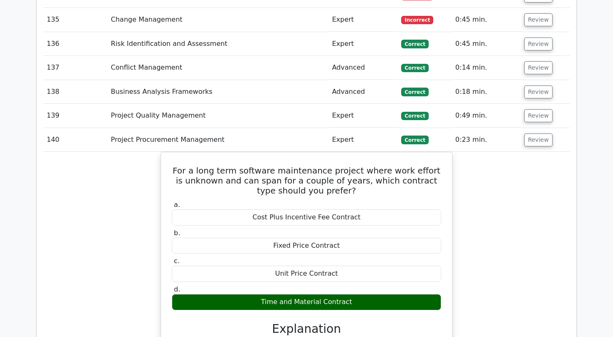
scroll to position [4558, 0]
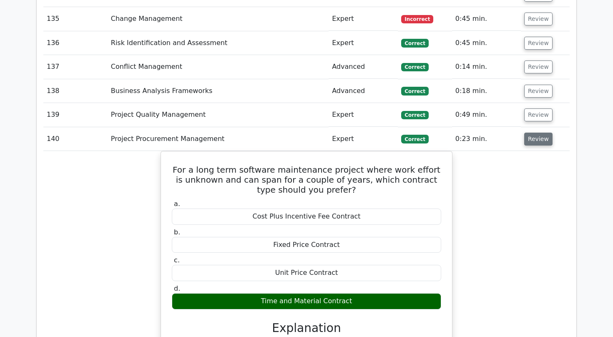
click at [534, 133] on button "Review" at bounding box center [538, 139] width 28 height 13
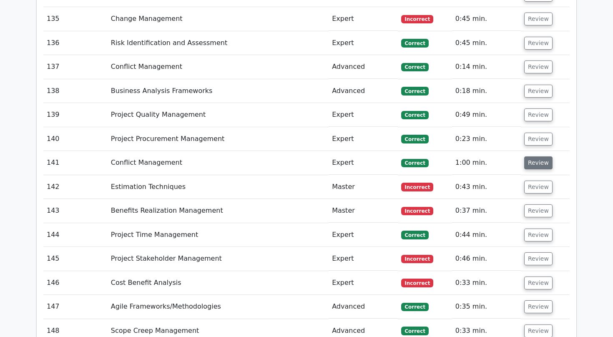
click at [536, 156] on button "Review" at bounding box center [538, 162] width 28 height 13
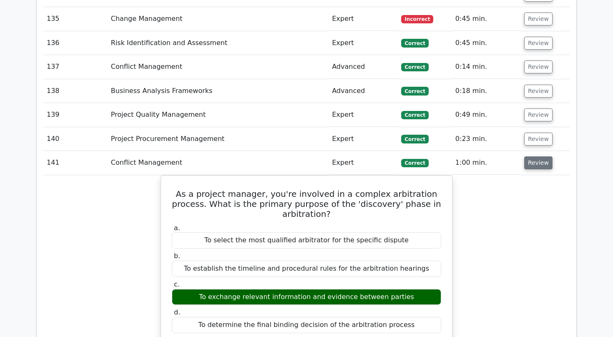
click at [534, 156] on button "Review" at bounding box center [538, 162] width 28 height 13
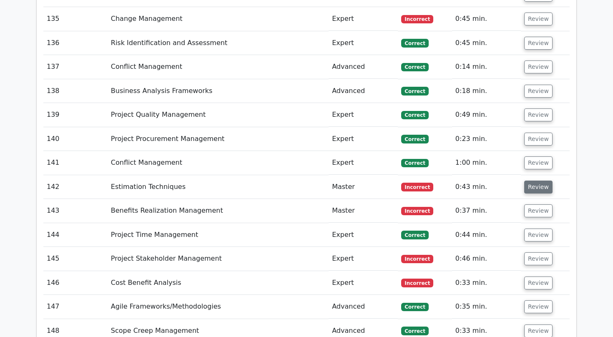
click at [534, 181] on button "Review" at bounding box center [538, 187] width 28 height 13
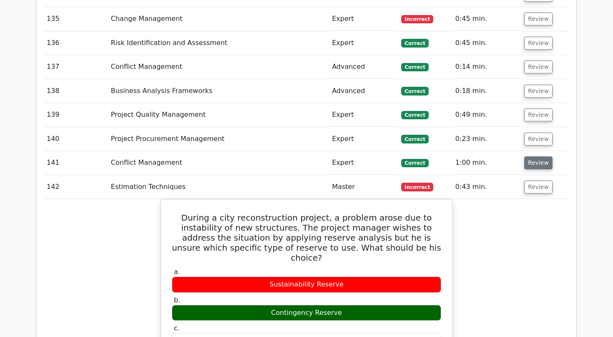
click at [537, 156] on button "Review" at bounding box center [538, 162] width 28 height 13
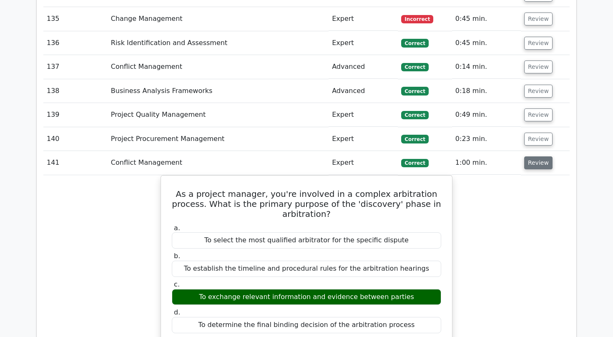
click at [536, 156] on button "Review" at bounding box center [538, 162] width 28 height 13
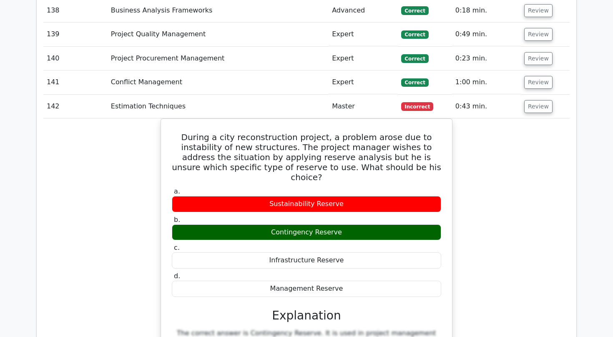
scroll to position [4638, 0]
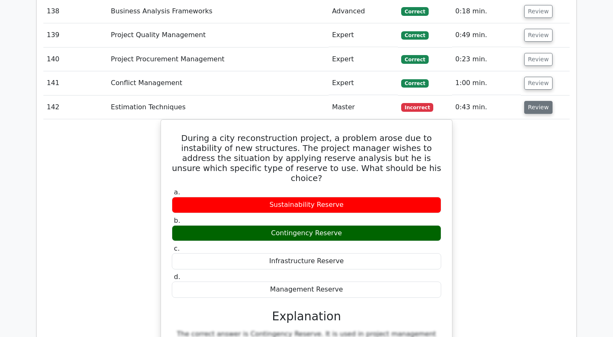
click at [537, 101] on button "Review" at bounding box center [538, 107] width 28 height 13
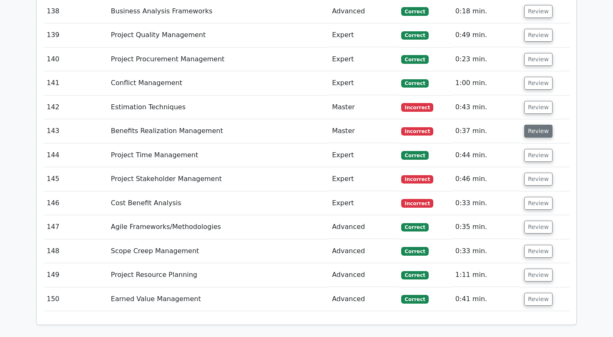
click at [536, 125] on button "Review" at bounding box center [538, 131] width 28 height 13
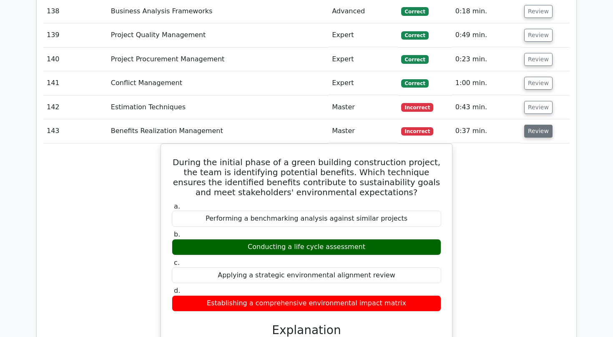
click at [536, 125] on button "Review" at bounding box center [538, 131] width 28 height 13
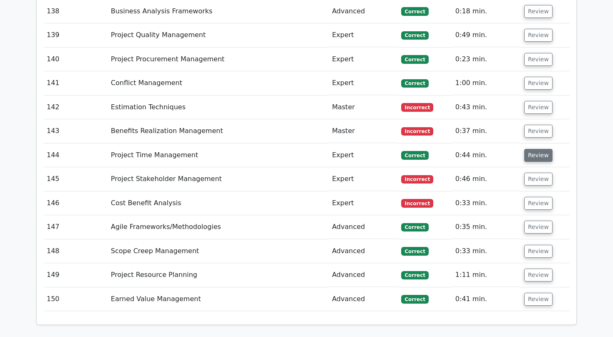
click at [536, 149] on button "Review" at bounding box center [538, 155] width 28 height 13
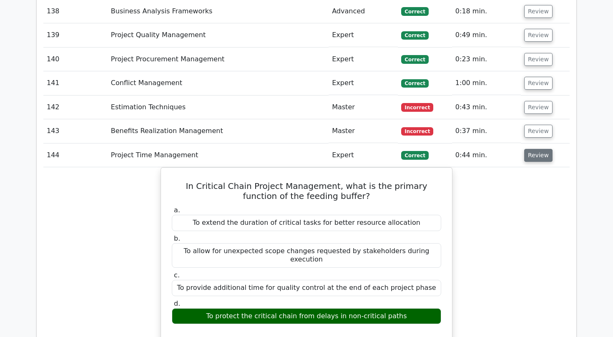
click at [536, 149] on button "Review" at bounding box center [538, 155] width 28 height 13
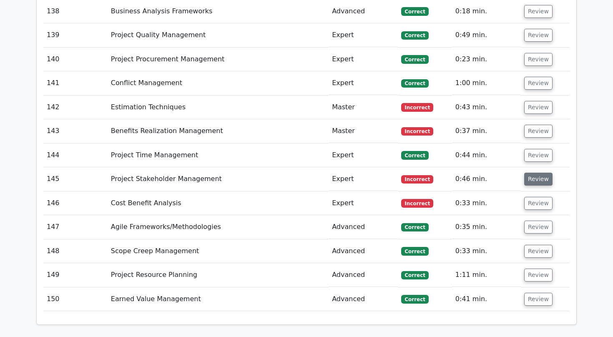
click at [531, 173] on button "Review" at bounding box center [538, 179] width 28 height 13
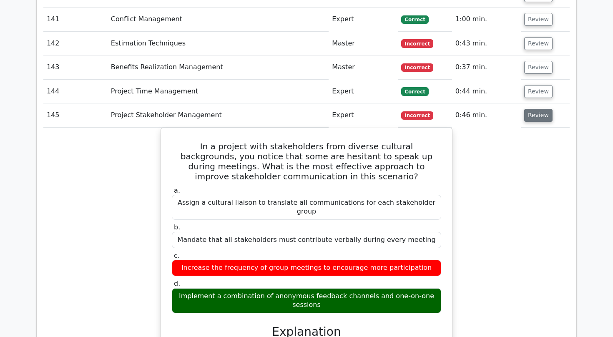
scroll to position [4701, 0]
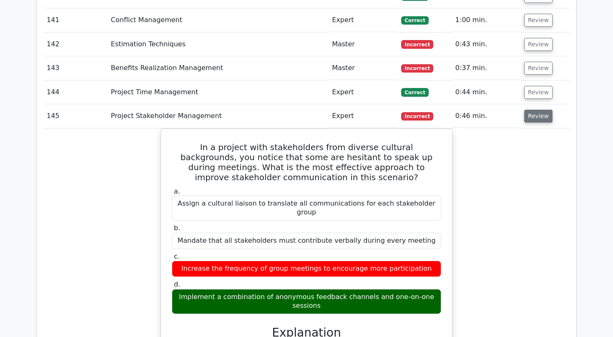
click at [539, 110] on button "Review" at bounding box center [538, 116] width 28 height 13
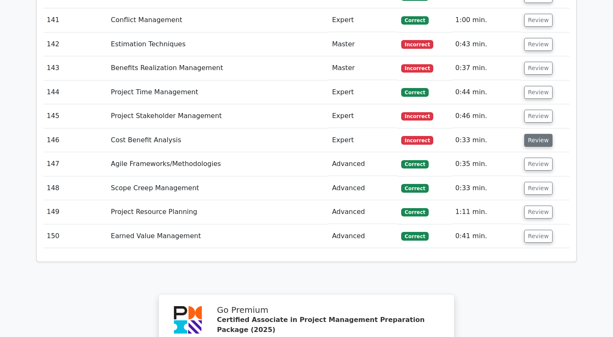
click at [537, 134] on button "Review" at bounding box center [538, 140] width 28 height 13
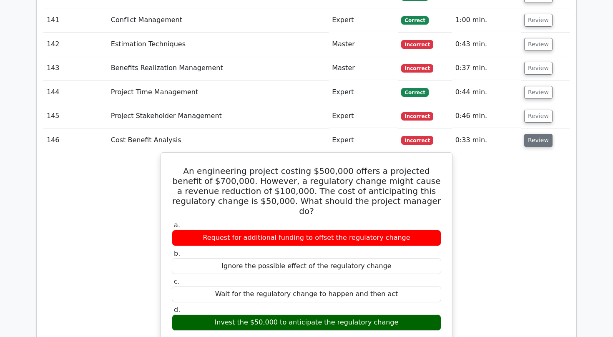
click at [538, 134] on button "Review" at bounding box center [538, 140] width 28 height 13
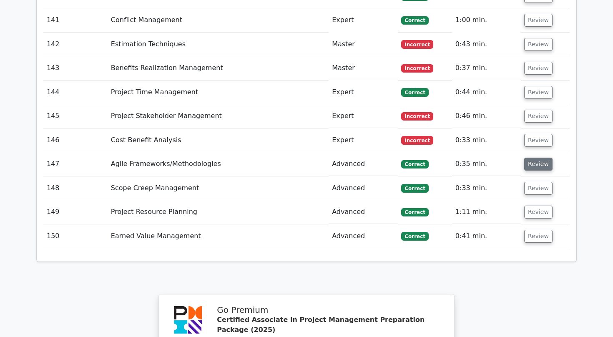
click at [531, 158] on button "Review" at bounding box center [538, 164] width 28 height 13
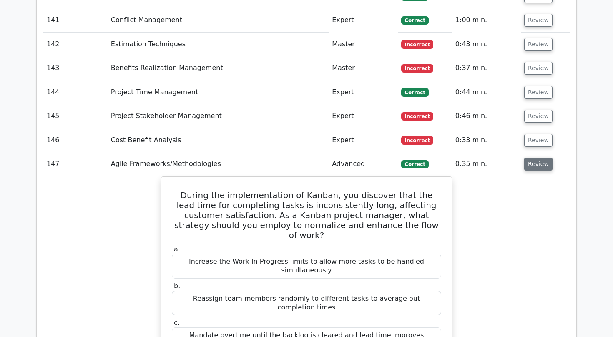
click at [531, 158] on button "Review" at bounding box center [538, 164] width 28 height 13
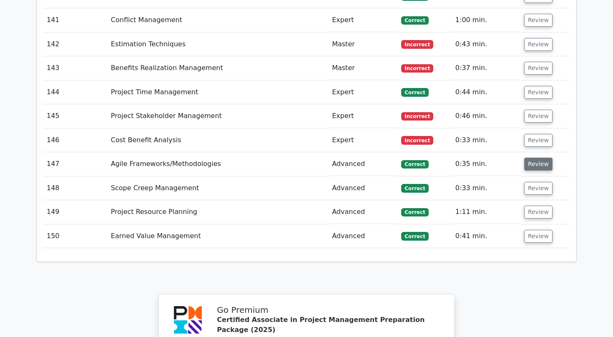
click at [531, 158] on button "Review" at bounding box center [538, 164] width 28 height 13
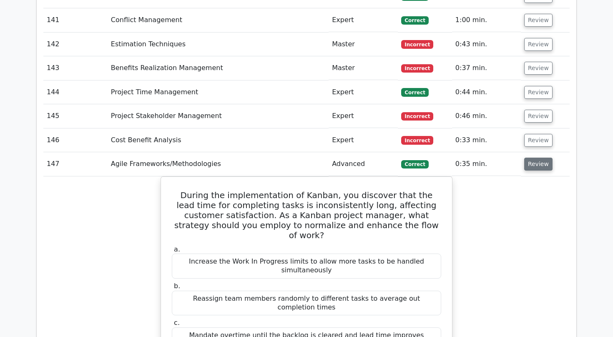
click at [531, 158] on button "Review" at bounding box center [538, 164] width 28 height 13
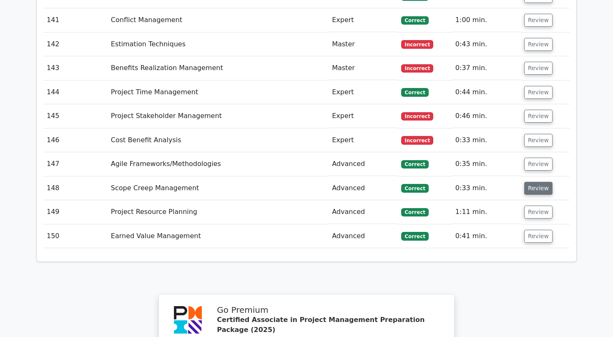
click at [534, 182] on button "Review" at bounding box center [538, 188] width 28 height 13
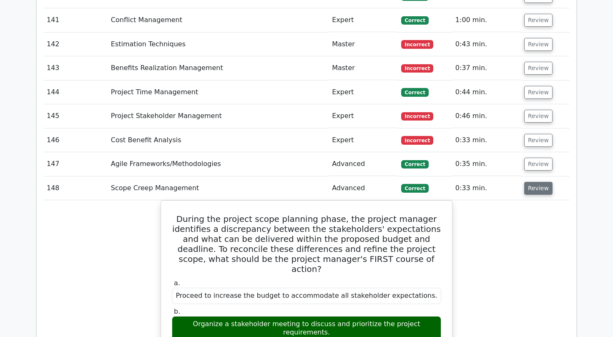
click at [534, 182] on button "Review" at bounding box center [538, 188] width 28 height 13
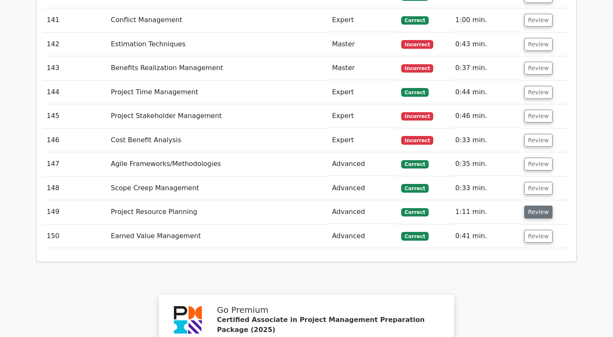
click at [535, 206] on button "Review" at bounding box center [538, 212] width 28 height 13
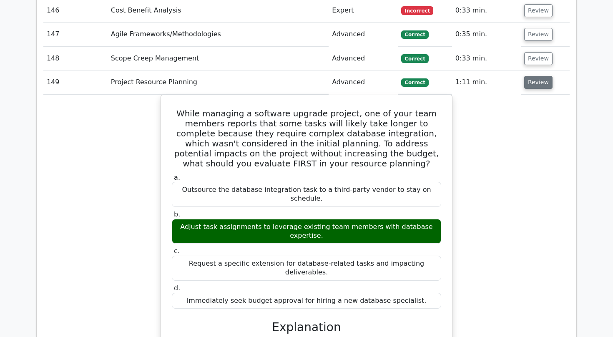
scroll to position [4830, 0]
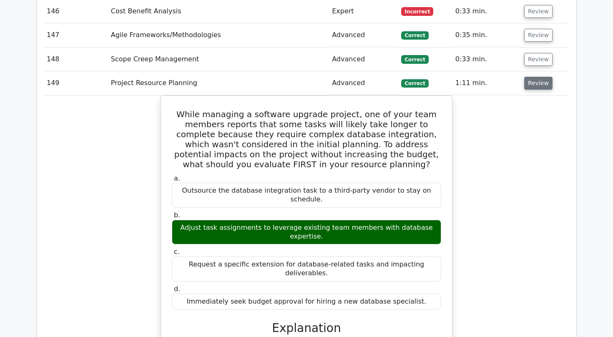
click at [531, 77] on button "Review" at bounding box center [538, 83] width 28 height 13
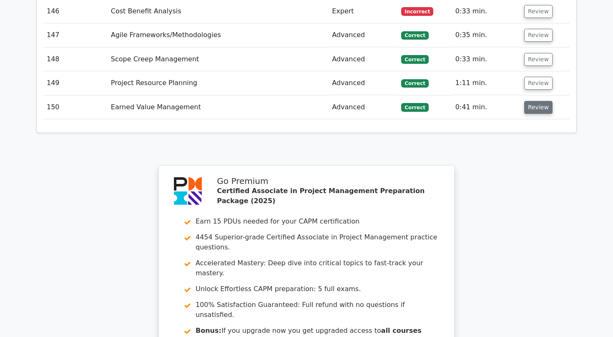
click at [532, 101] on button "Review" at bounding box center [538, 107] width 28 height 13
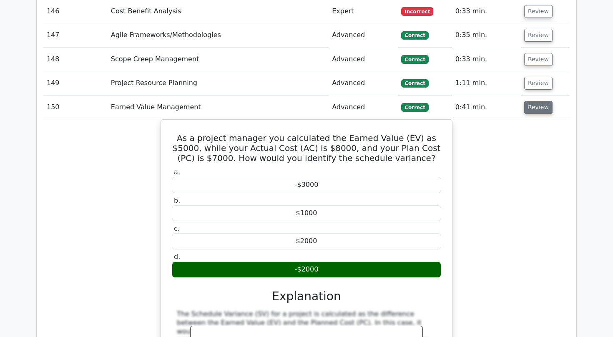
click at [529, 101] on button "Review" at bounding box center [538, 107] width 28 height 13
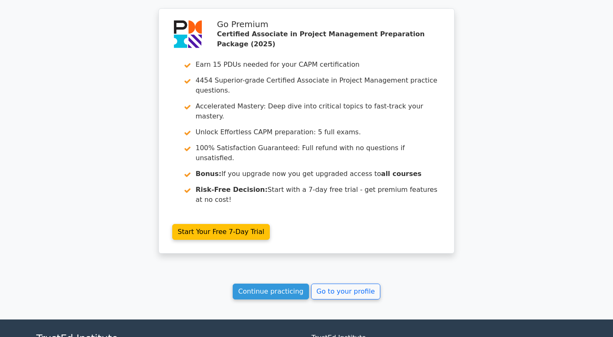
scroll to position [4987, 0]
